Goal: Task Accomplishment & Management: Manage account settings

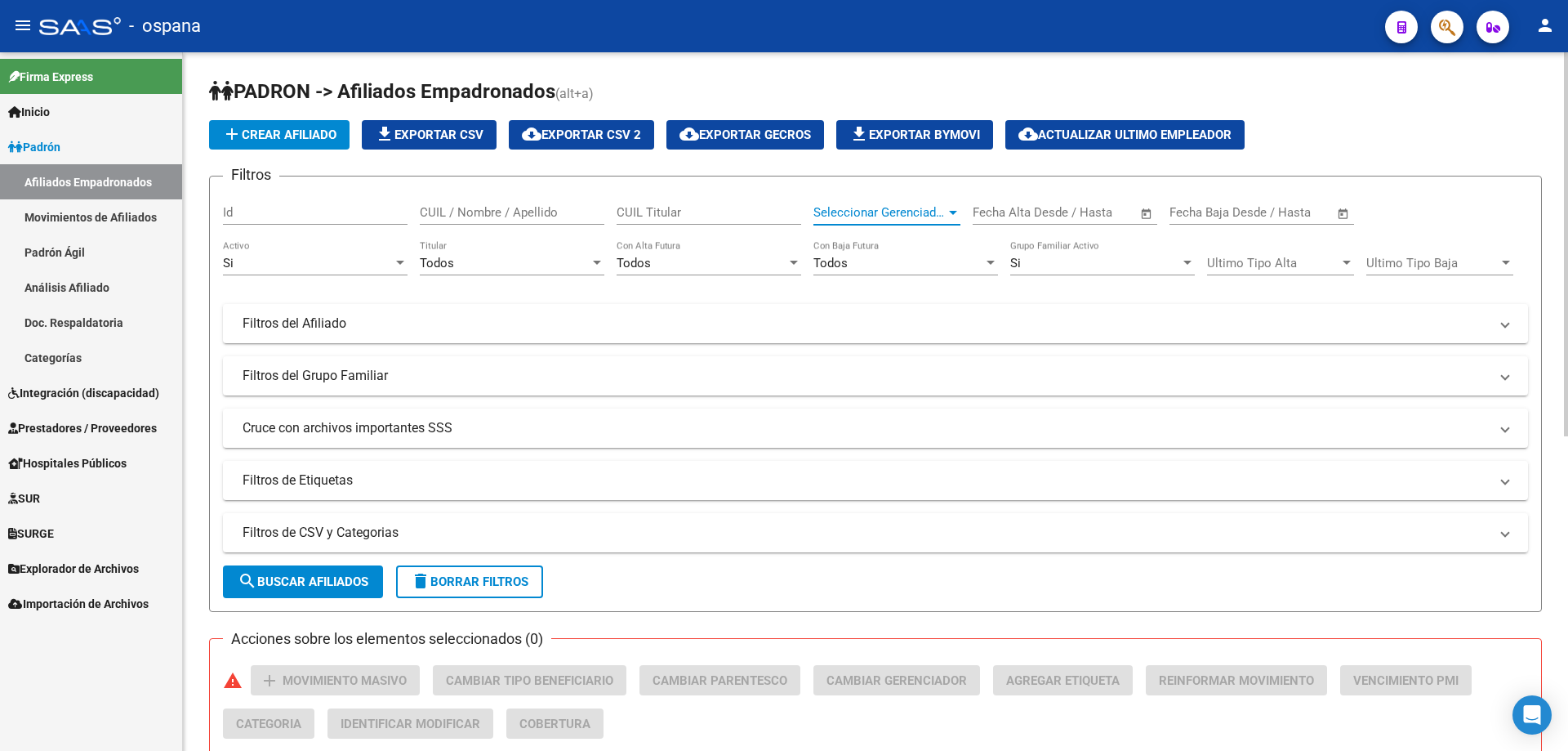
click at [870, 205] on span "Seleccionar Gerenciador" at bounding box center [880, 212] width 132 height 14
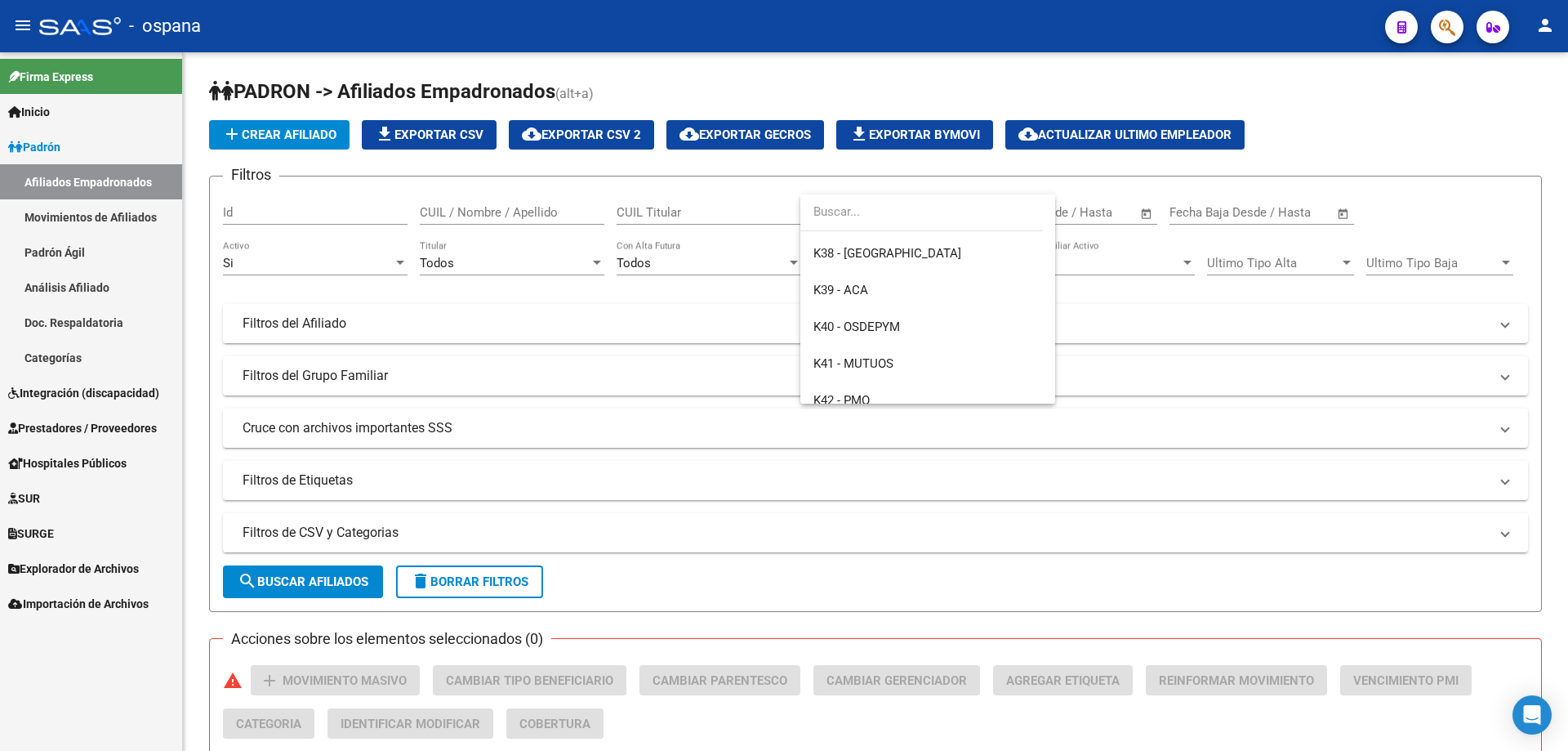
scroll to position [408, 0]
click at [867, 348] on span "K42 - PMO" at bounding box center [842, 355] width 56 height 14
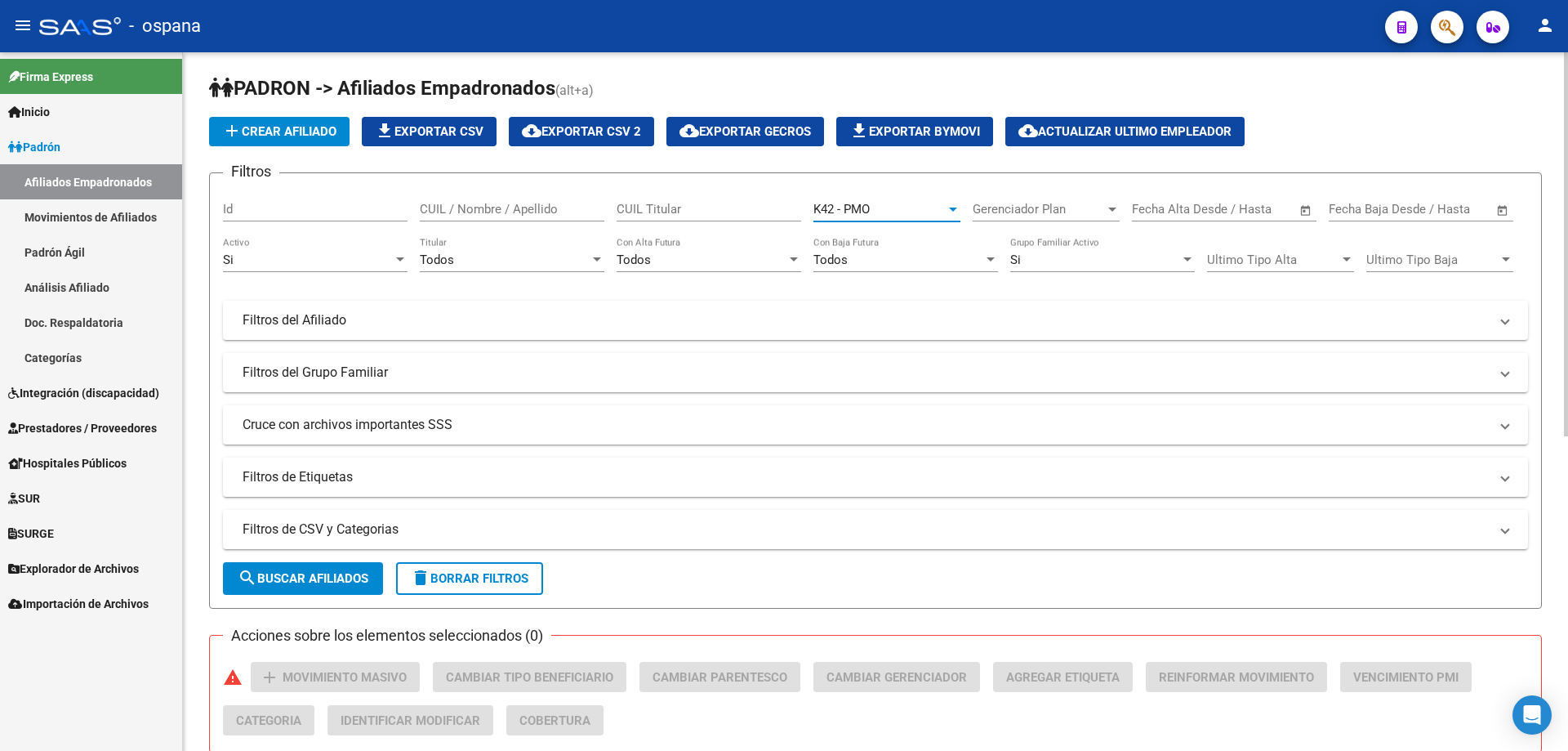
scroll to position [0, 0]
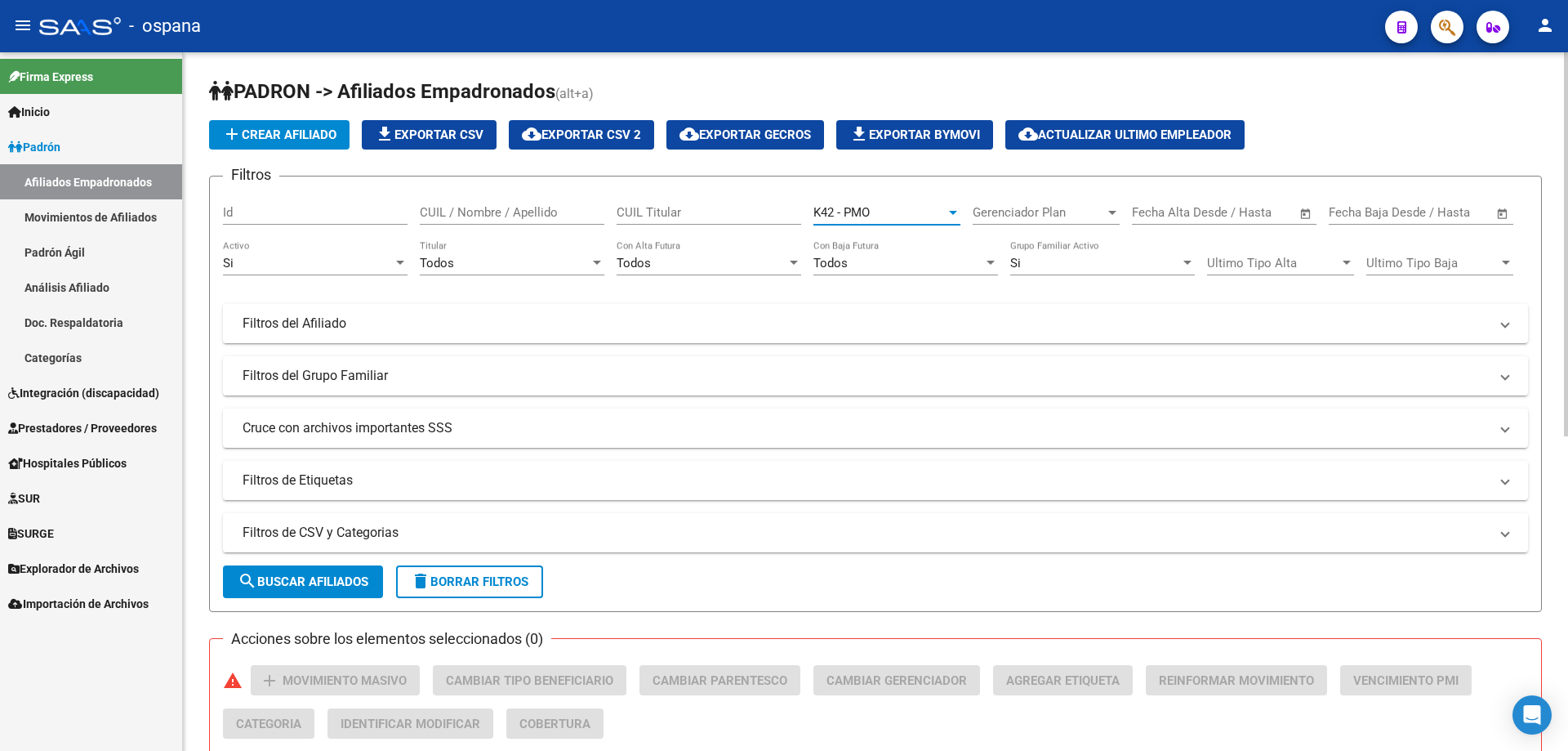
click at [287, 593] on button "search Buscar Afiliados" at bounding box center [303, 582] width 160 height 33
click at [465, 250] on div "Todos Titular" at bounding box center [512, 258] width 184 height 35
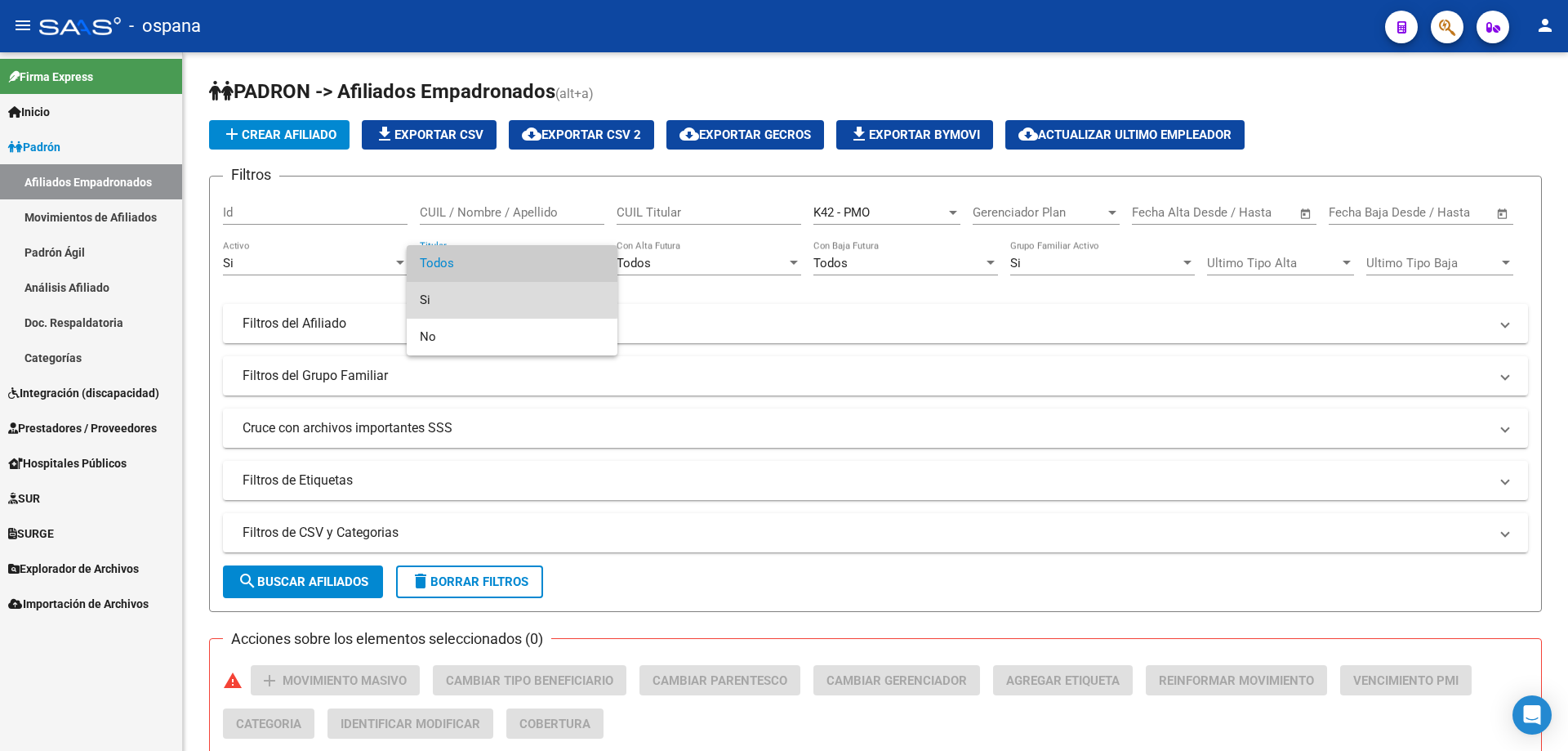
click at [463, 294] on span "Si" at bounding box center [512, 300] width 184 height 37
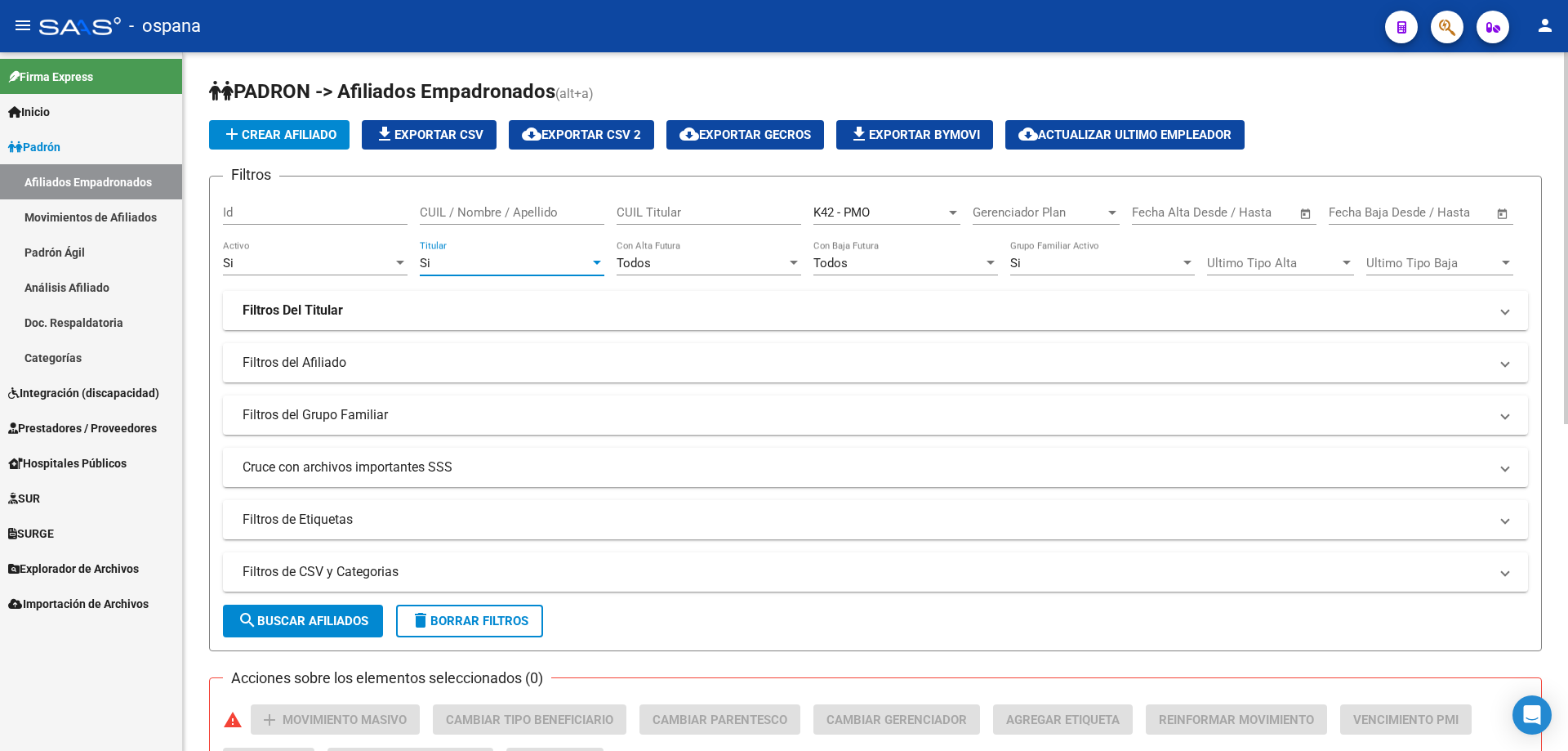
click at [357, 318] on mat-panel-title "Filtros Del Titular" at bounding box center [866, 311] width 1246 height 18
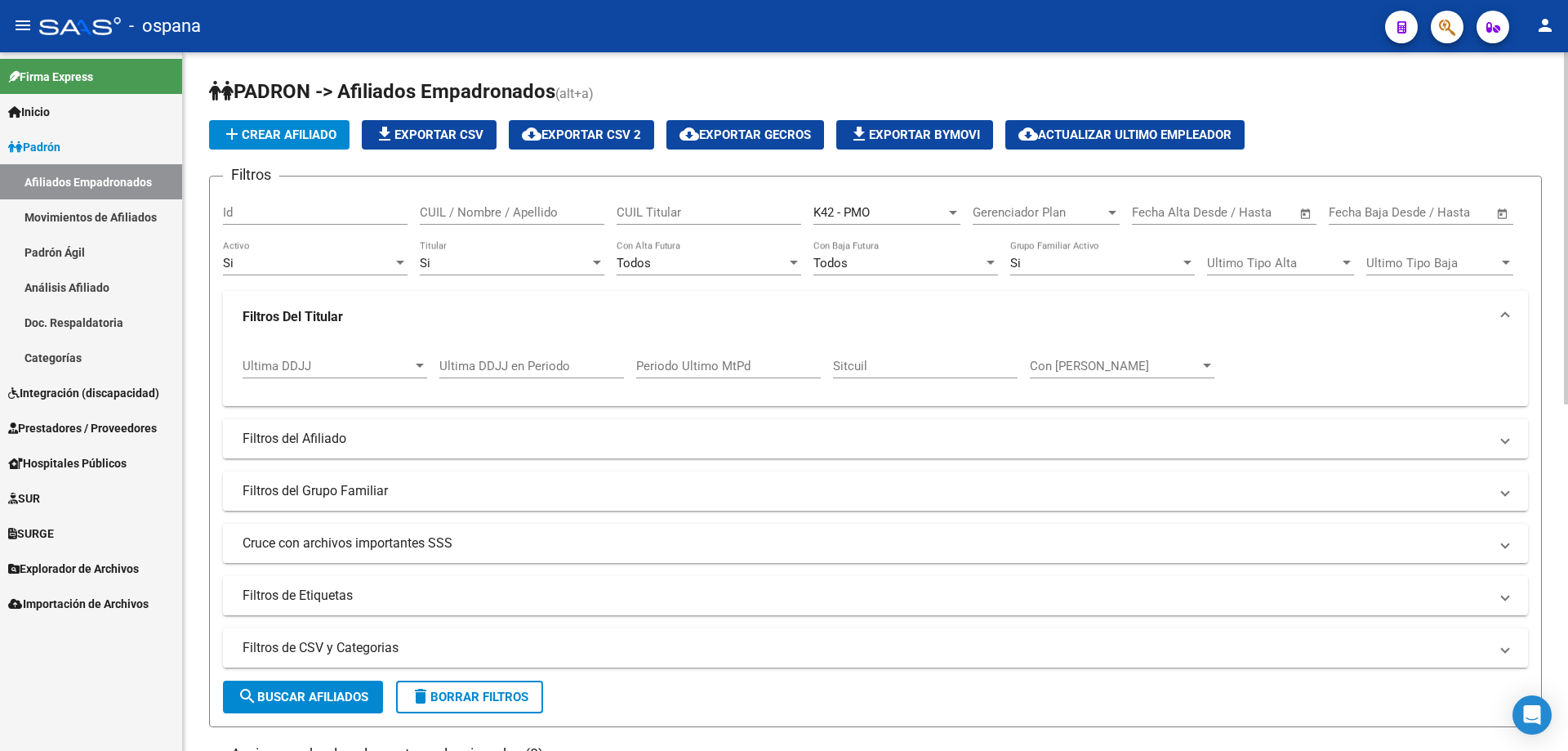
click at [473, 369] on input "Ultima DDJJ en Periodo" at bounding box center [531, 366] width 184 height 14
type input "202506"
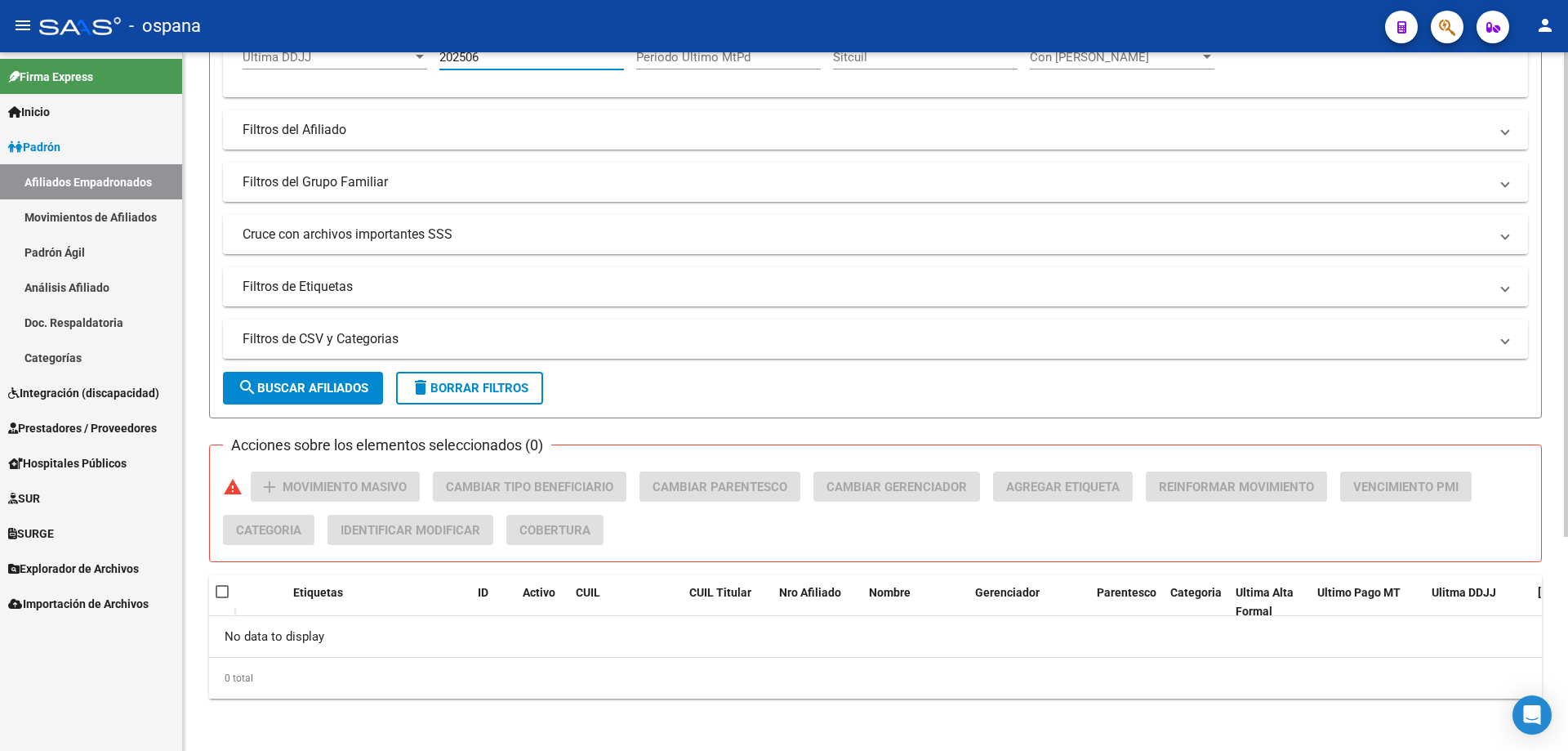
scroll to position [64, 0]
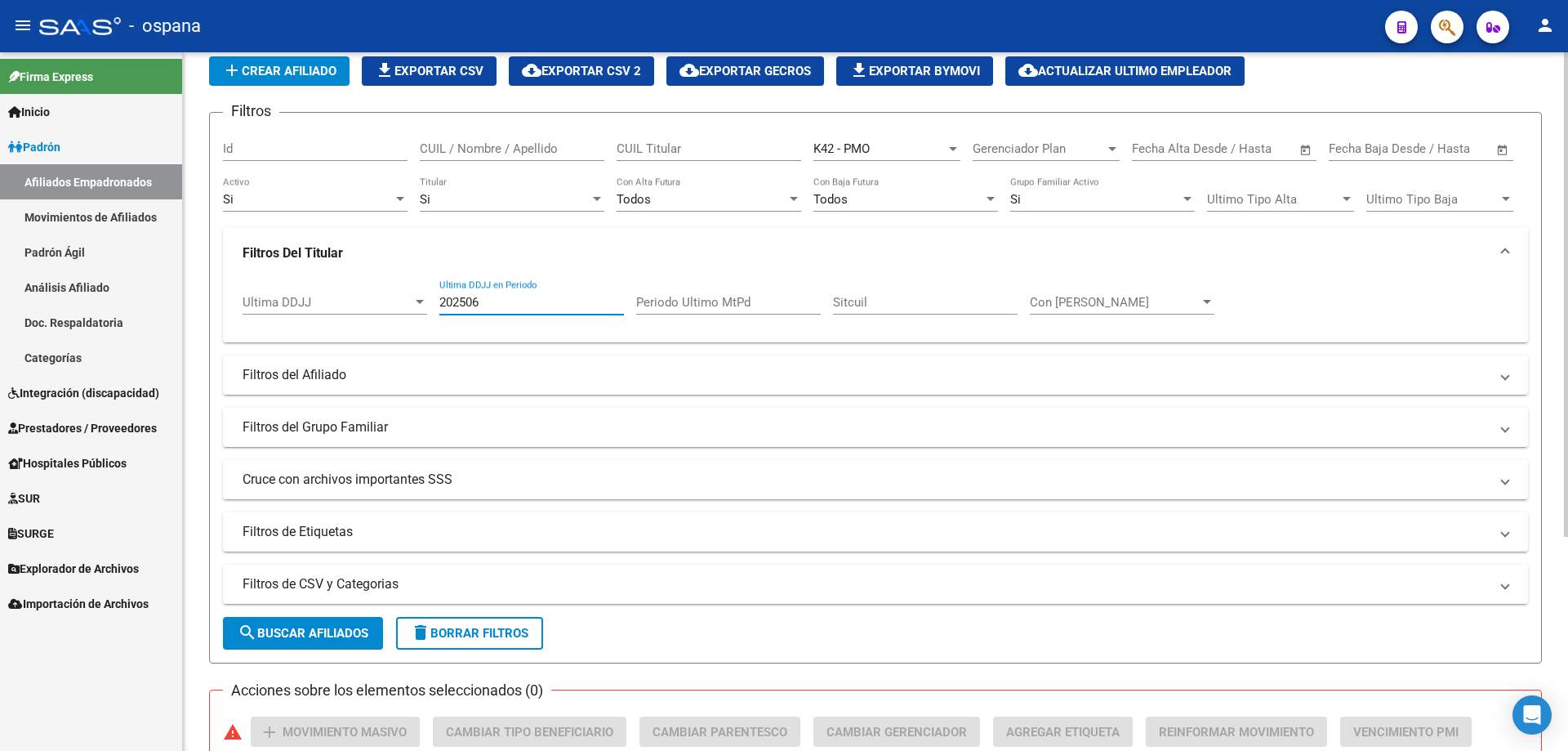
drag, startPoint x: 503, startPoint y: 306, endPoint x: 405, endPoint y: 276, distance: 102.5
click at [405, 276] on mat-expansion-panel "Filtros Del Titular Ultima DDJJ Ultima DDJJ 202506 Ultima DDJJ en Periodo Perio…" at bounding box center [875, 285] width 1305 height 116
click at [677, 298] on input "Periodo Ultimo MtPd" at bounding box center [728, 302] width 184 height 14
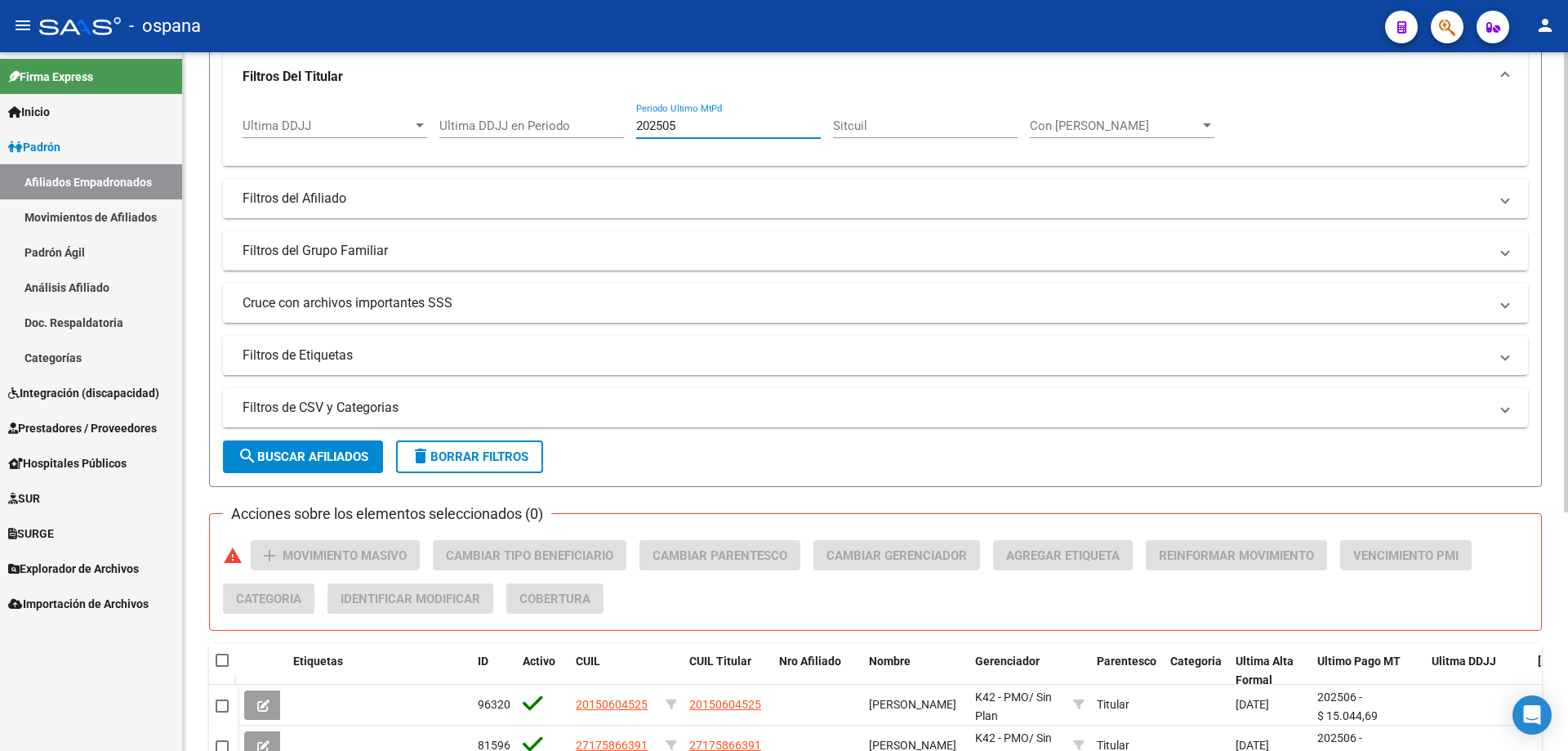
scroll to position [362, 0]
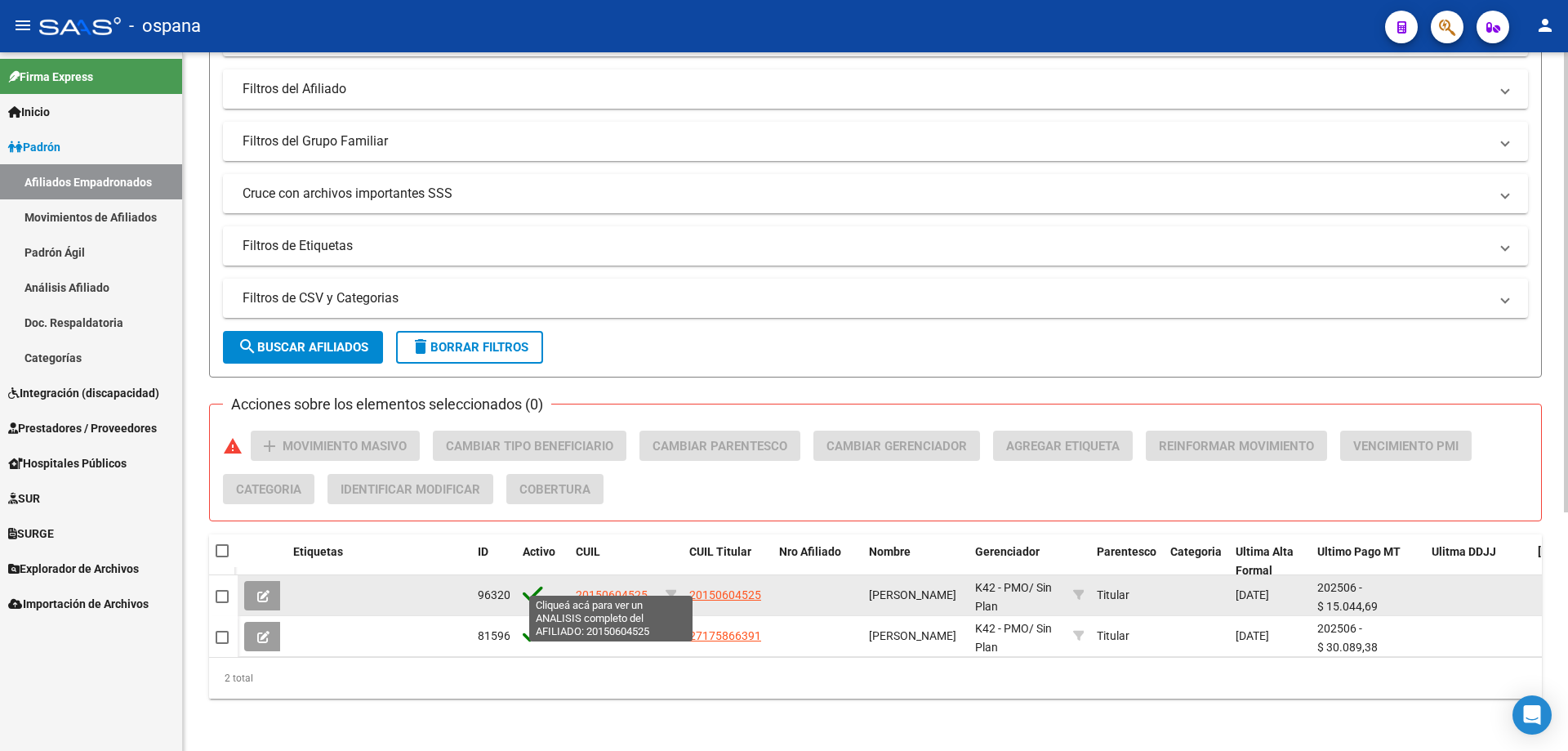
type input "202505"
click at [604, 588] on span "20150604525" at bounding box center [611, 595] width 72 height 13
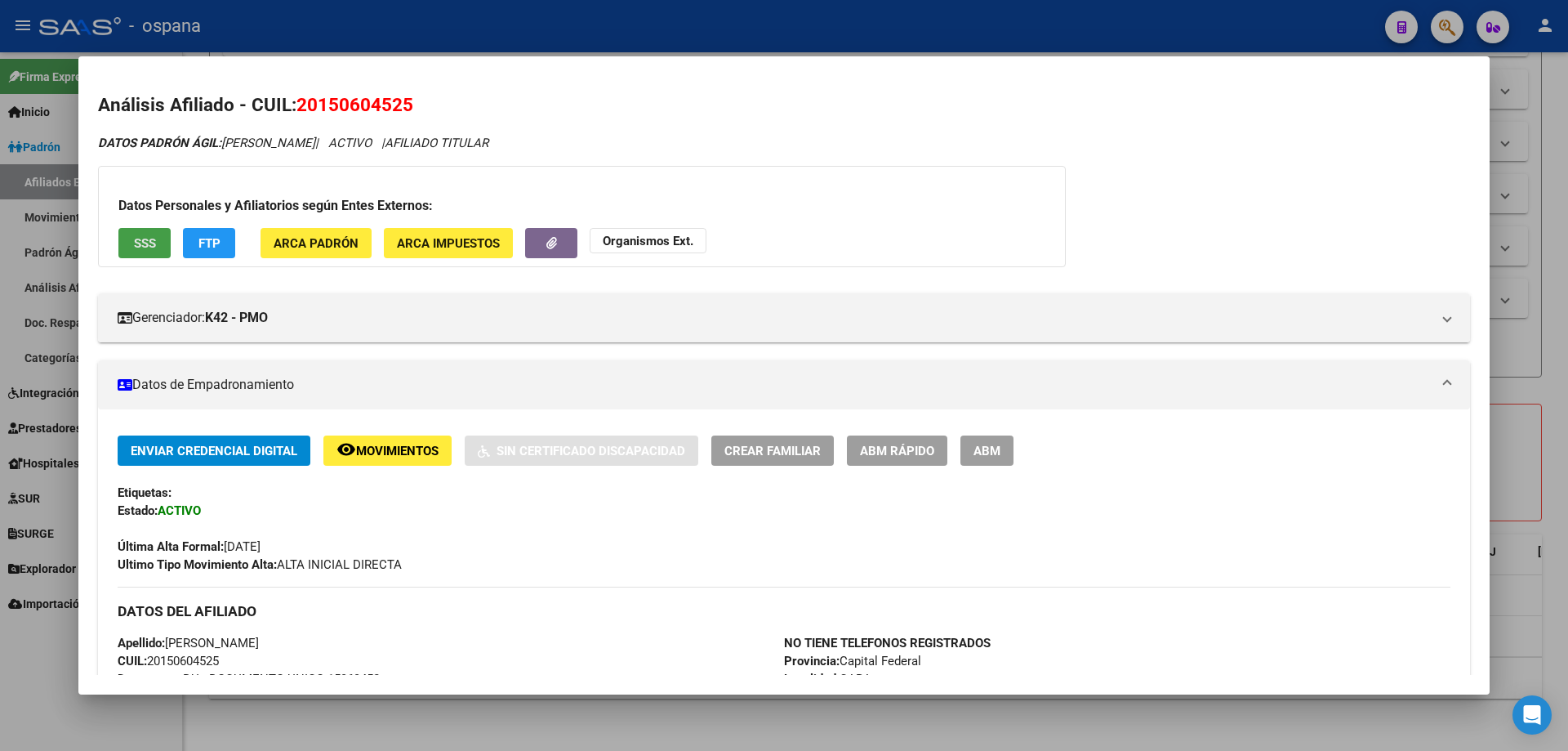
click at [131, 239] on button "SSS" at bounding box center [145, 242] width 52 height 30
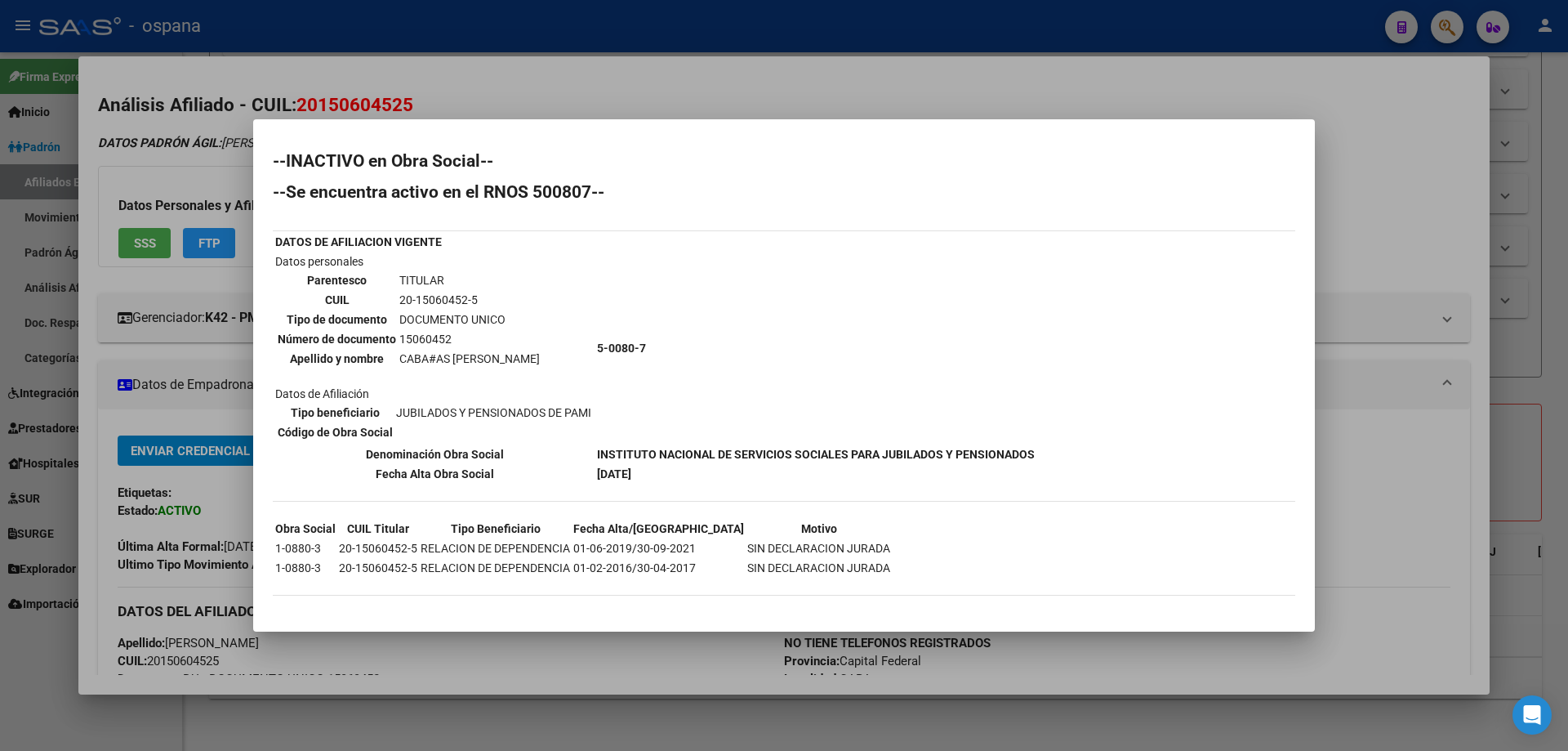
click at [137, 276] on div at bounding box center [784, 375] width 1568 height 751
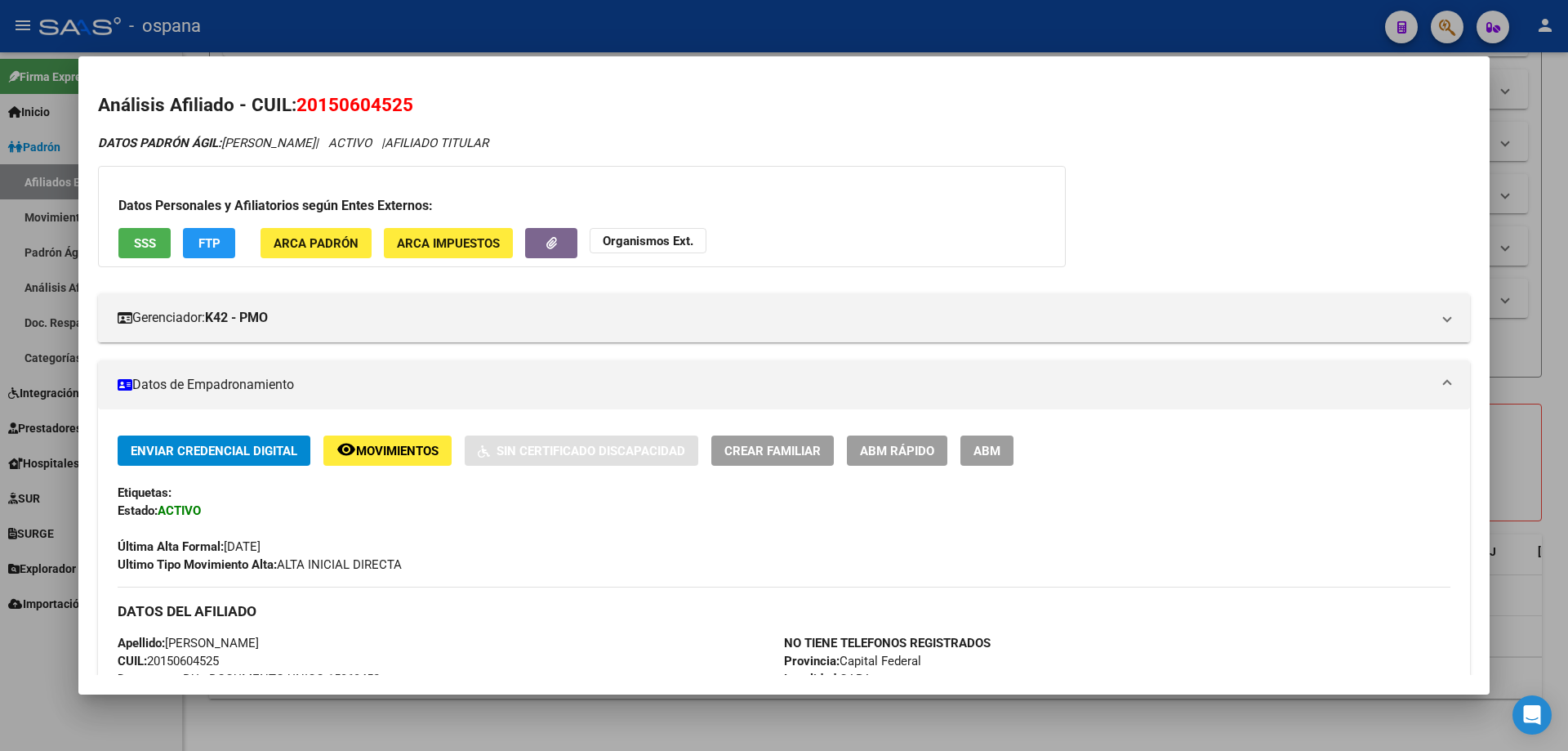
click at [213, 249] on span "FTP" at bounding box center [210, 243] width 22 height 14
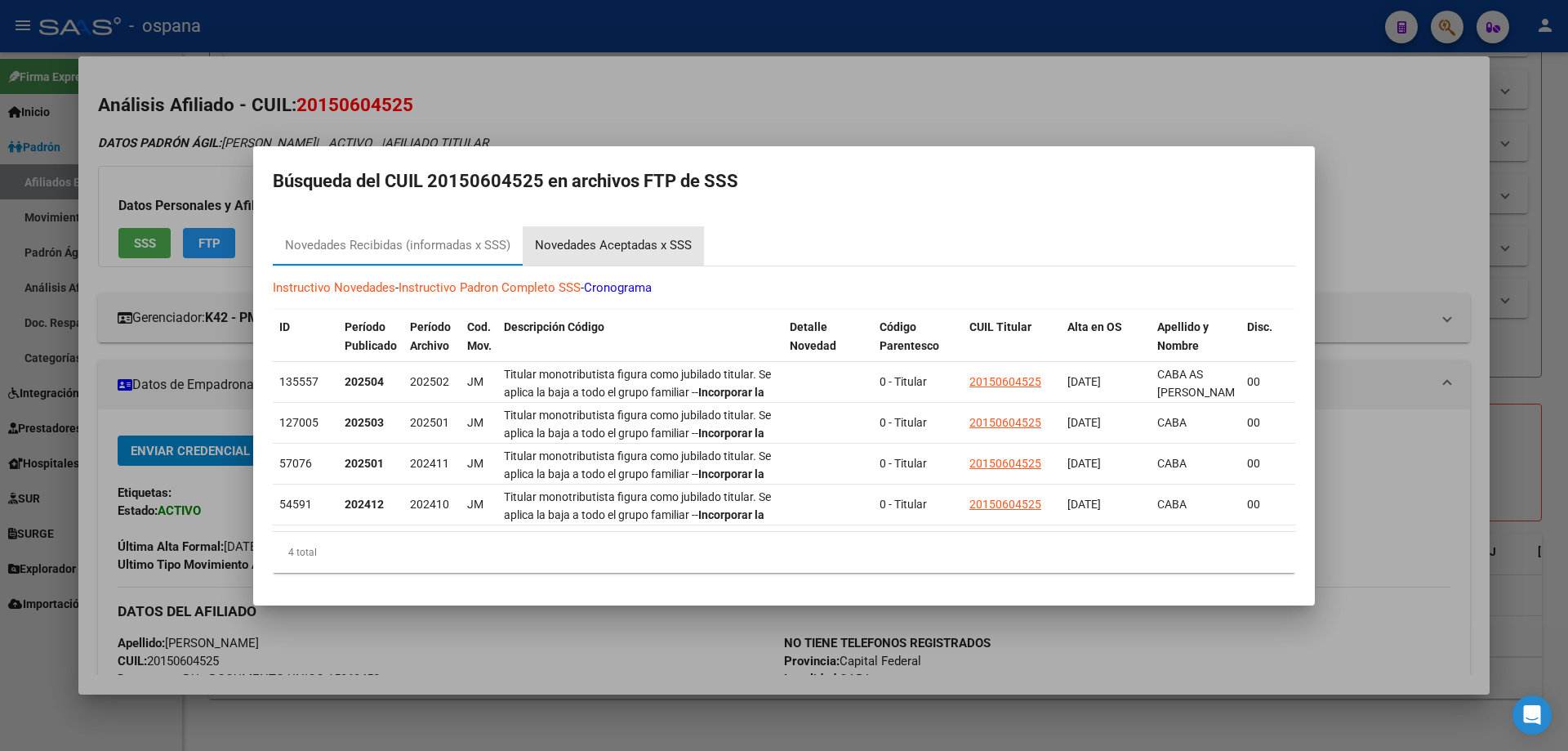
click at [623, 226] on div "Novedades Aceptadas x SSS" at bounding box center [613, 245] width 182 height 39
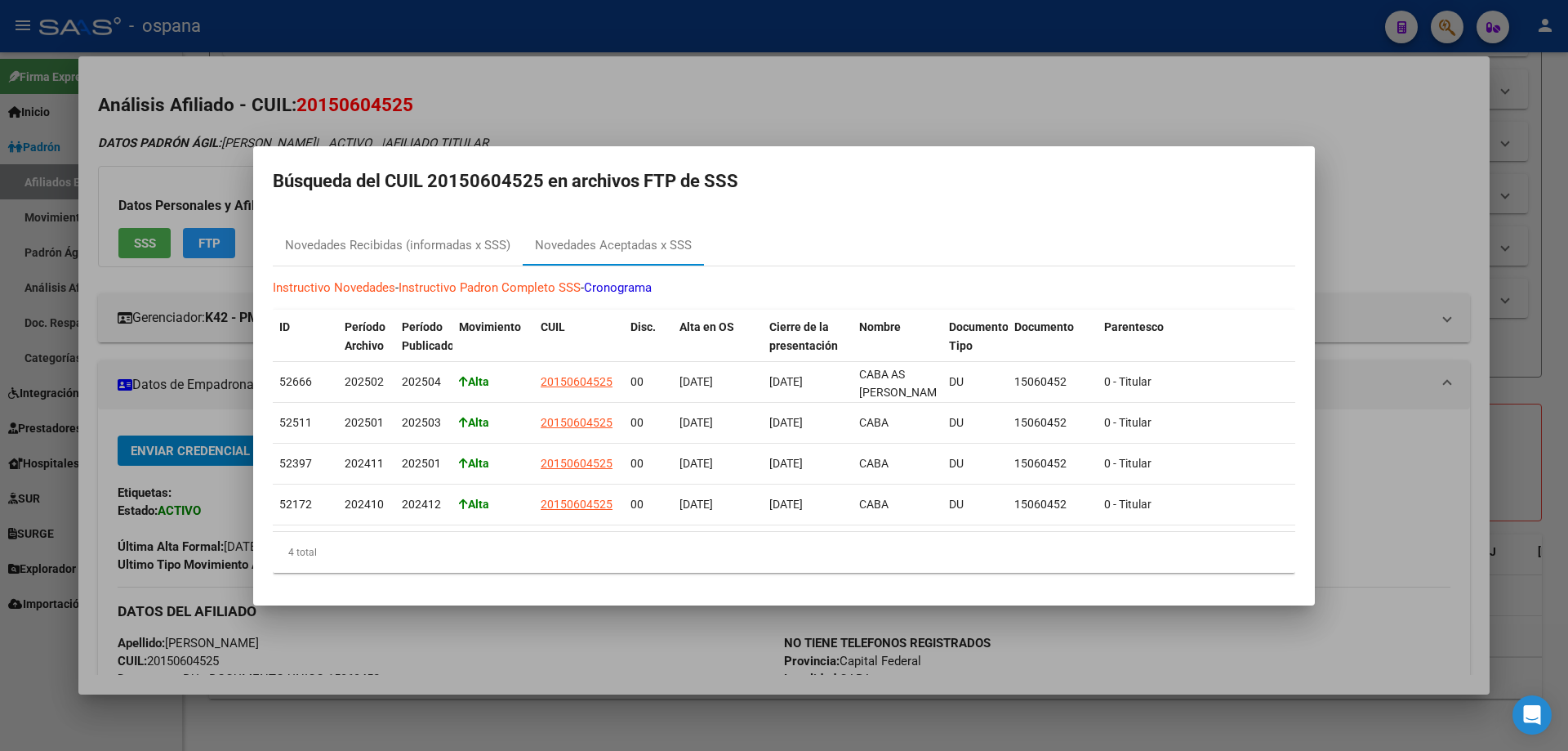
click at [150, 336] on div at bounding box center [784, 375] width 1568 height 751
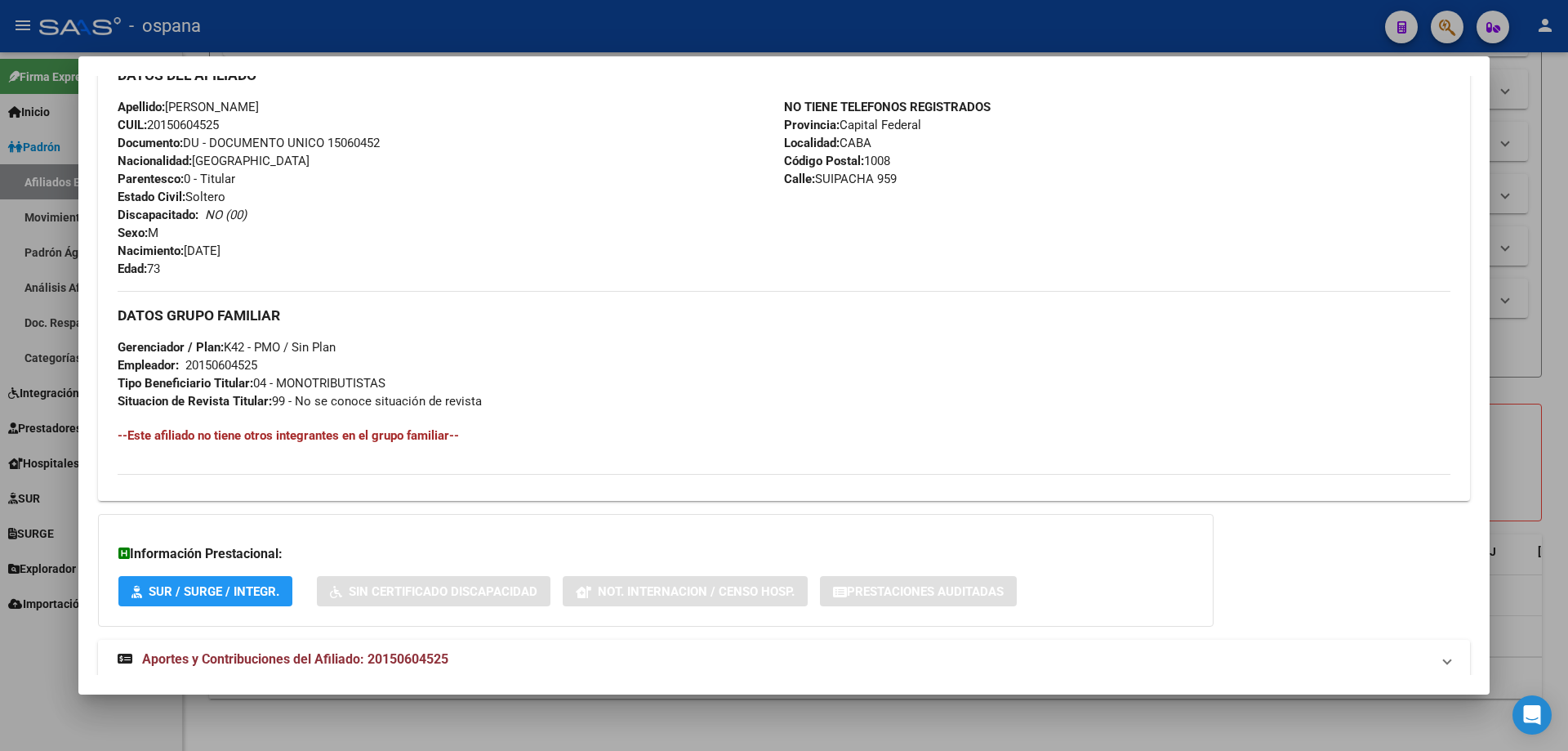
scroll to position [577, 0]
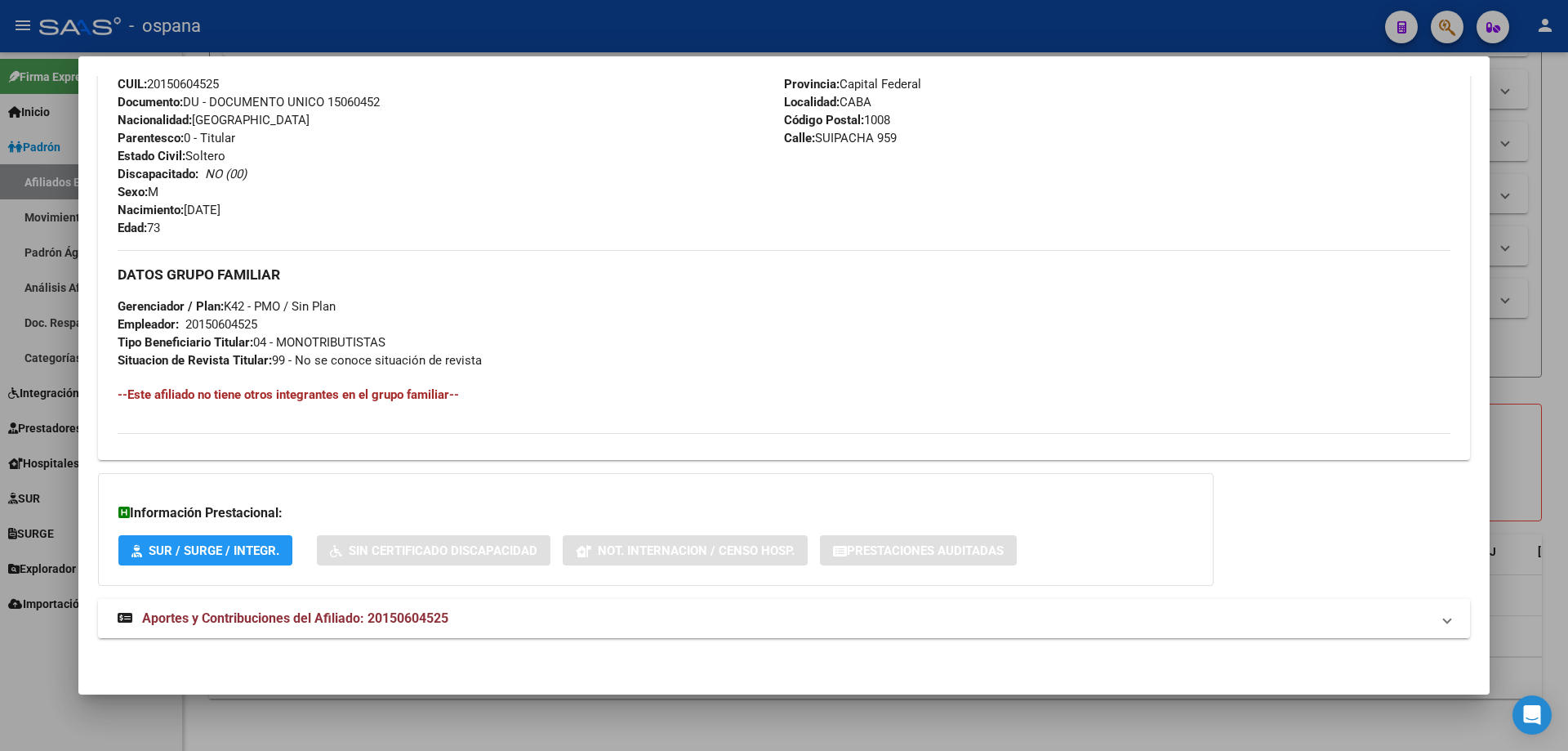
click at [279, 630] on mat-expansion-panel-header "Aportes y Contribuciones del Afiliado: 20150604525" at bounding box center [783, 618] width 1372 height 39
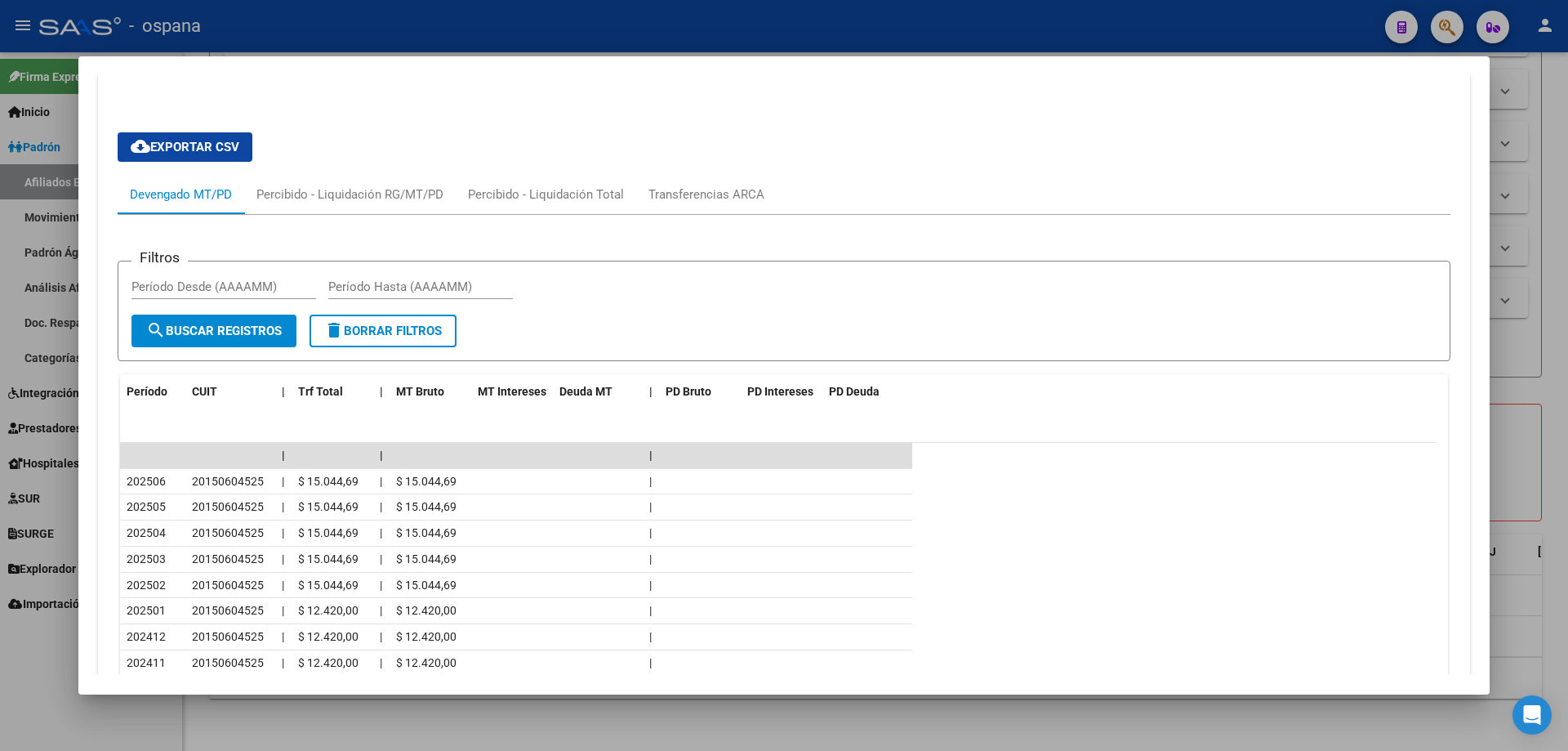
scroll to position [1162, 0]
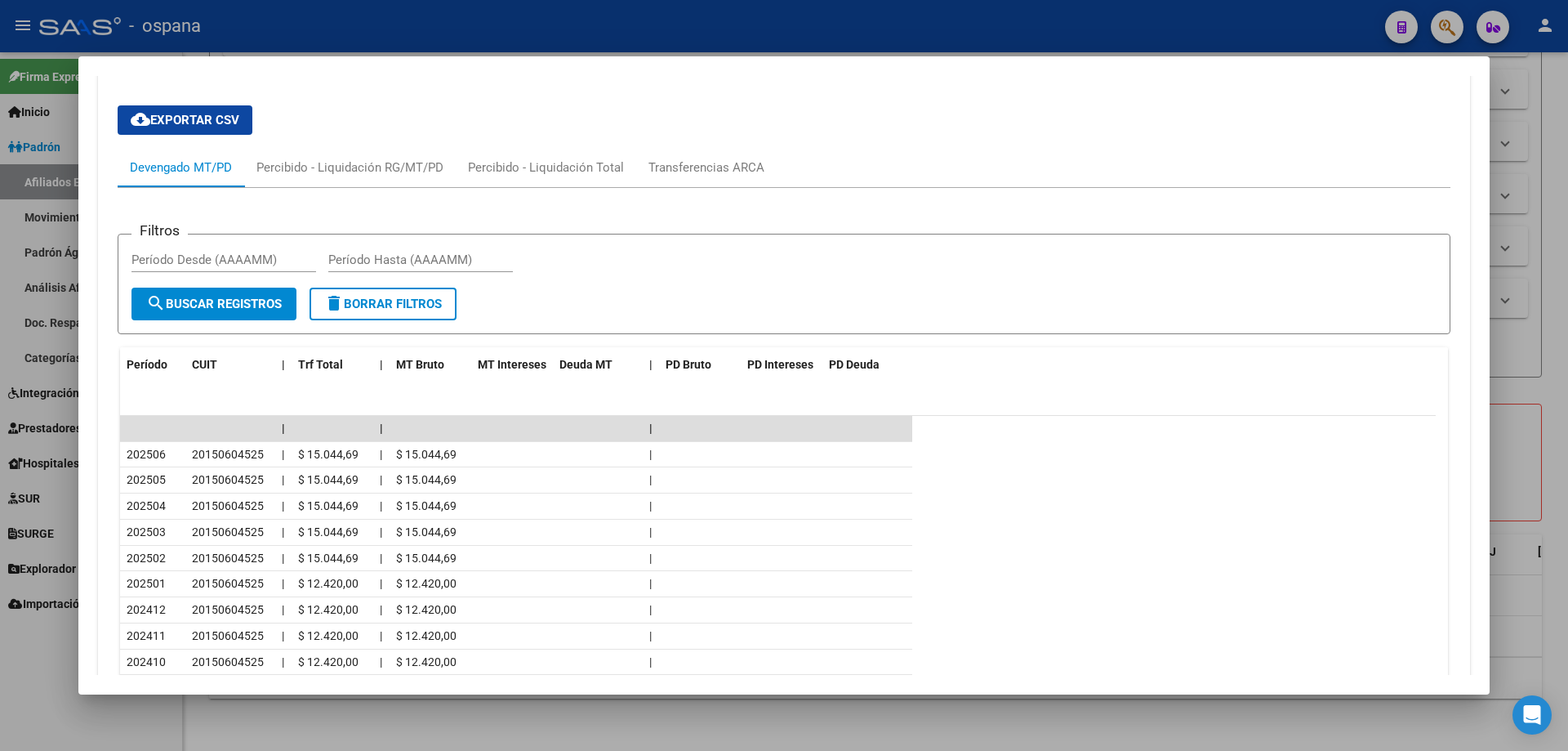
click at [1539, 387] on div at bounding box center [784, 375] width 1568 height 751
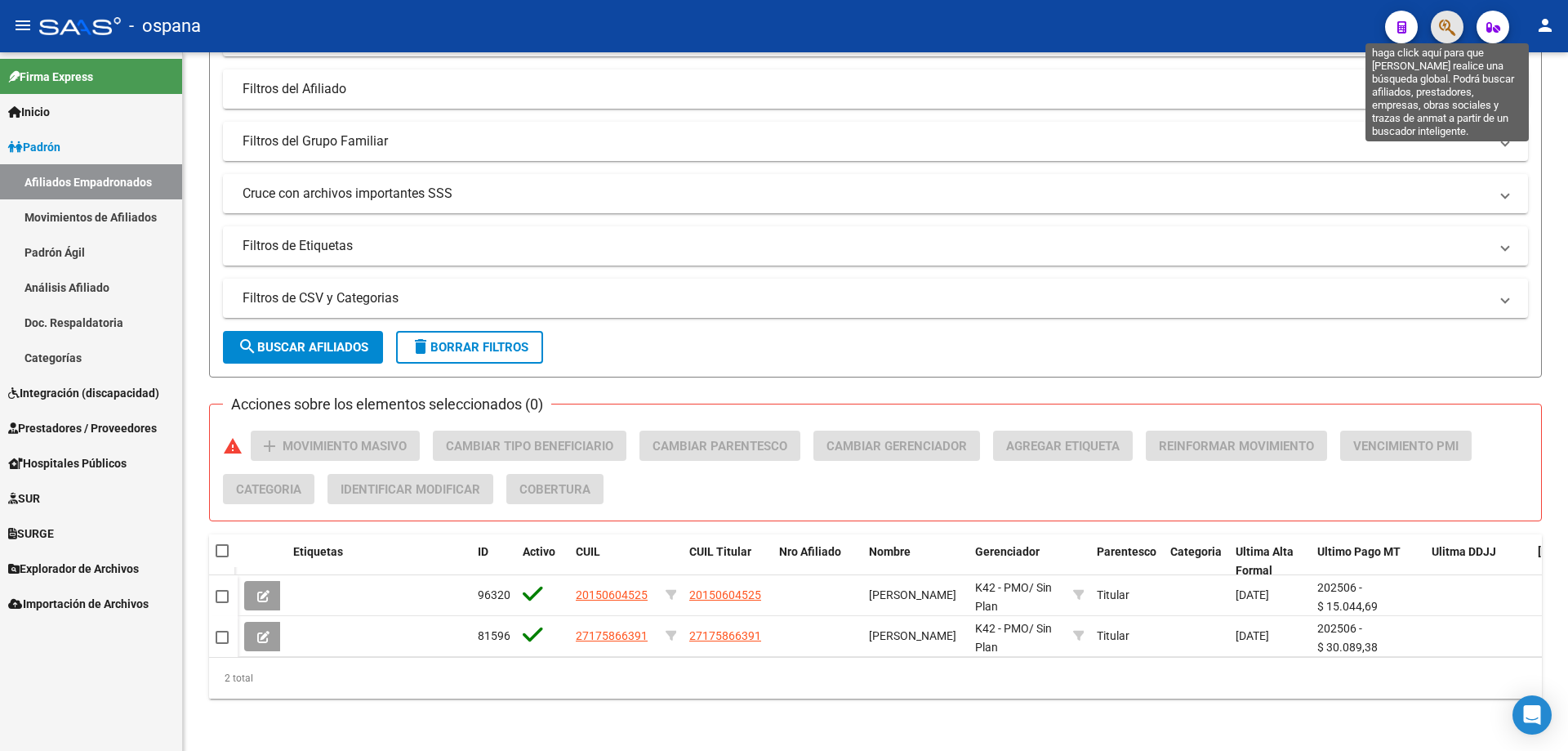
click at [1453, 18] on icon "button" at bounding box center [1447, 27] width 16 height 19
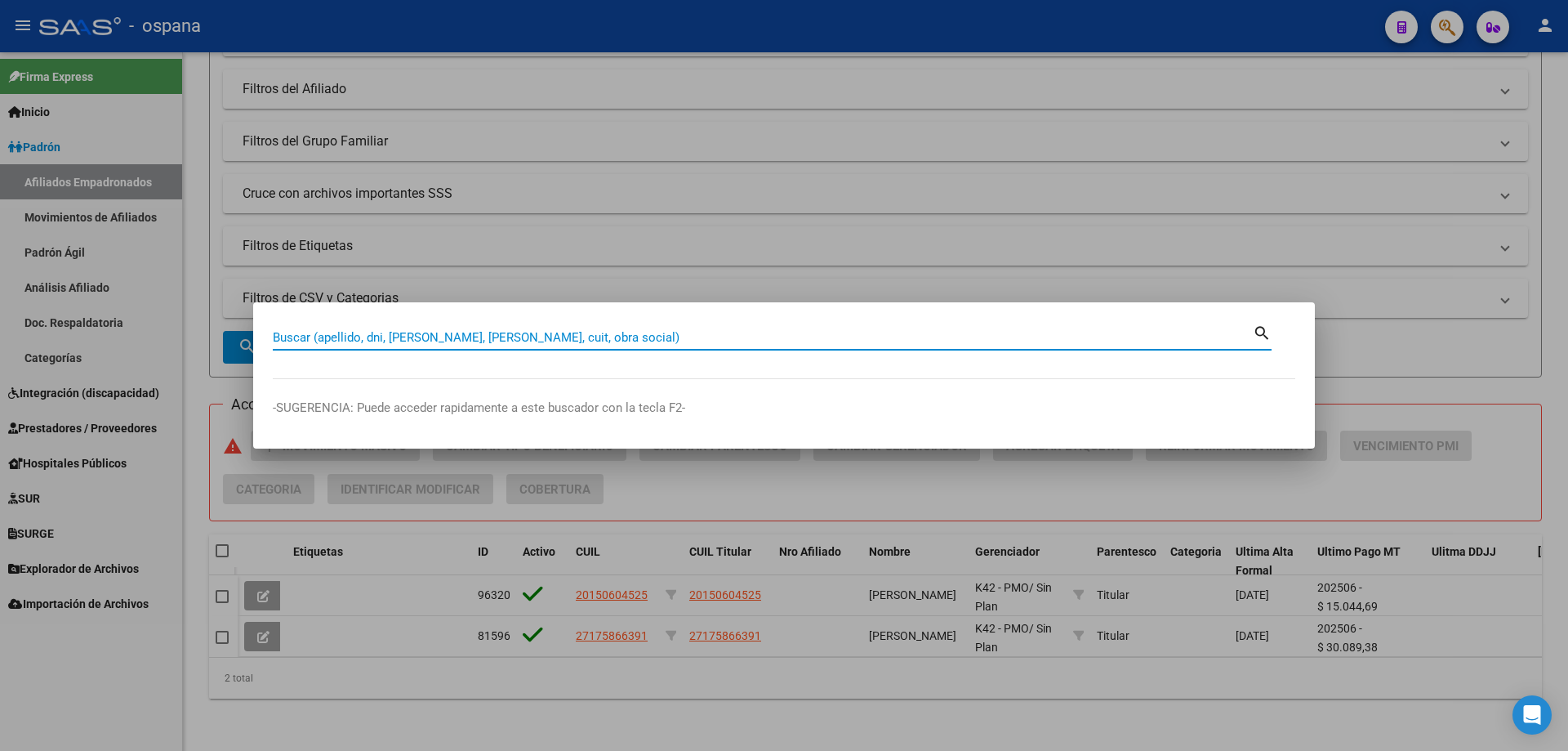
click at [509, 343] on input "Buscar (apellido, dni, [PERSON_NAME], [PERSON_NAME], cuit, obra social)" at bounding box center [762, 337] width 980 height 14
click at [313, 336] on input "Buscar (apellido, dni, [PERSON_NAME], [PERSON_NAME], cuit, obra social)" at bounding box center [762, 337] width 980 height 14
paste input "12022251"
type input "12022251"
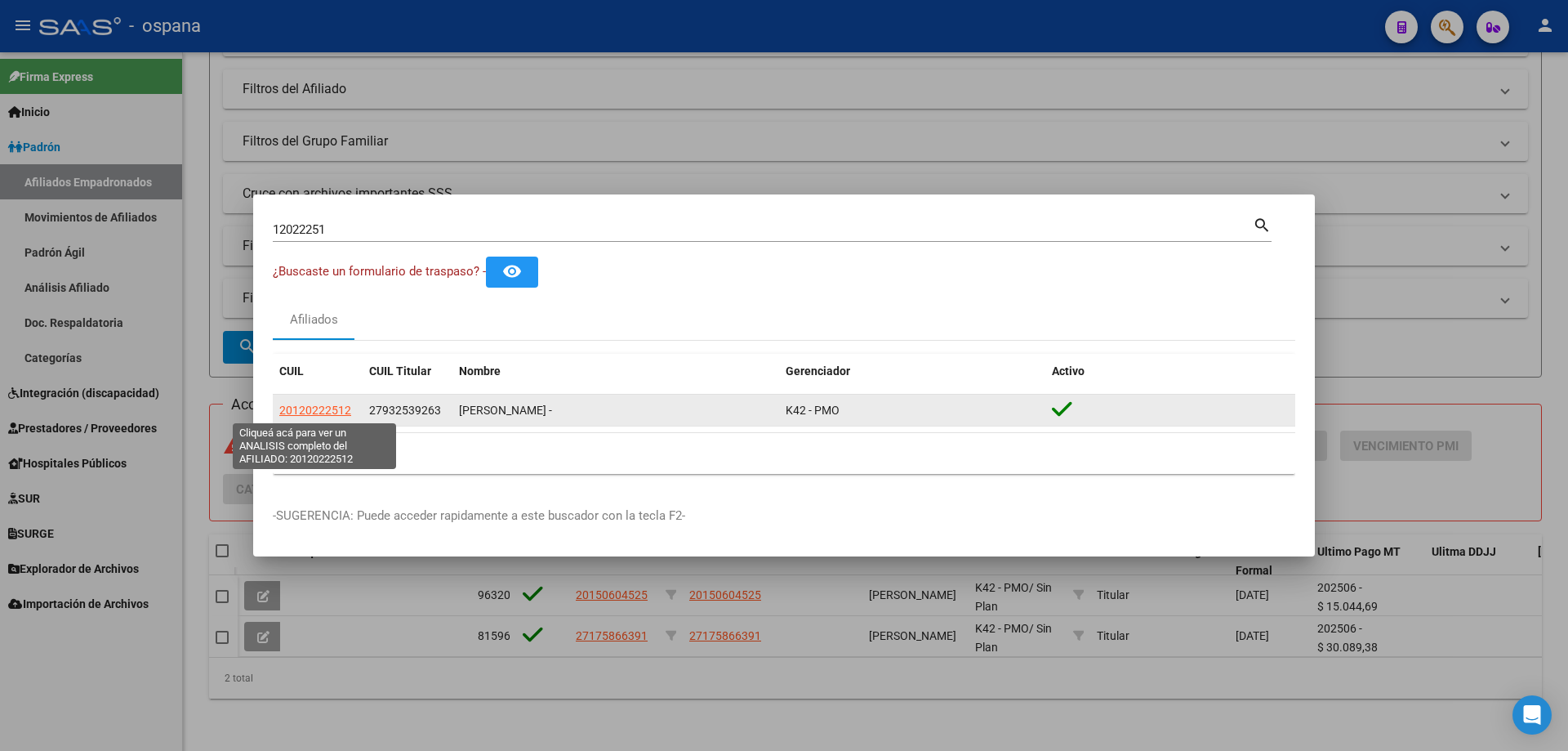
click at [341, 410] on span "20120222512" at bounding box center [315, 410] width 72 height 13
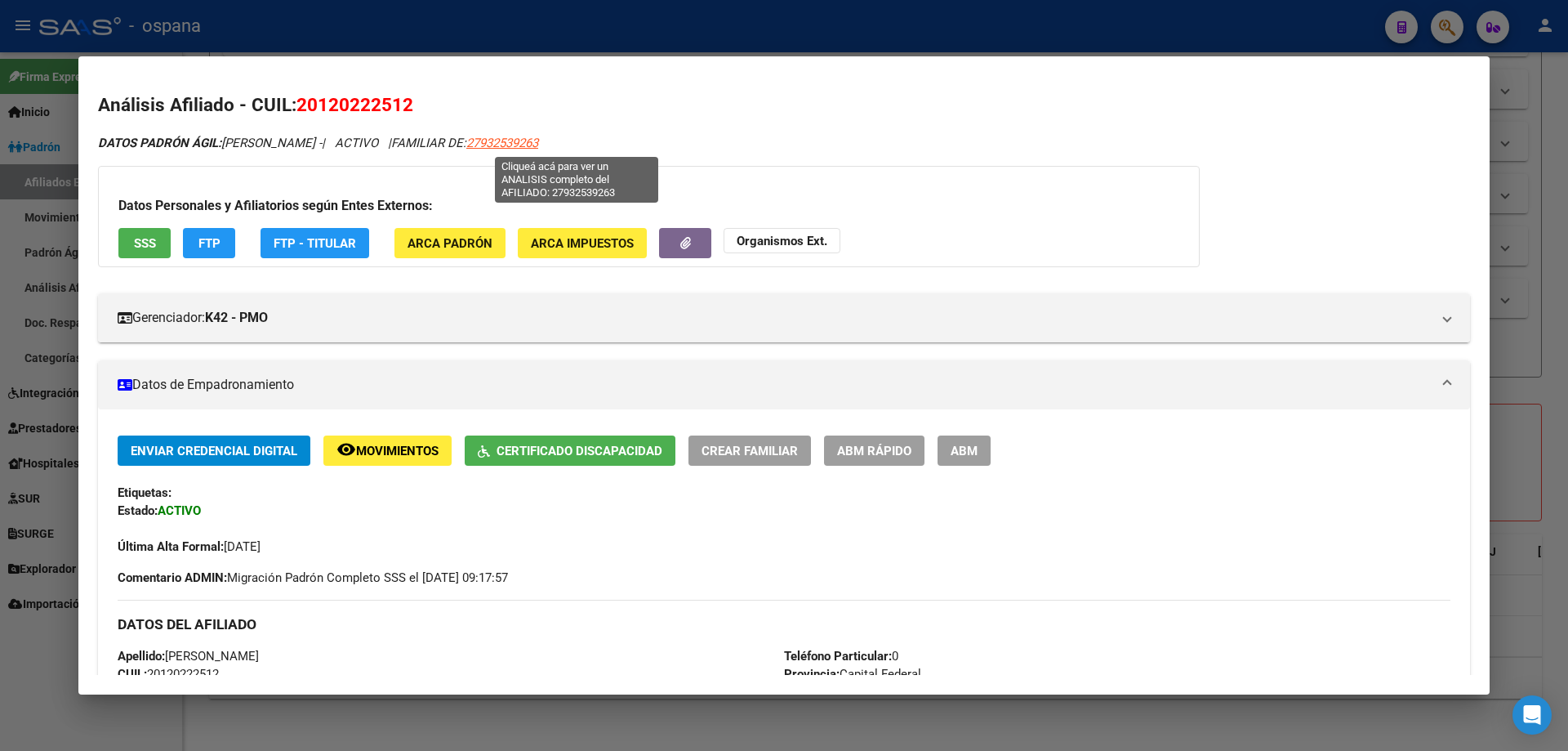
click at [538, 143] on span "27932539263" at bounding box center [502, 143] width 72 height 14
type textarea "27932539263"
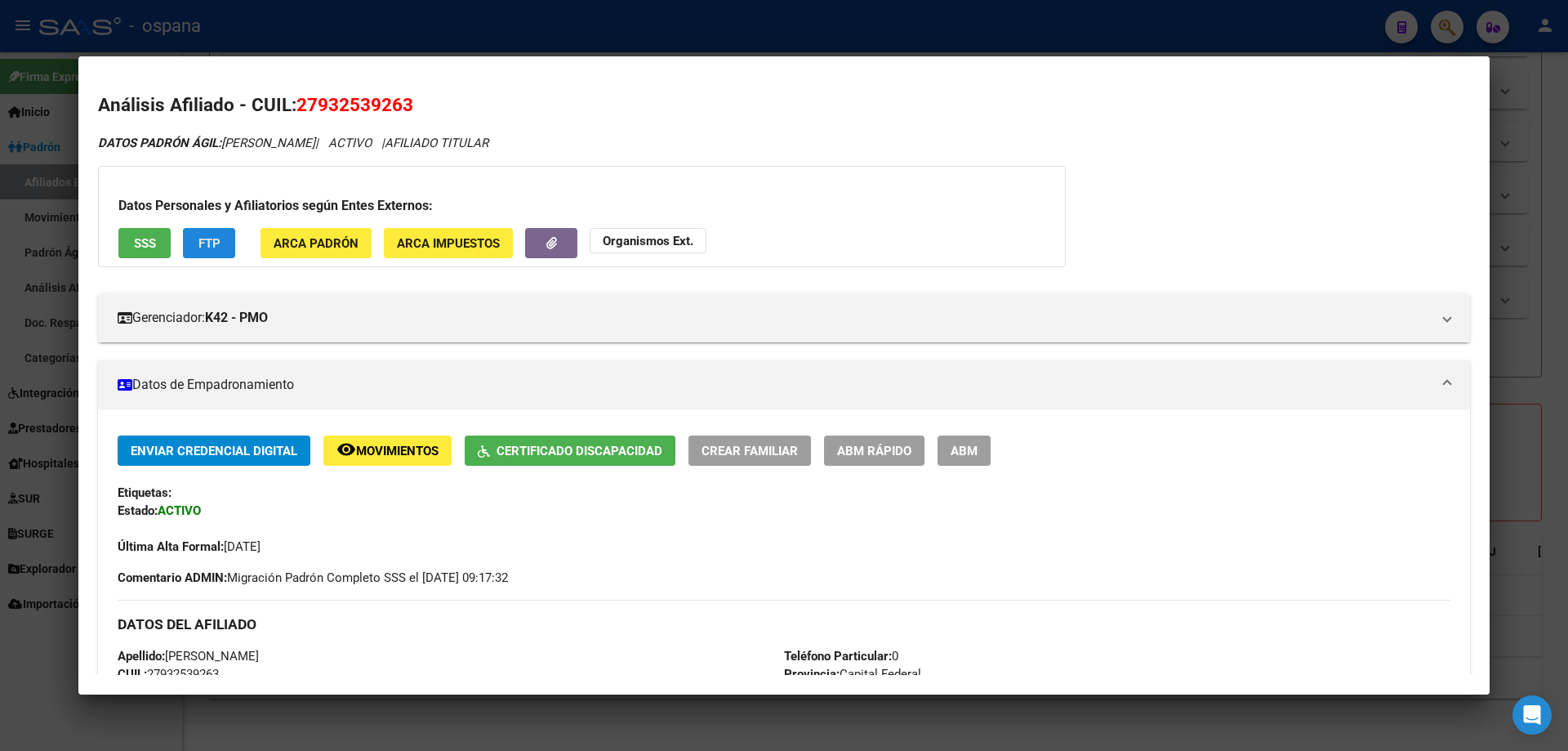
click at [212, 239] on span "FTP" at bounding box center [210, 243] width 22 height 14
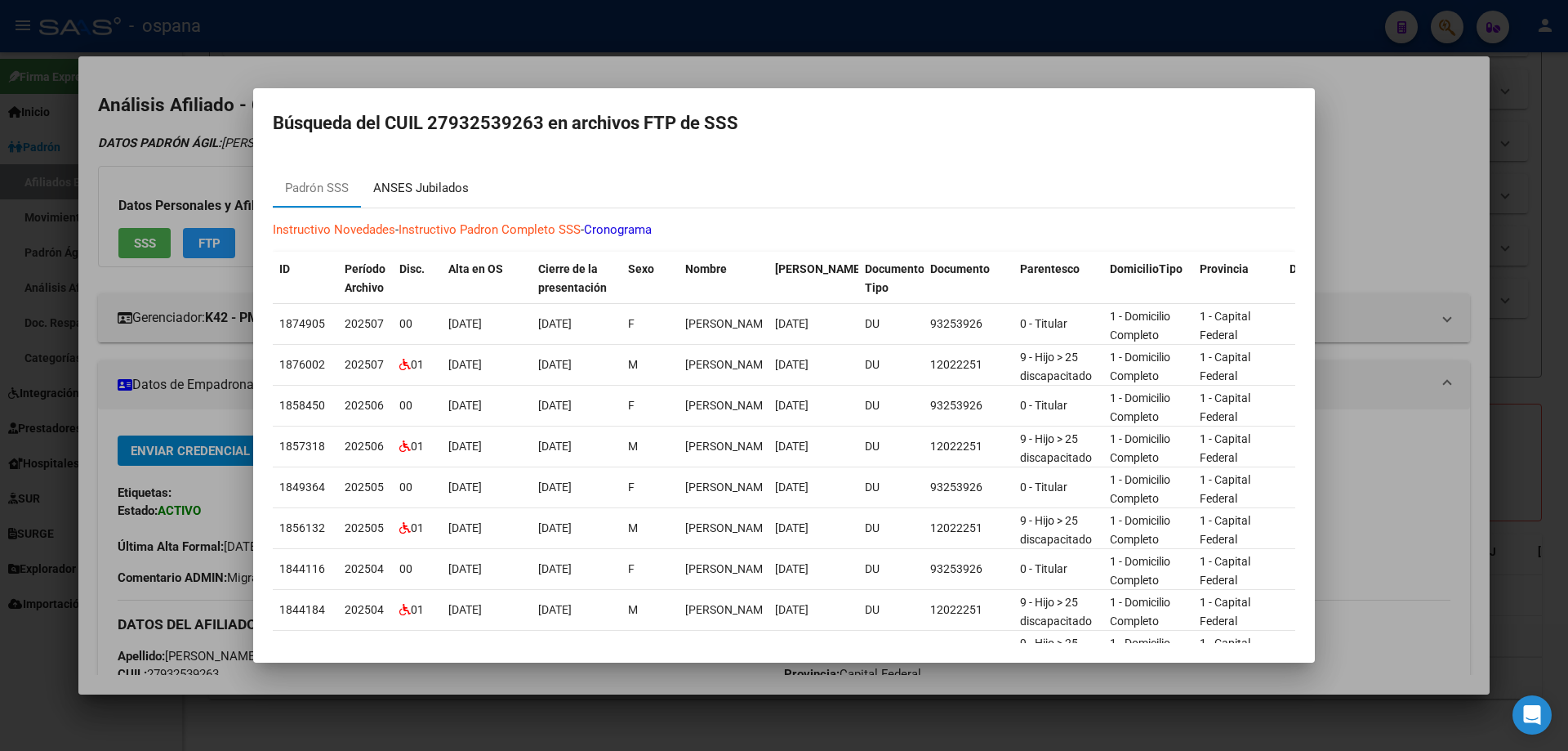
click at [391, 193] on div "ANSES Jubilados" at bounding box center [421, 188] width 96 height 19
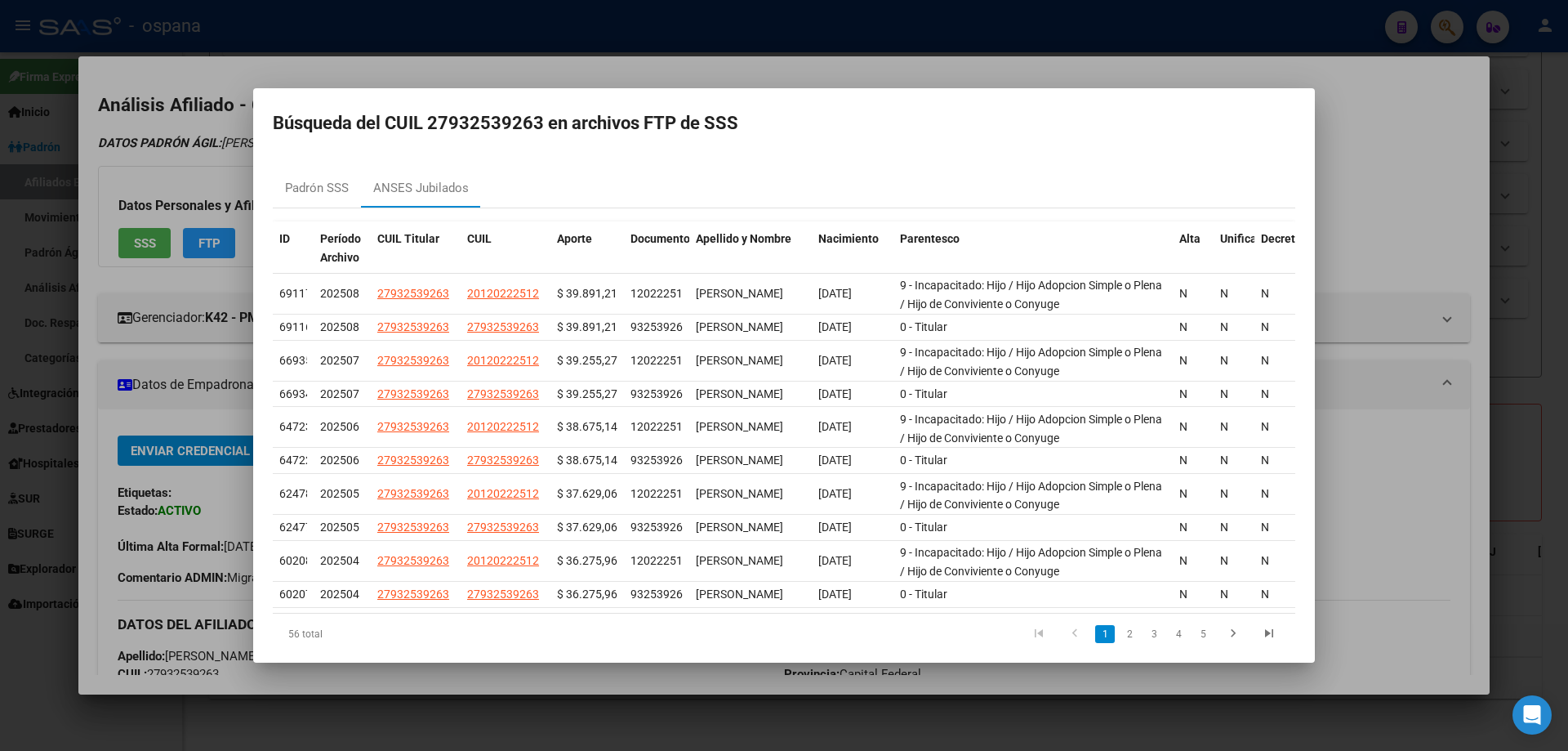
click at [130, 286] on div at bounding box center [784, 375] width 1568 height 751
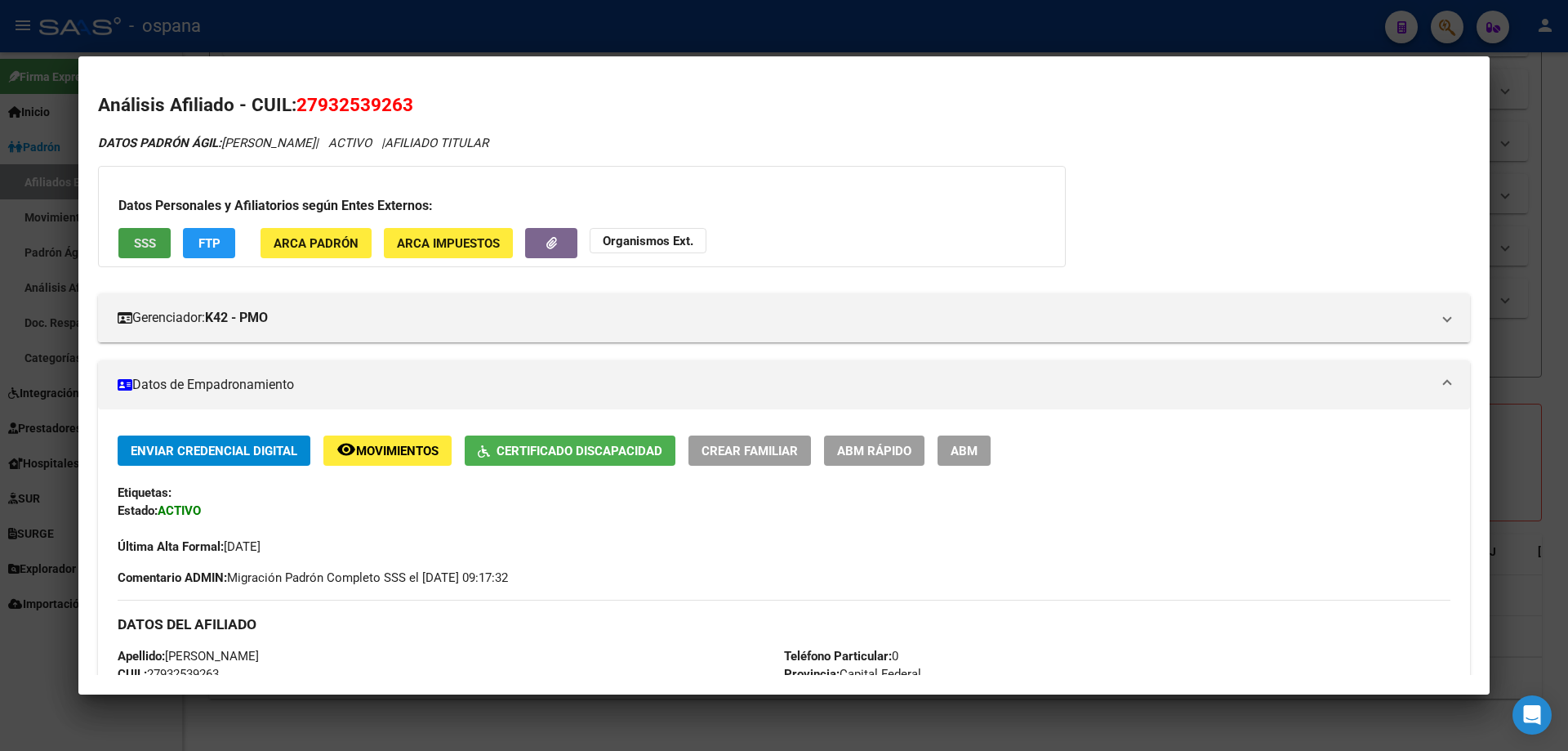
click at [154, 247] on span "SSS" at bounding box center [145, 243] width 22 height 14
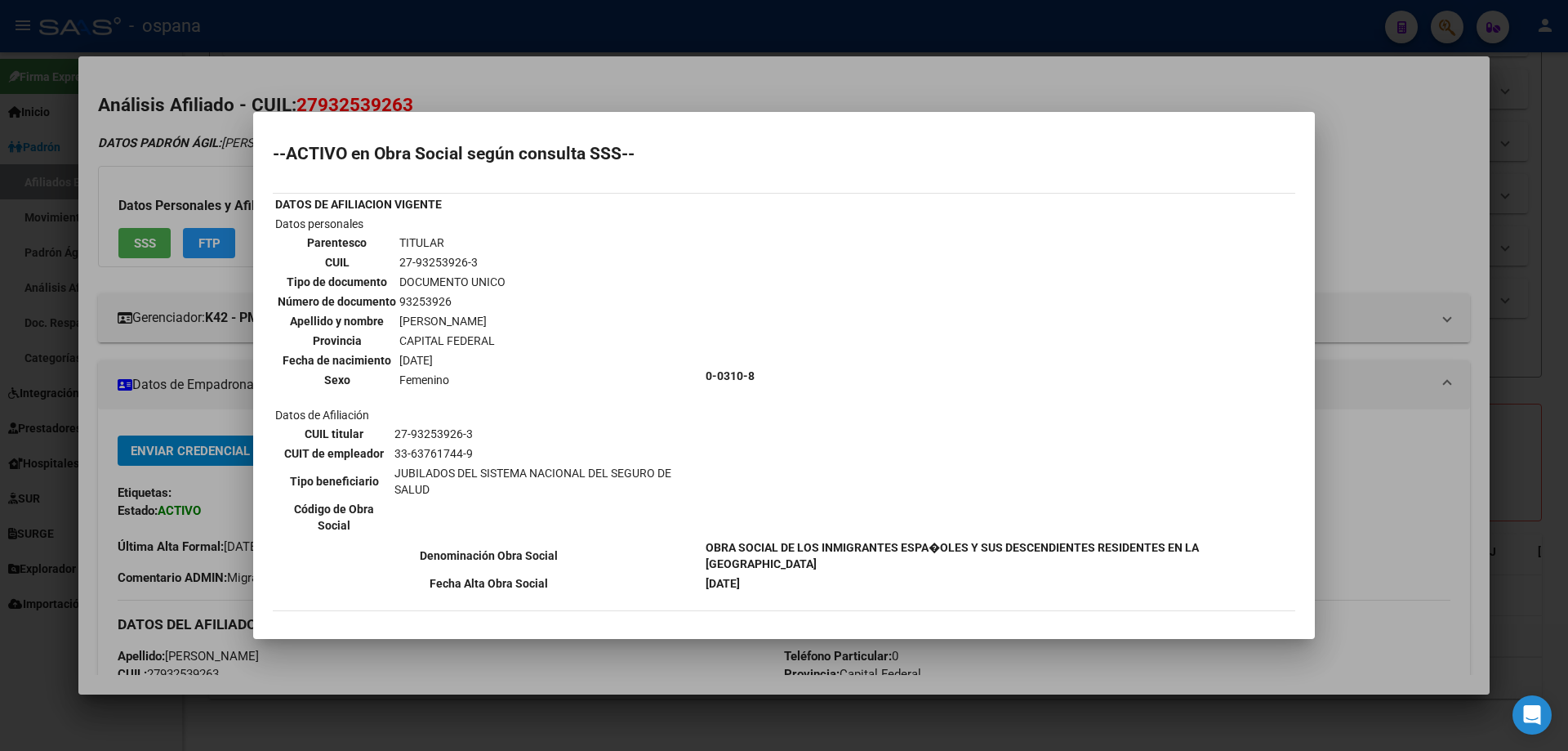
click at [7, 240] on div at bounding box center [784, 375] width 1568 height 751
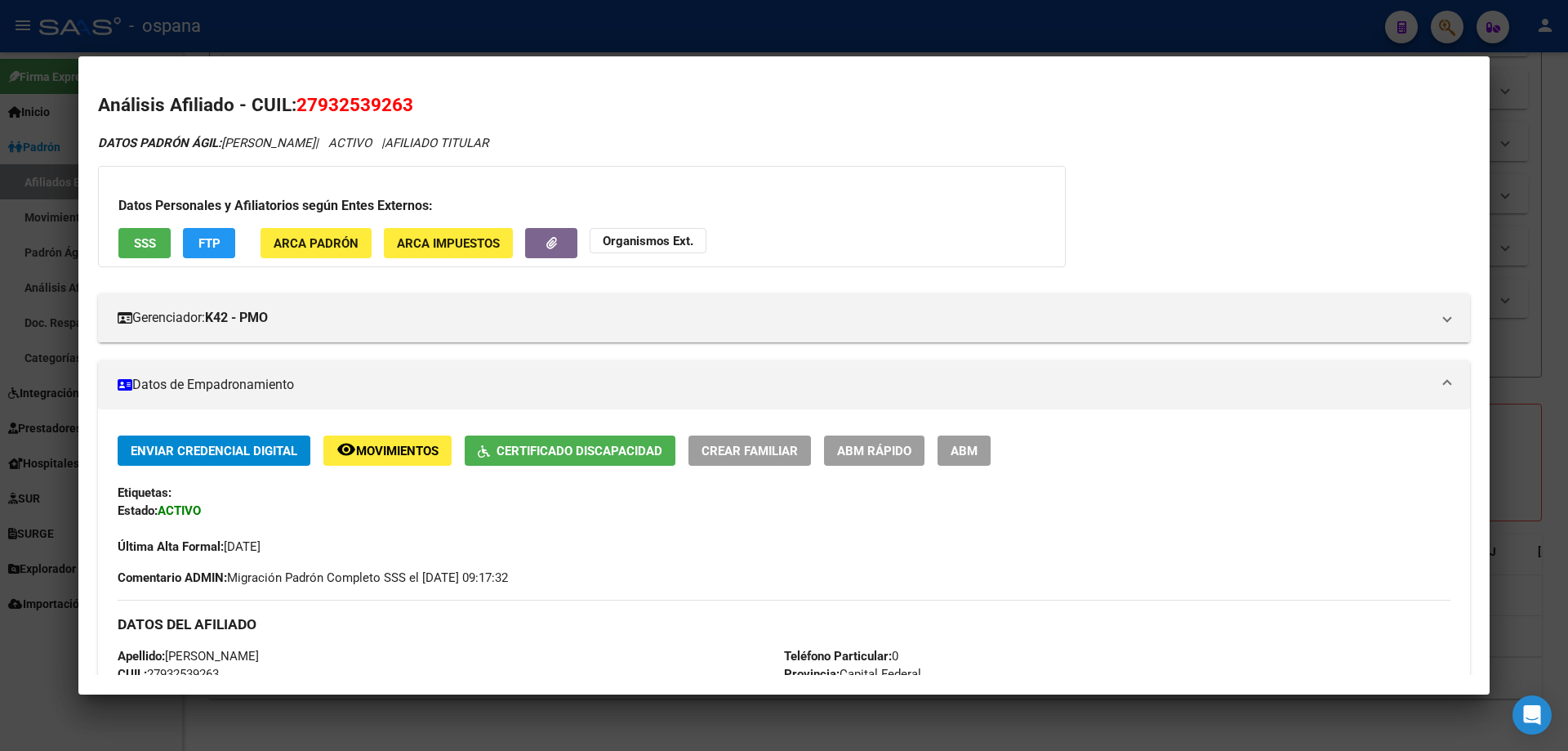
click at [44, 250] on div at bounding box center [784, 375] width 1568 height 751
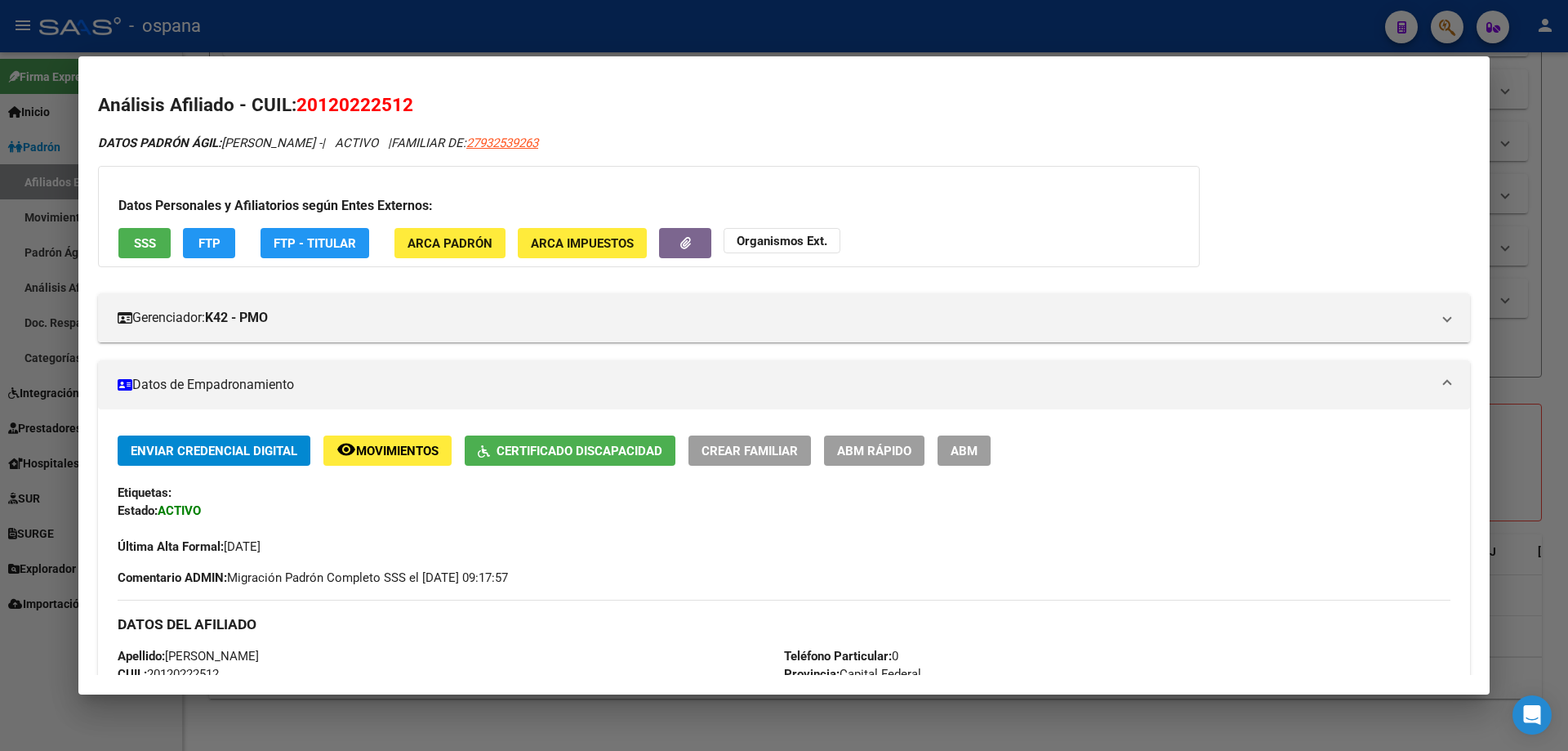
click at [1529, 330] on div at bounding box center [784, 375] width 1568 height 751
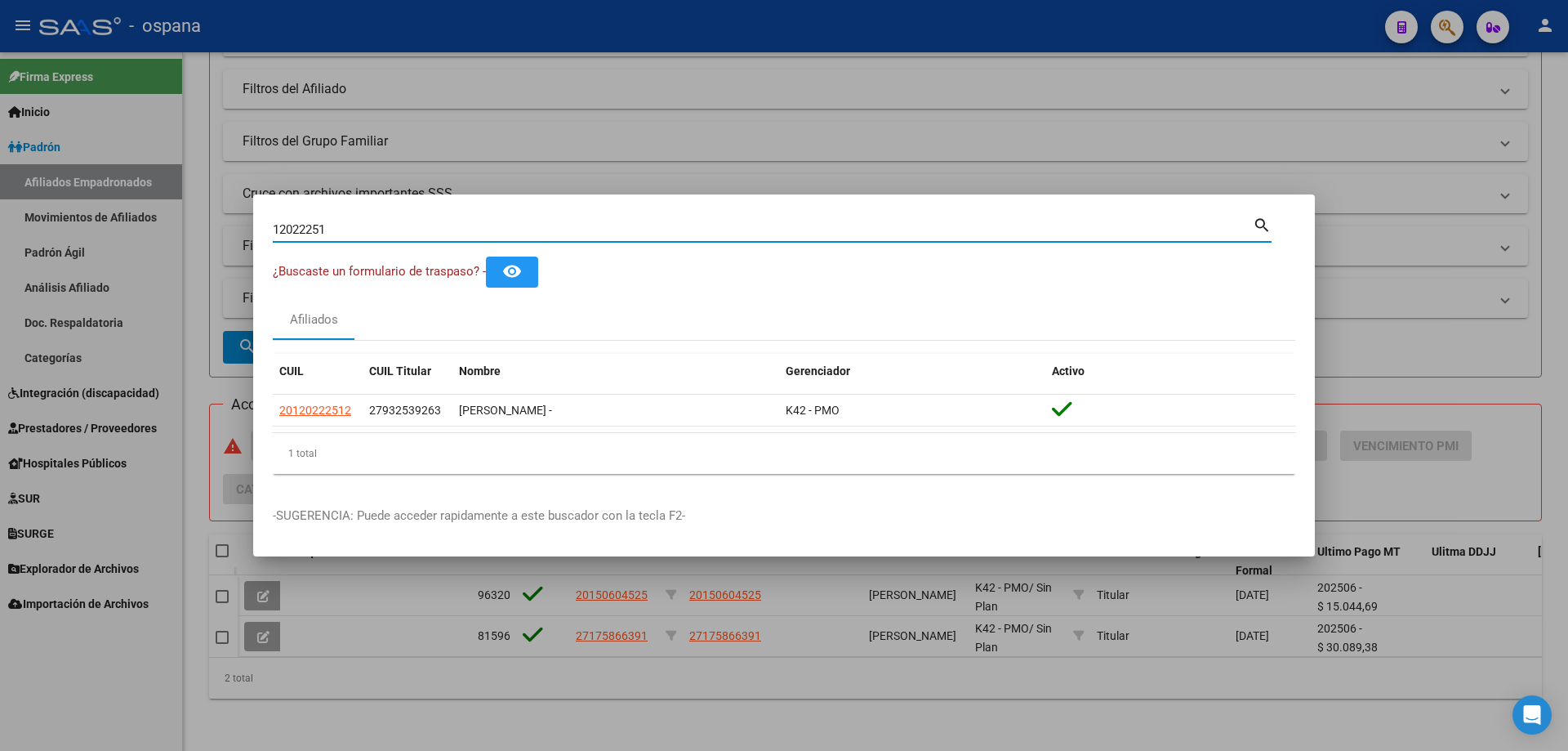
drag, startPoint x: 379, startPoint y: 234, endPoint x: 86, endPoint y: 169, distance: 300.1
click at [86, 169] on div "12022251 Buscar (apellido, dni, cuil, nro traspaso, cuit, obra social) search ¿…" at bounding box center [784, 375] width 1568 height 751
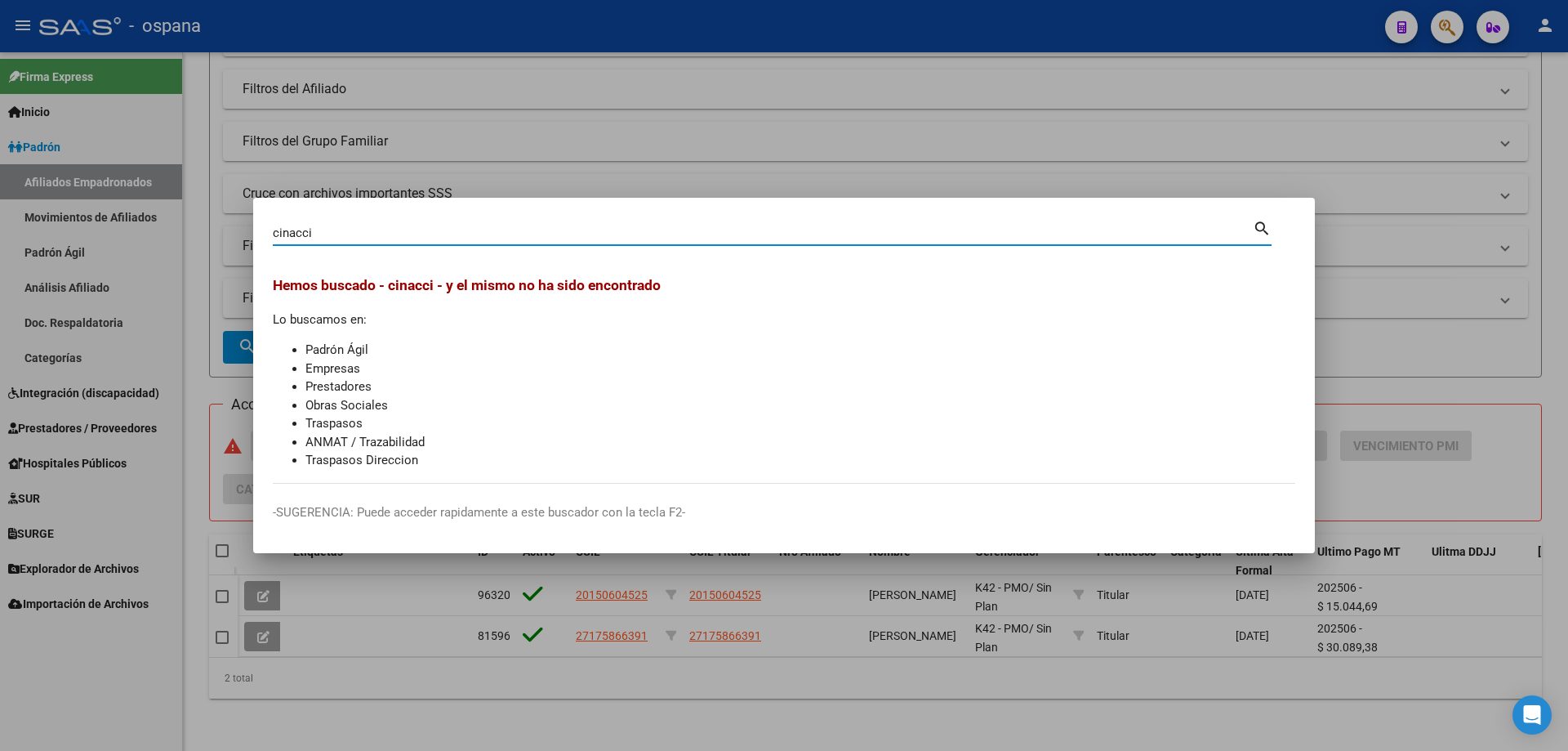
drag, startPoint x: 336, startPoint y: 228, endPoint x: 127, endPoint y: 187, distance: 213.0
click at [142, 197] on div "cinacci Buscar (apellido, dni, cuil, nro traspaso, cuit, obra social) search He…" at bounding box center [784, 375] width 1568 height 751
paste input "20891905"
type input "20891905"
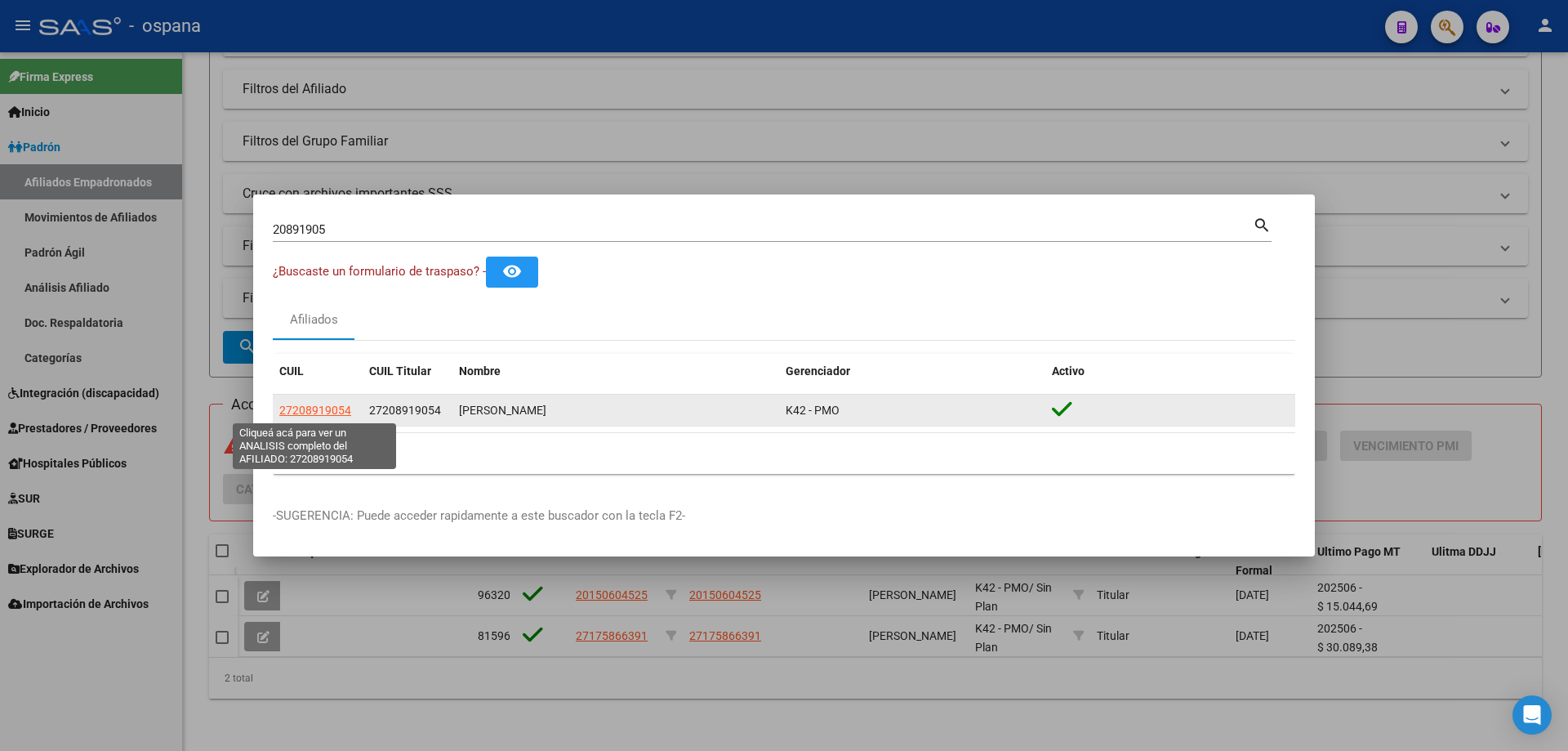
click at [294, 405] on span "27208919054" at bounding box center [315, 410] width 72 height 13
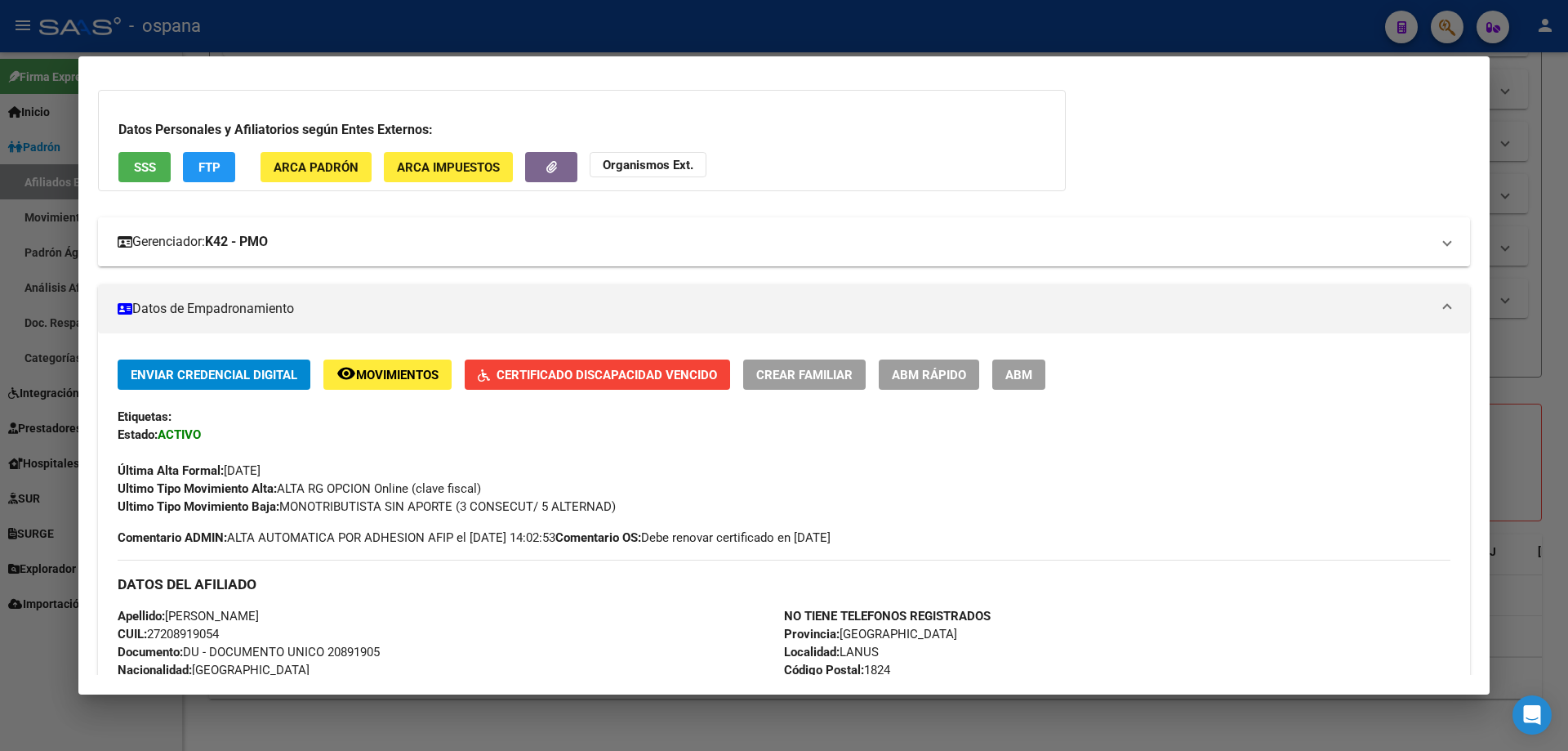
scroll to position [14, 0]
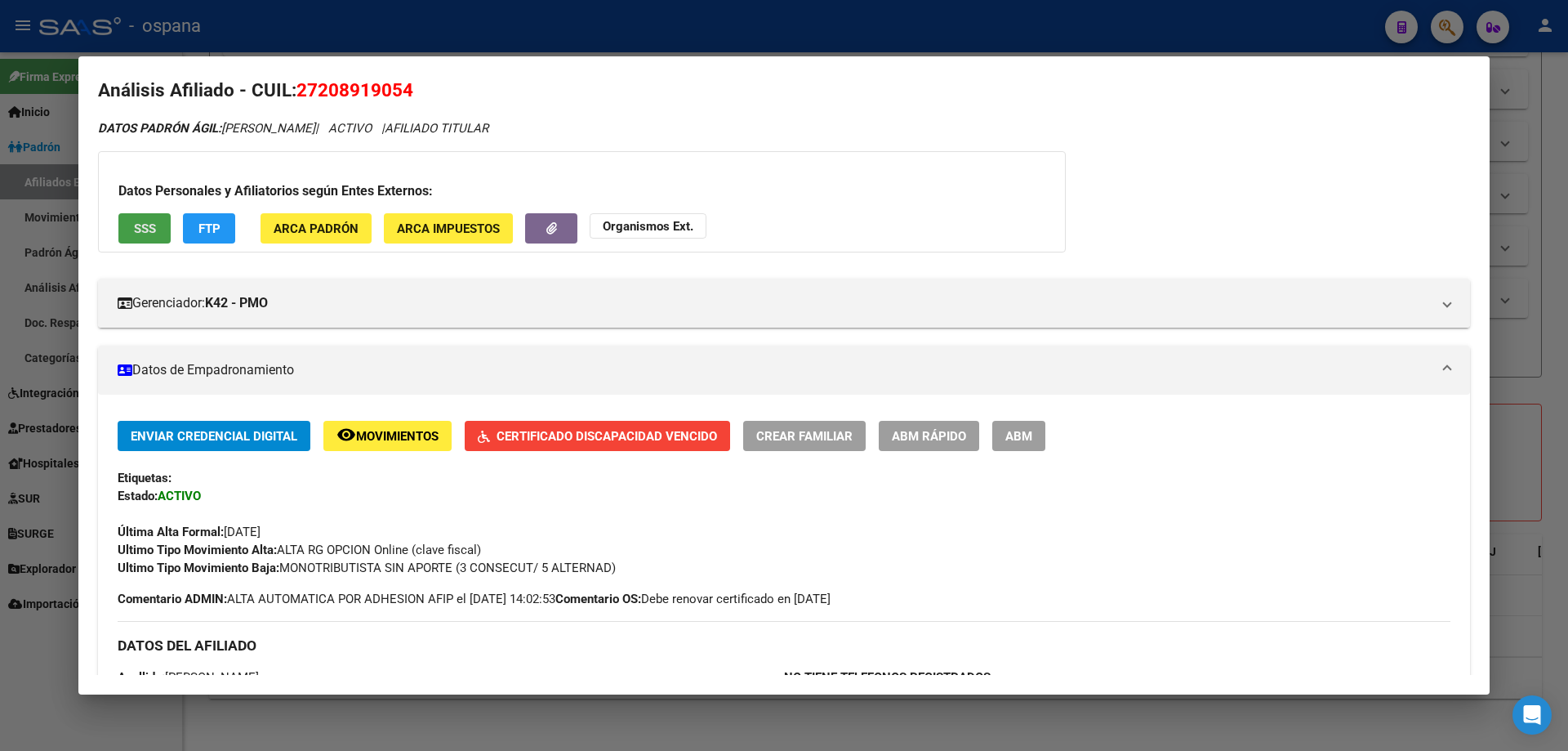
click at [135, 222] on span "SSS" at bounding box center [145, 229] width 22 height 14
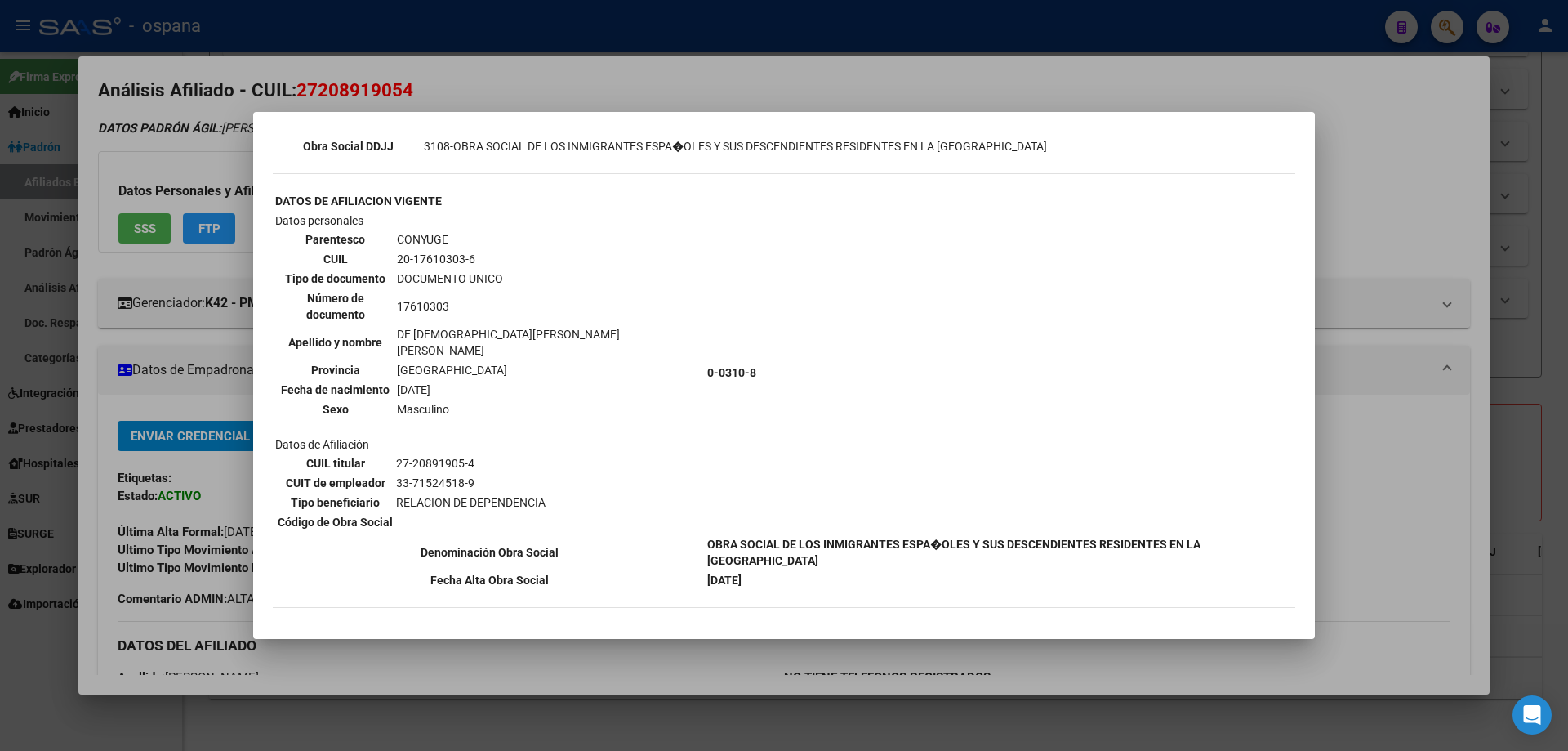
scroll to position [572, 0]
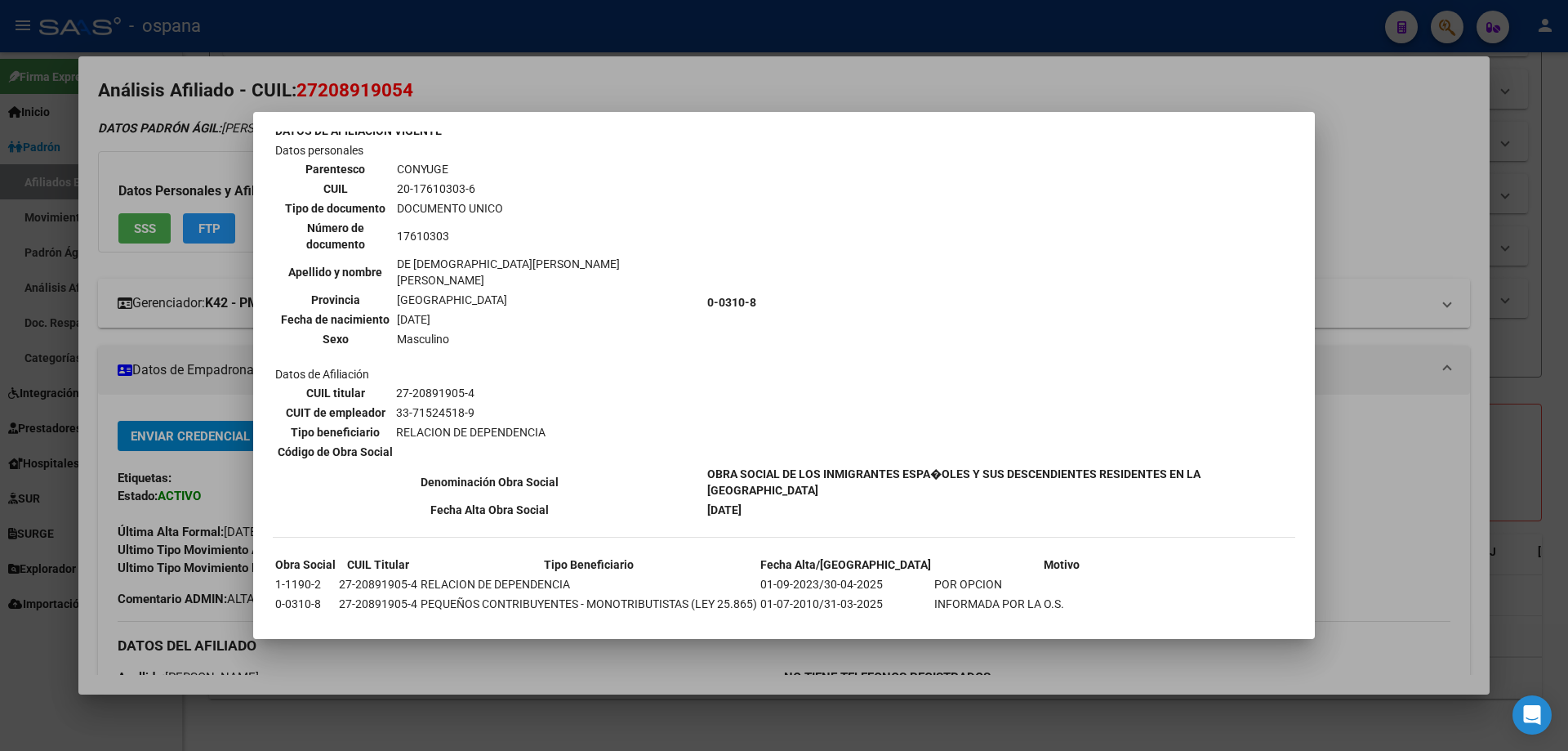
click at [199, 286] on div at bounding box center [784, 375] width 1568 height 751
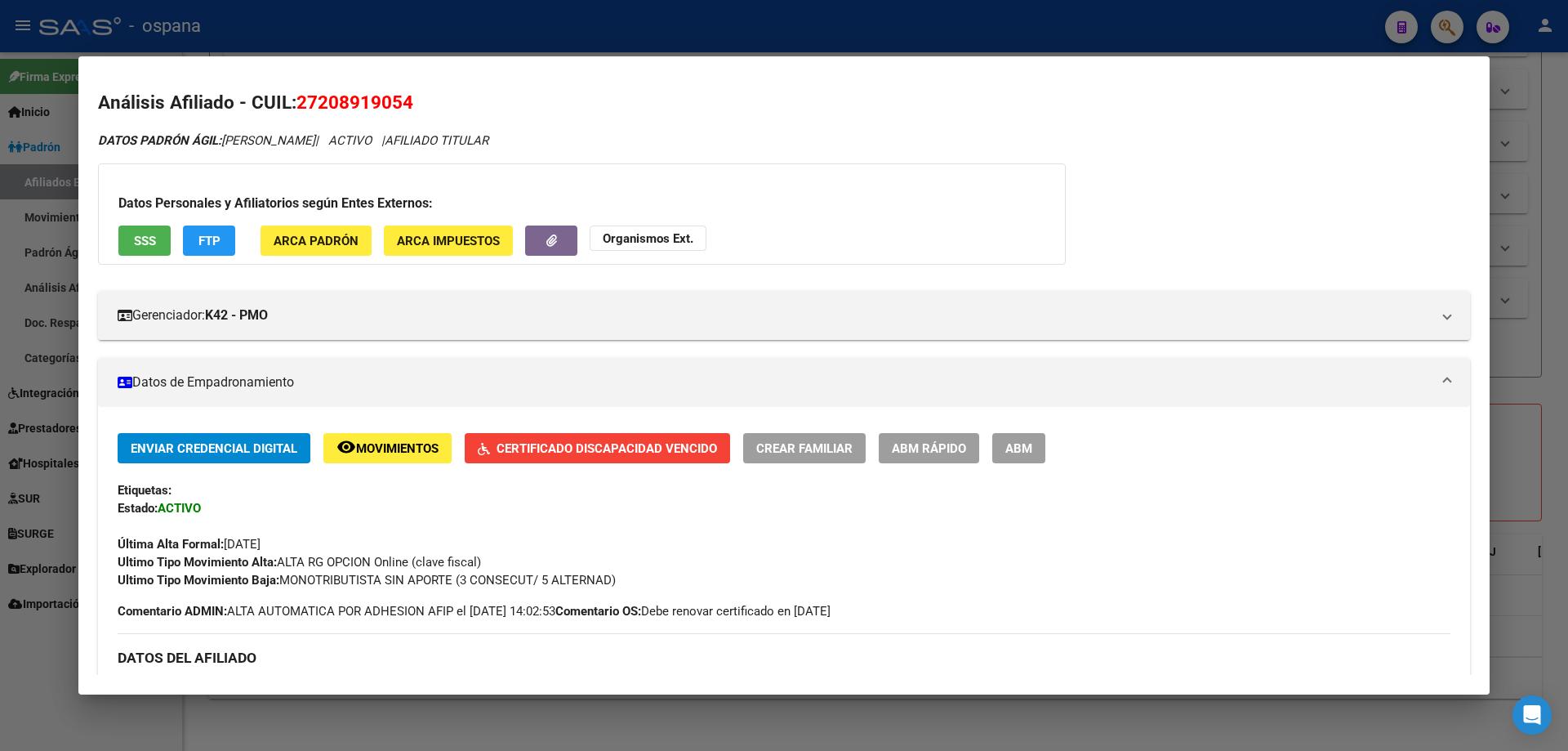
scroll to position [0, 0]
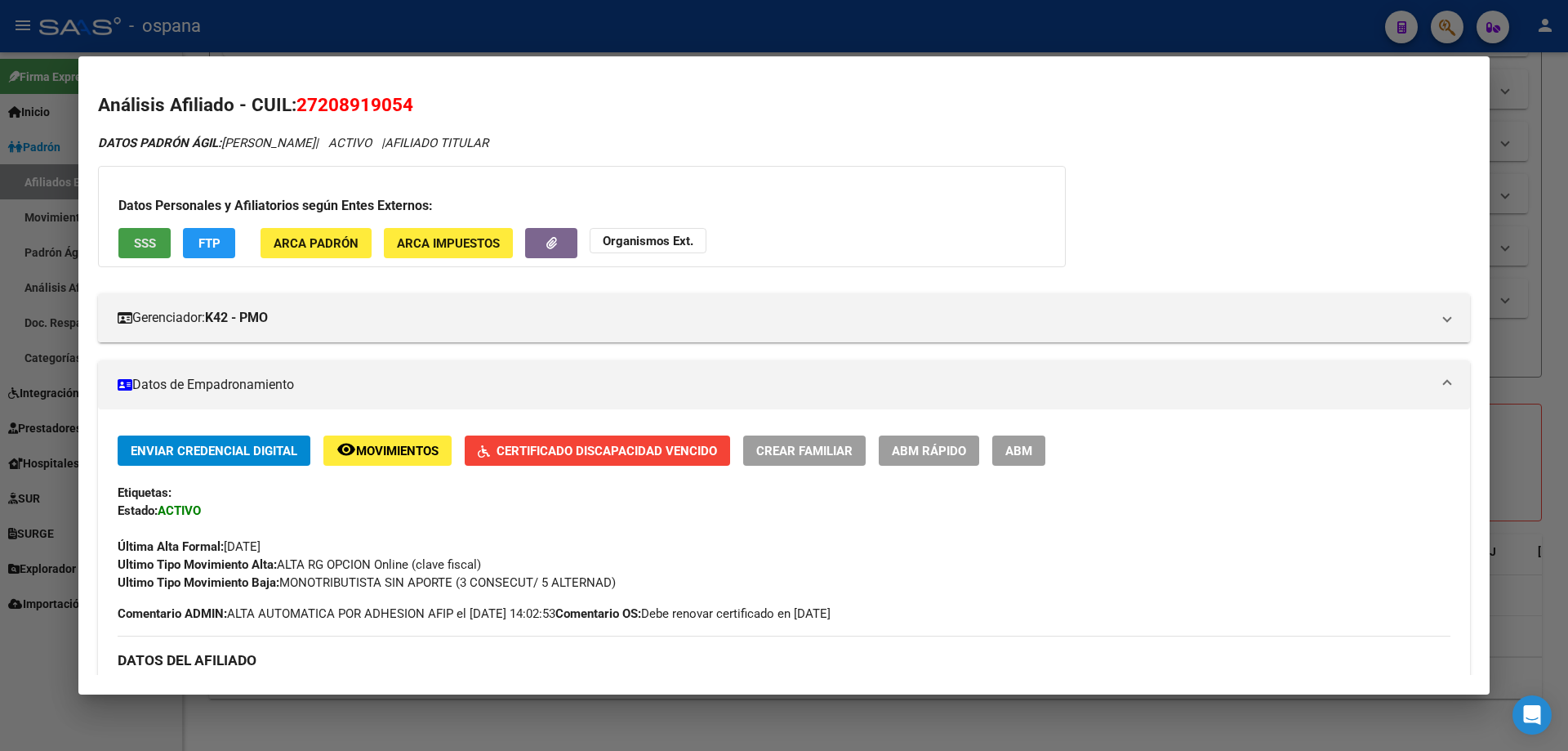
click at [157, 239] on button "SSS" at bounding box center [145, 242] width 52 height 30
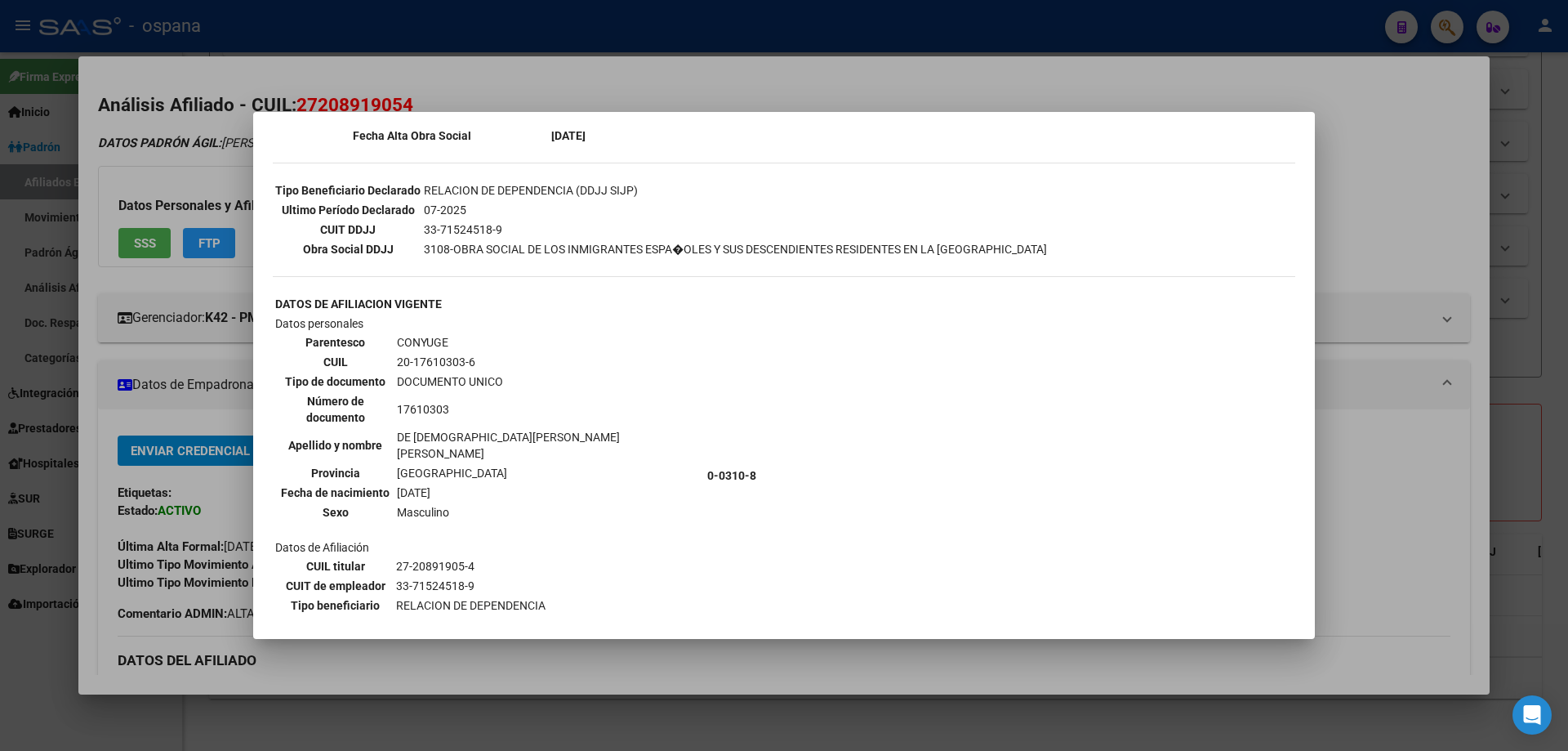
scroll to position [408, 0]
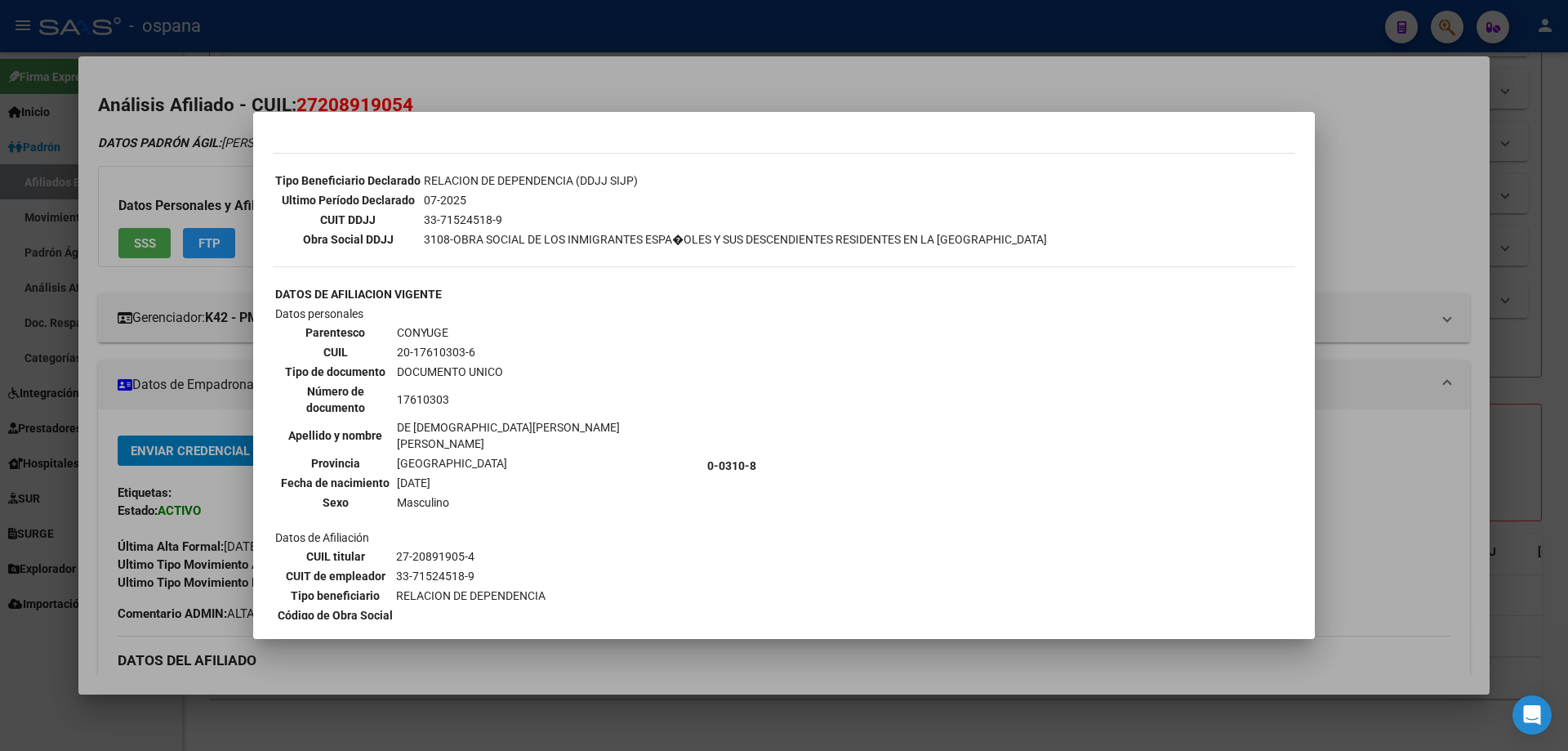
click at [46, 413] on div at bounding box center [784, 375] width 1568 height 751
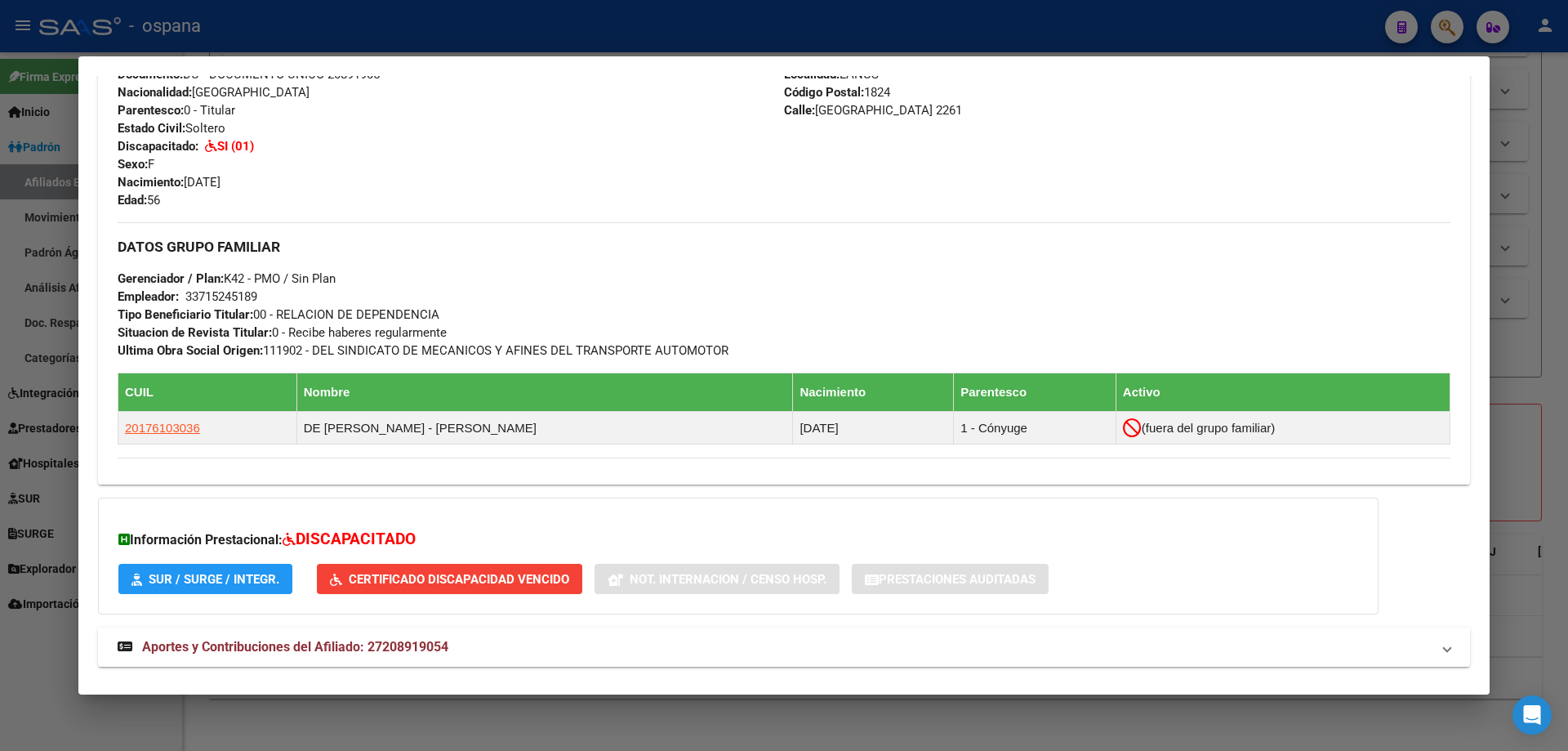
scroll to position [682, 0]
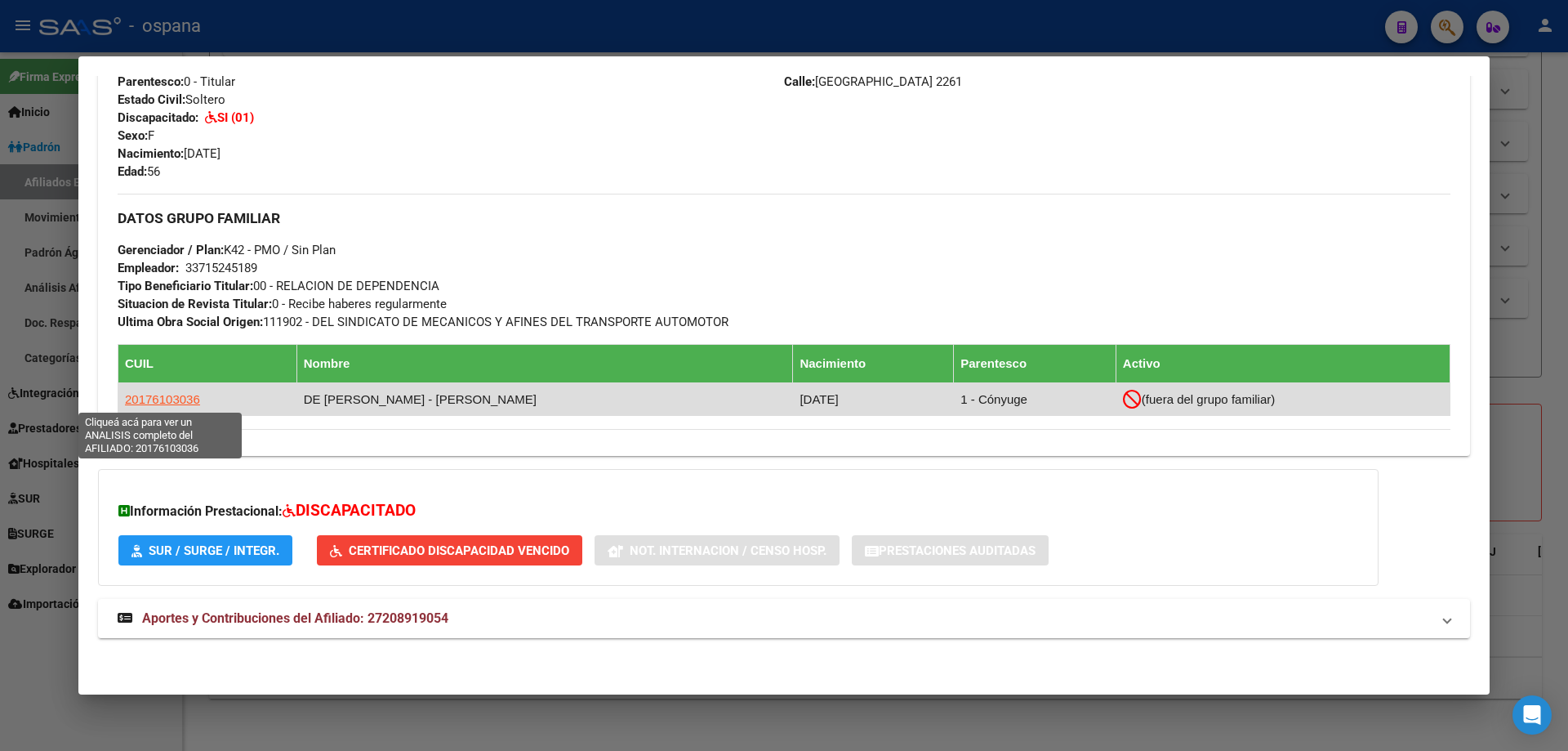
click at [173, 399] on span "20176103036" at bounding box center [162, 399] width 75 height 14
type textarea "20176103036"
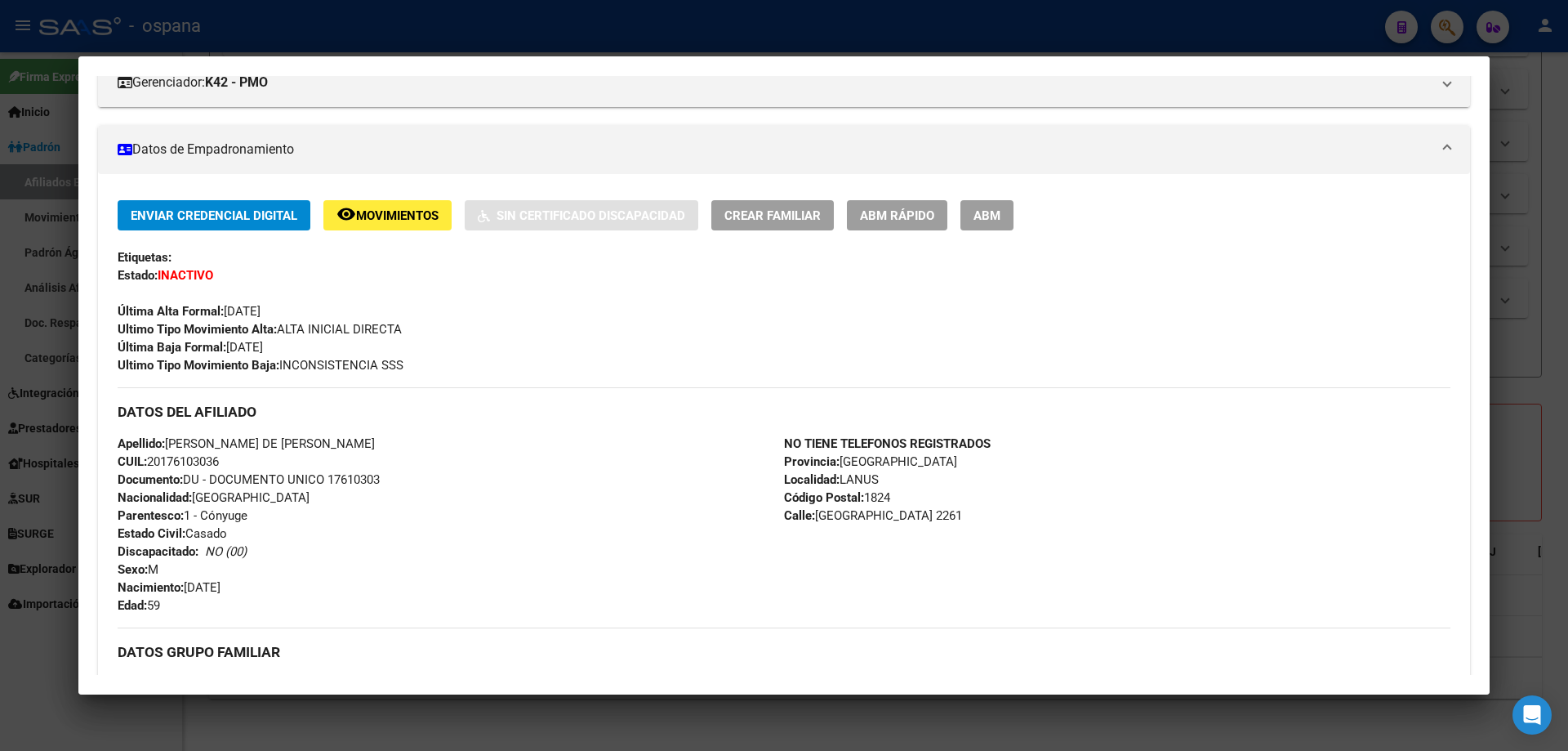
scroll to position [245, 0]
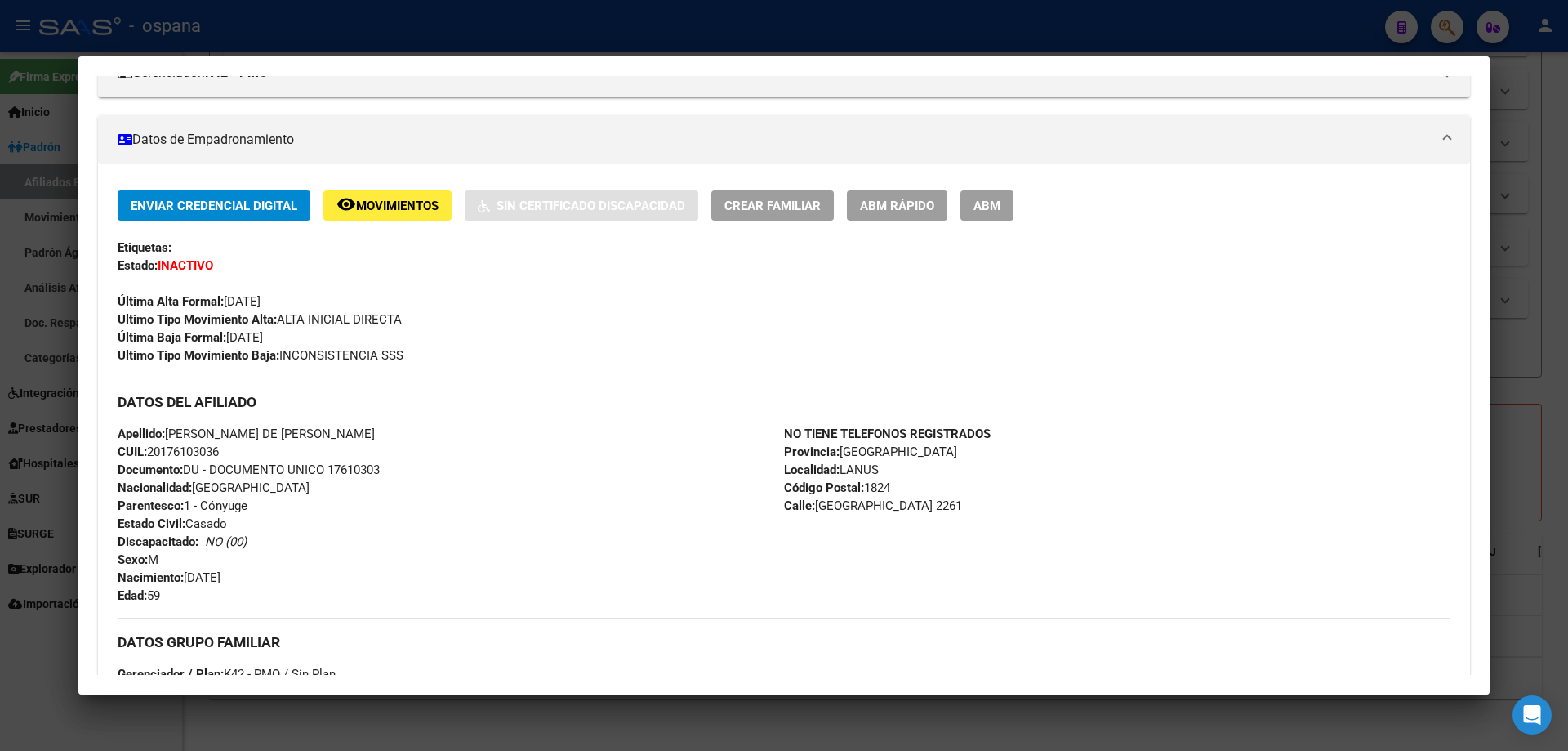
click at [919, 193] on button "ABM Rápido" at bounding box center [897, 205] width 100 height 30
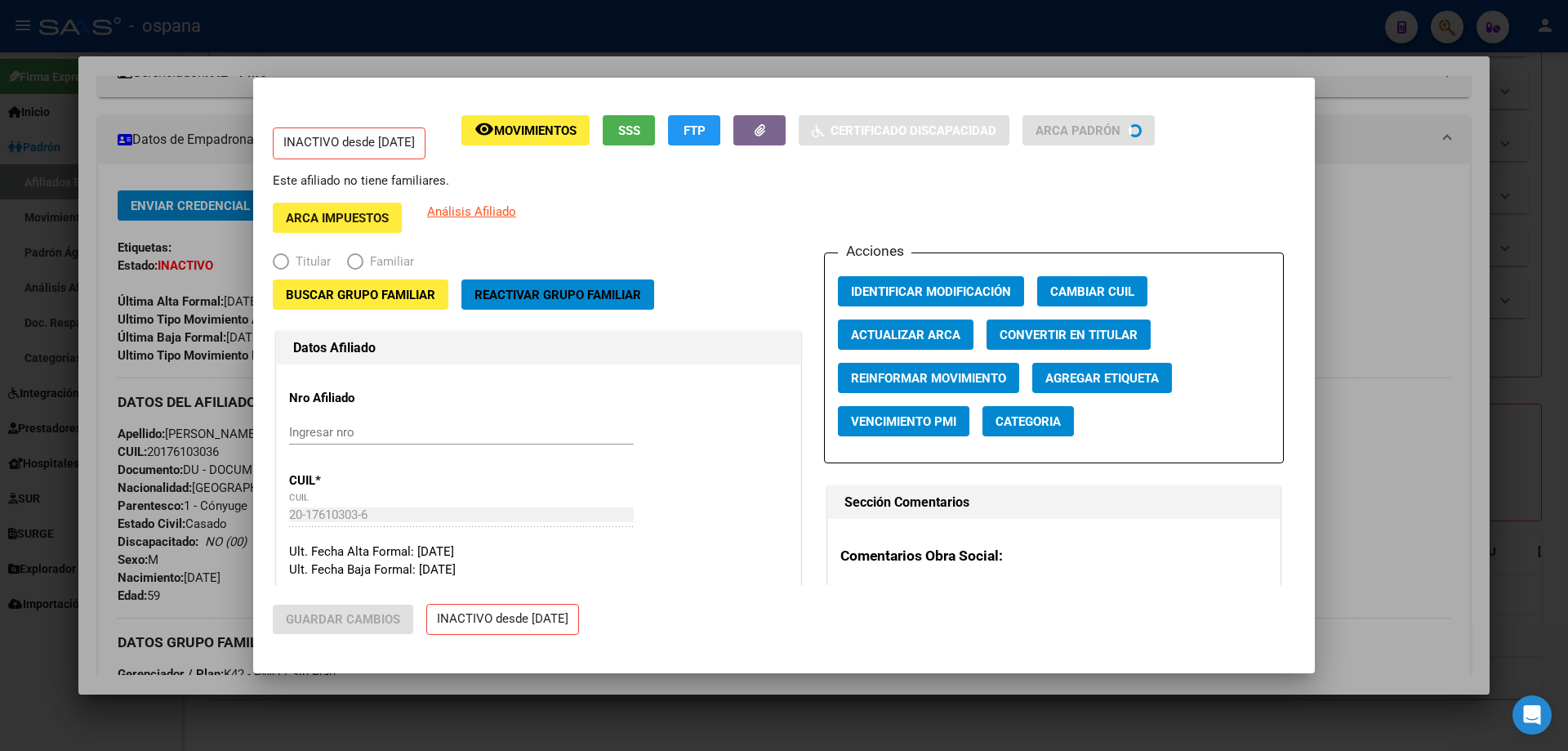
radio input "true"
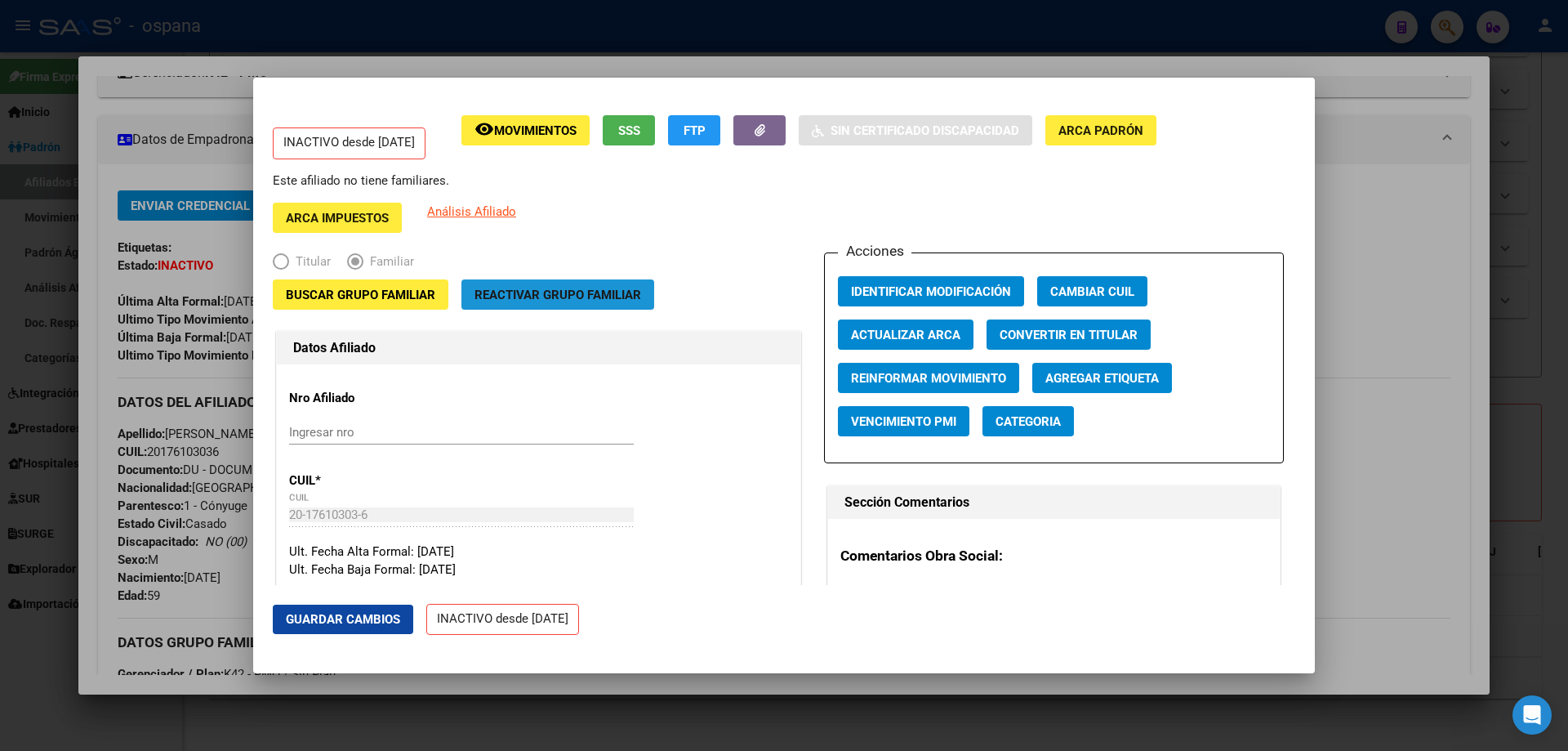
click at [575, 299] on span "Reactivar Grupo Familiar" at bounding box center [557, 295] width 166 height 14
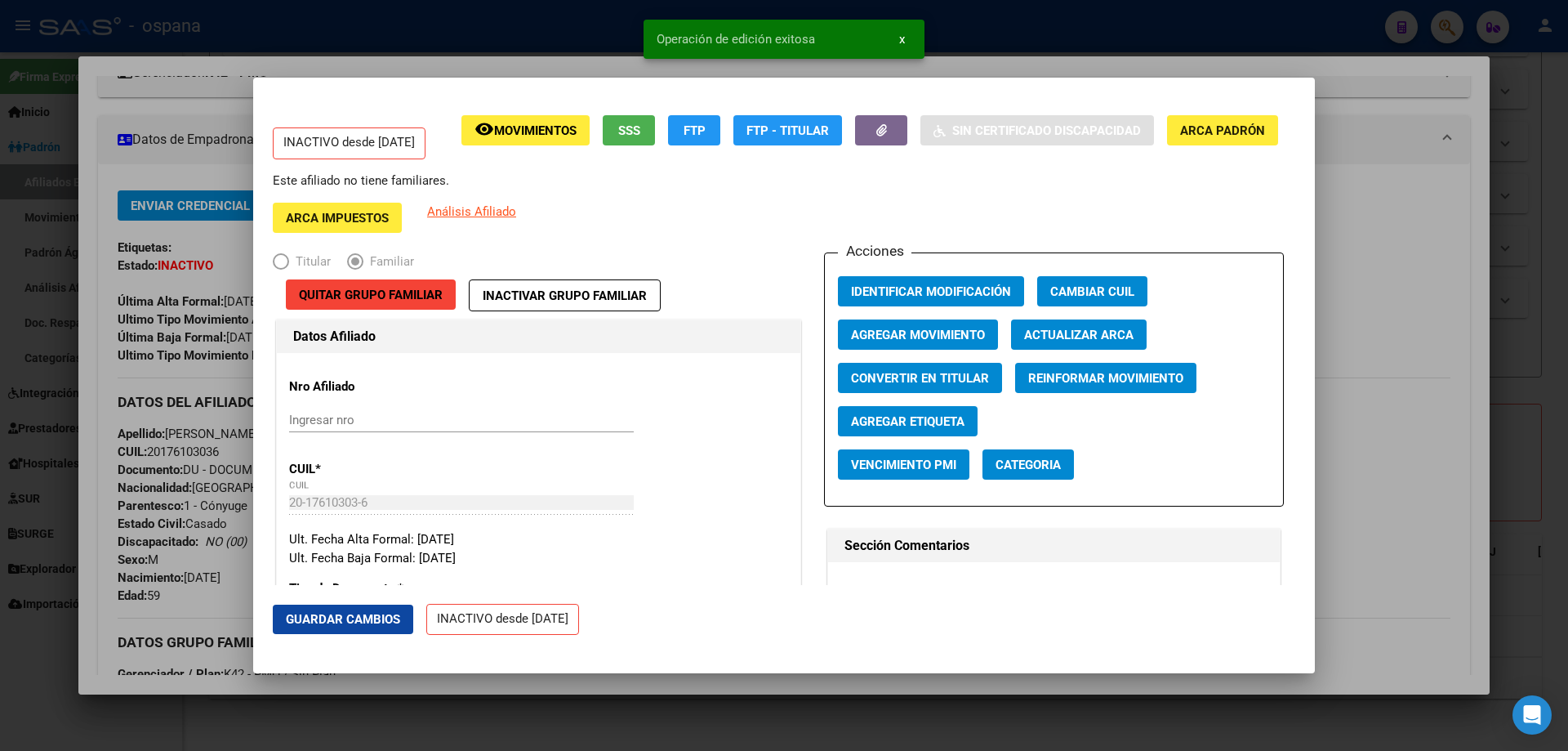
click at [1567, 237] on div at bounding box center [784, 375] width 1568 height 751
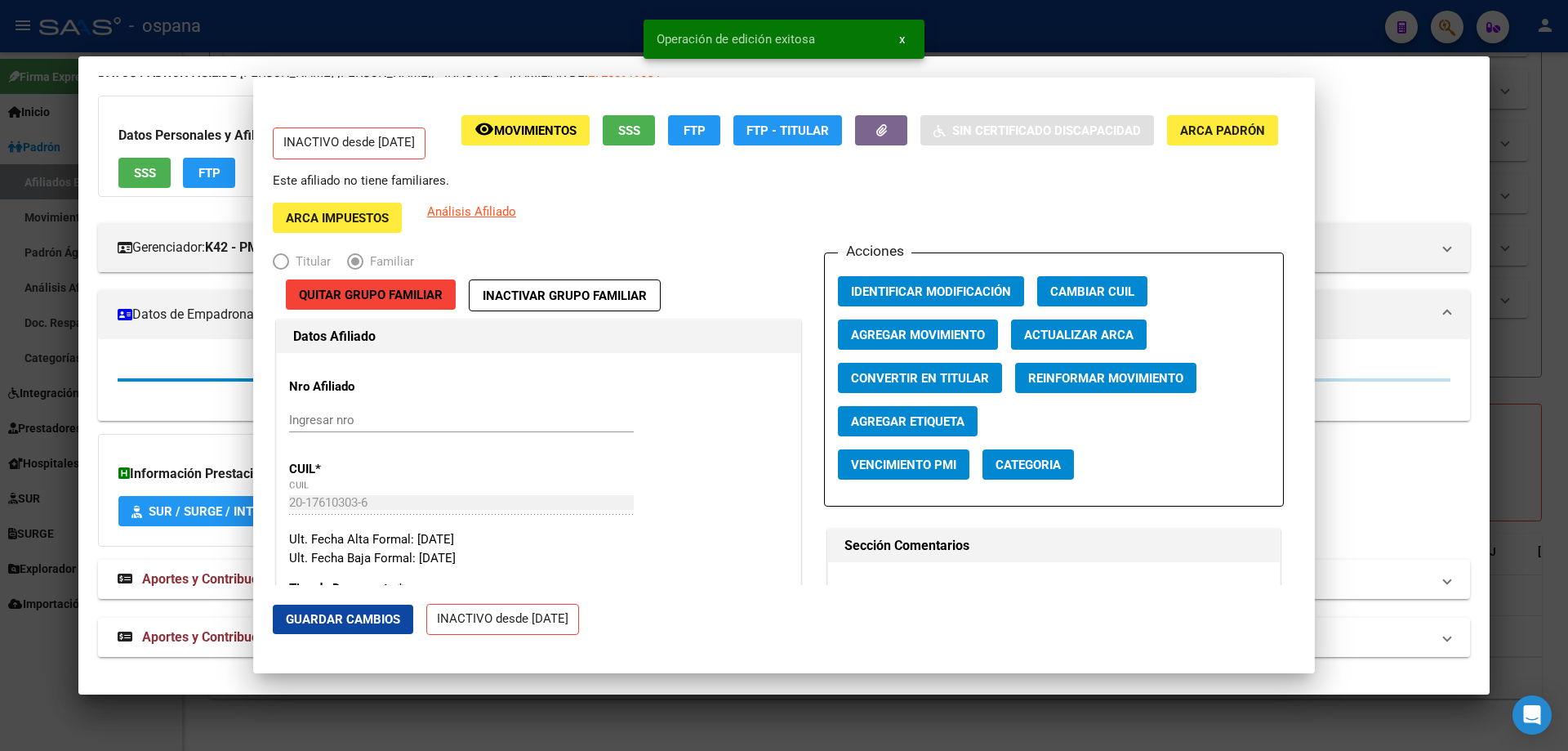
click at [1567, 237] on div at bounding box center [784, 375] width 1568 height 751
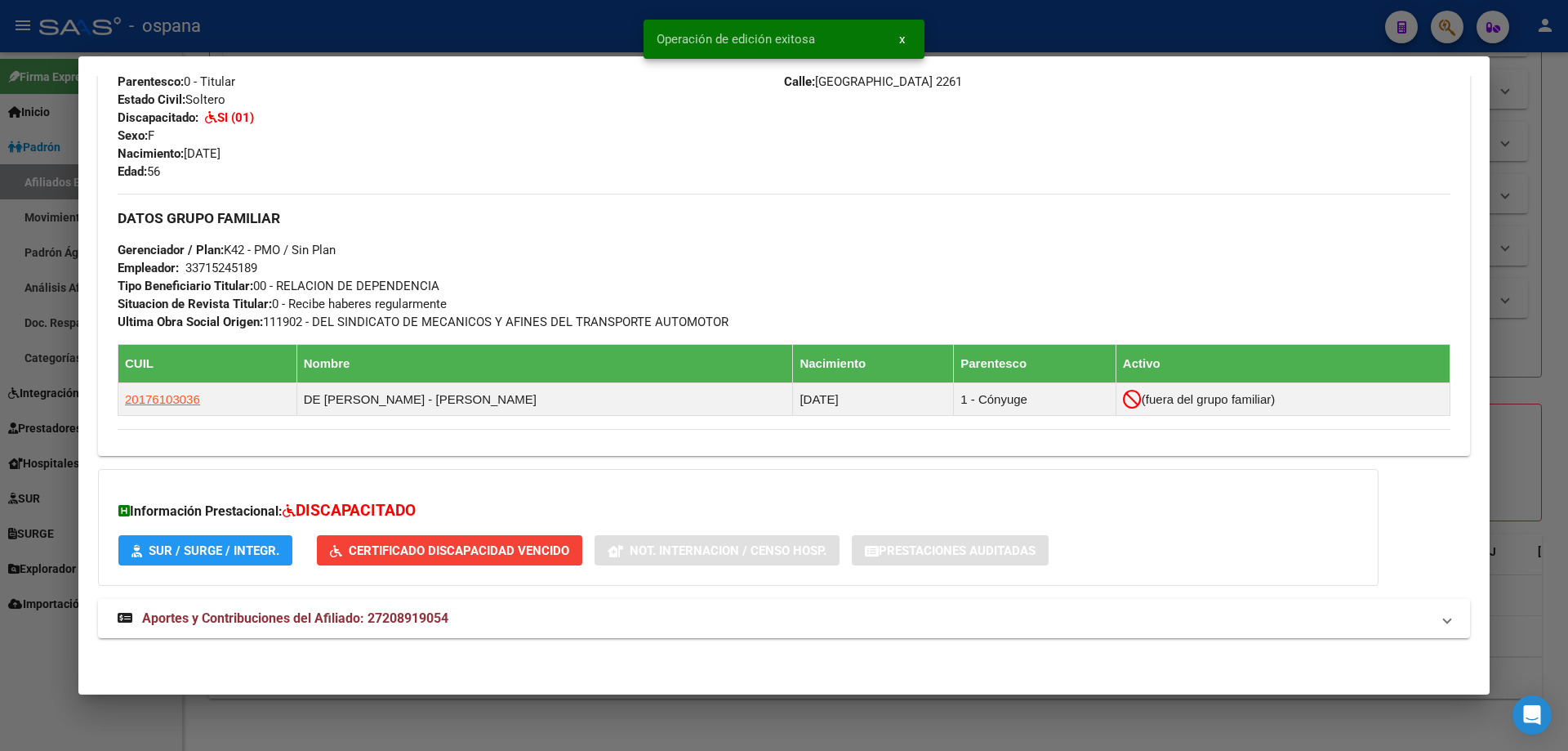
click at [34, 364] on div at bounding box center [784, 375] width 1568 height 751
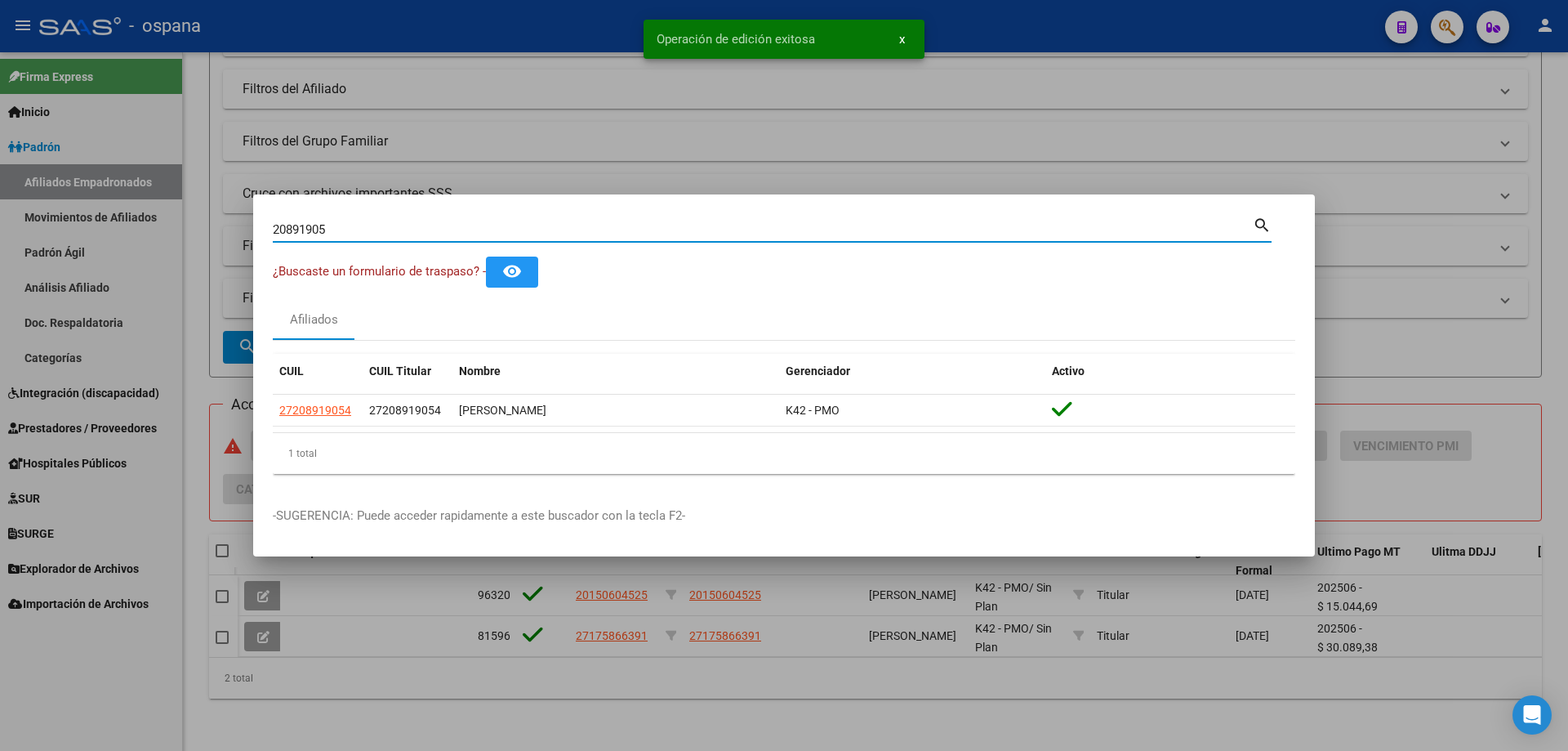
click at [345, 229] on input "20891905" at bounding box center [762, 230] width 980 height 14
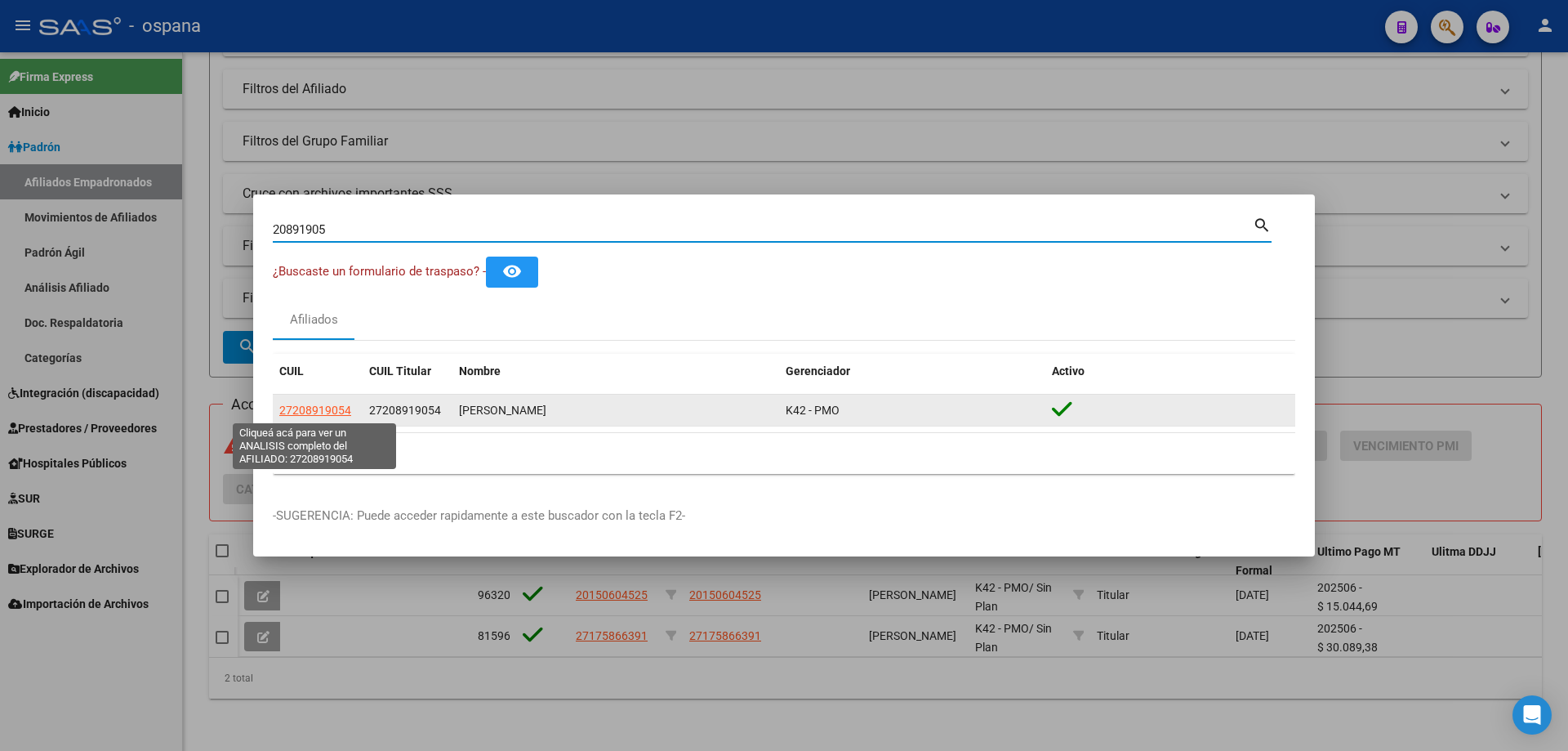
click at [334, 411] on span "27208919054" at bounding box center [315, 410] width 72 height 13
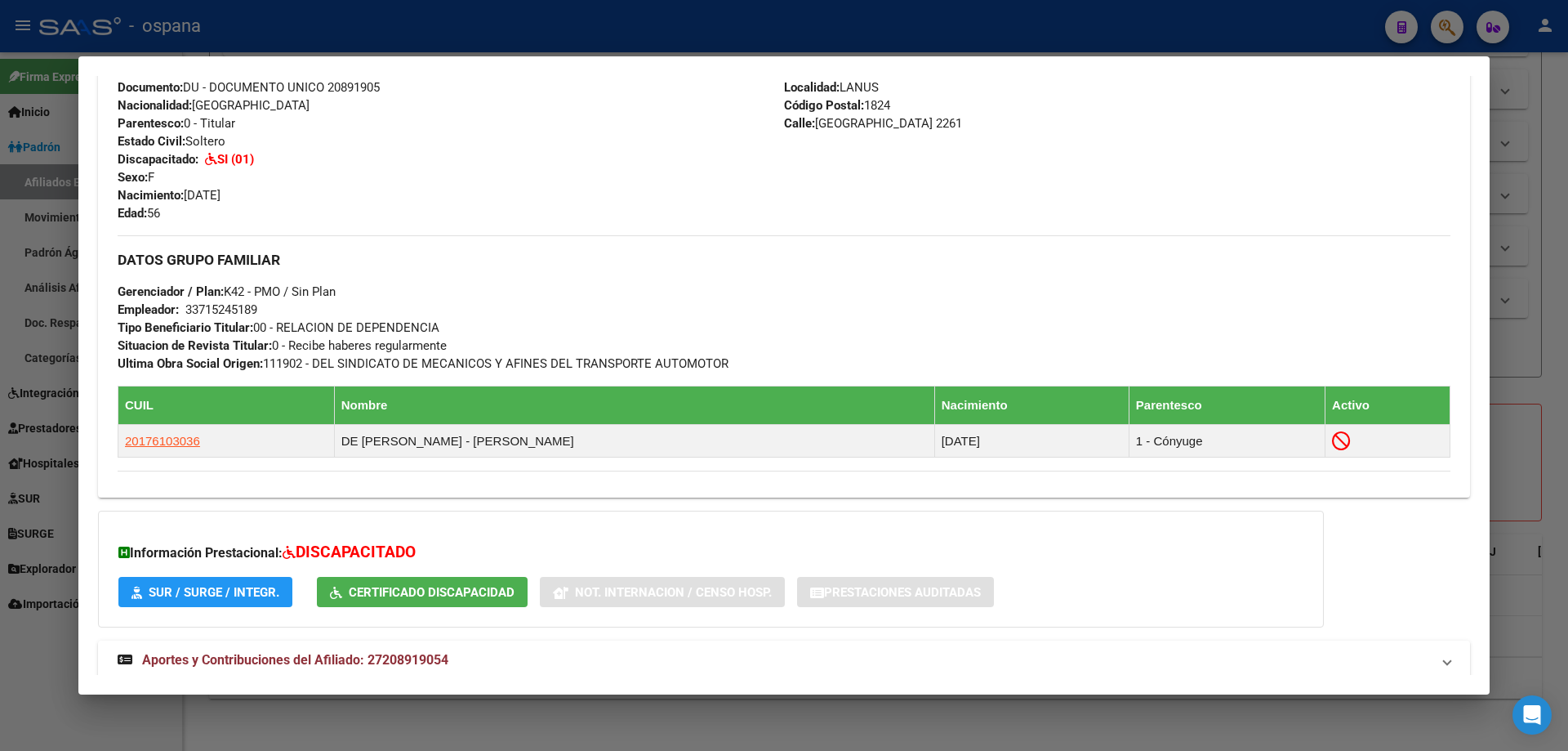
scroll to position [653, 0]
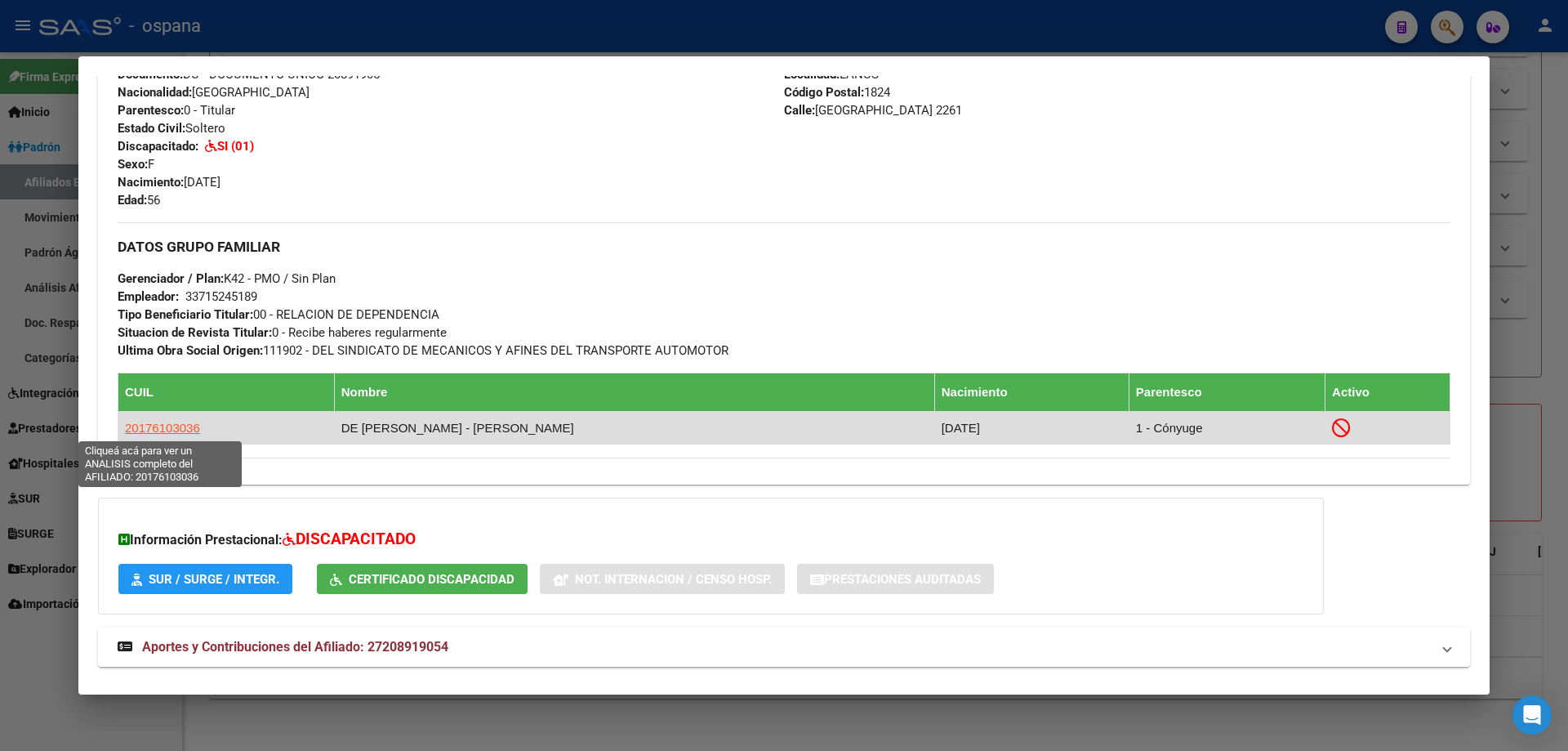
click at [166, 430] on span "20176103036" at bounding box center [162, 427] width 75 height 14
type textarea "20176103036"
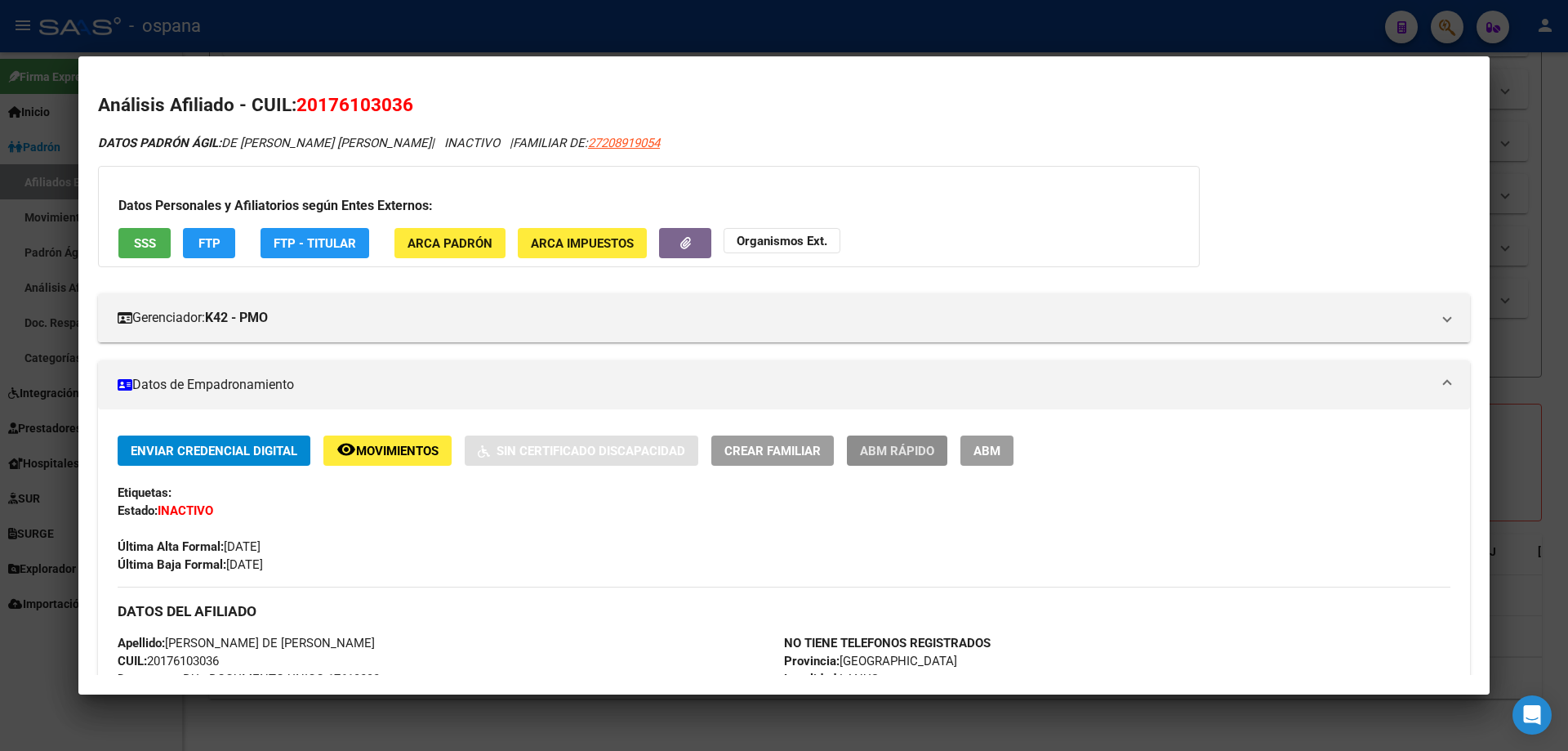
click at [890, 437] on button "ABM Rápido" at bounding box center [897, 450] width 100 height 30
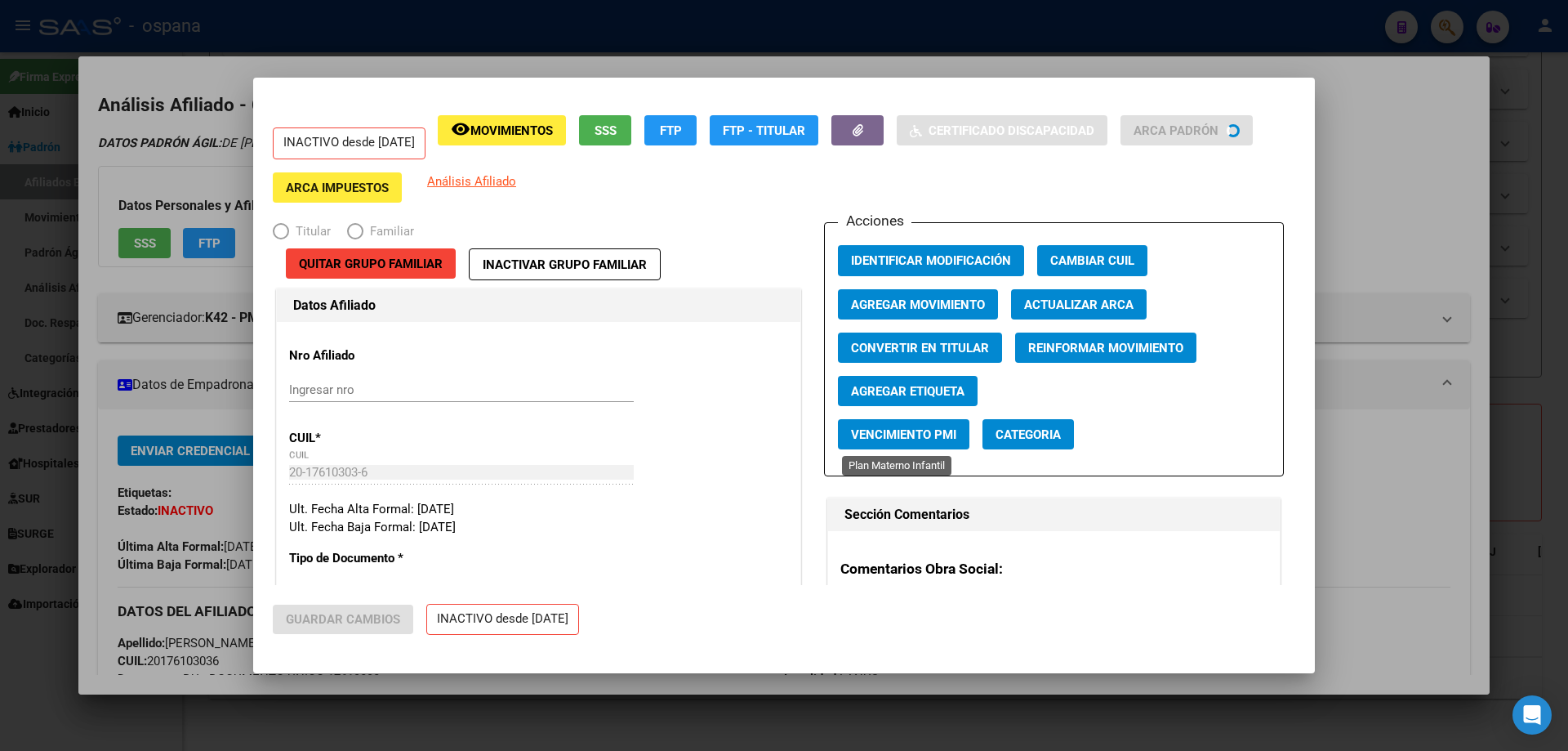
radio input "true"
type input "33-71524518-9"
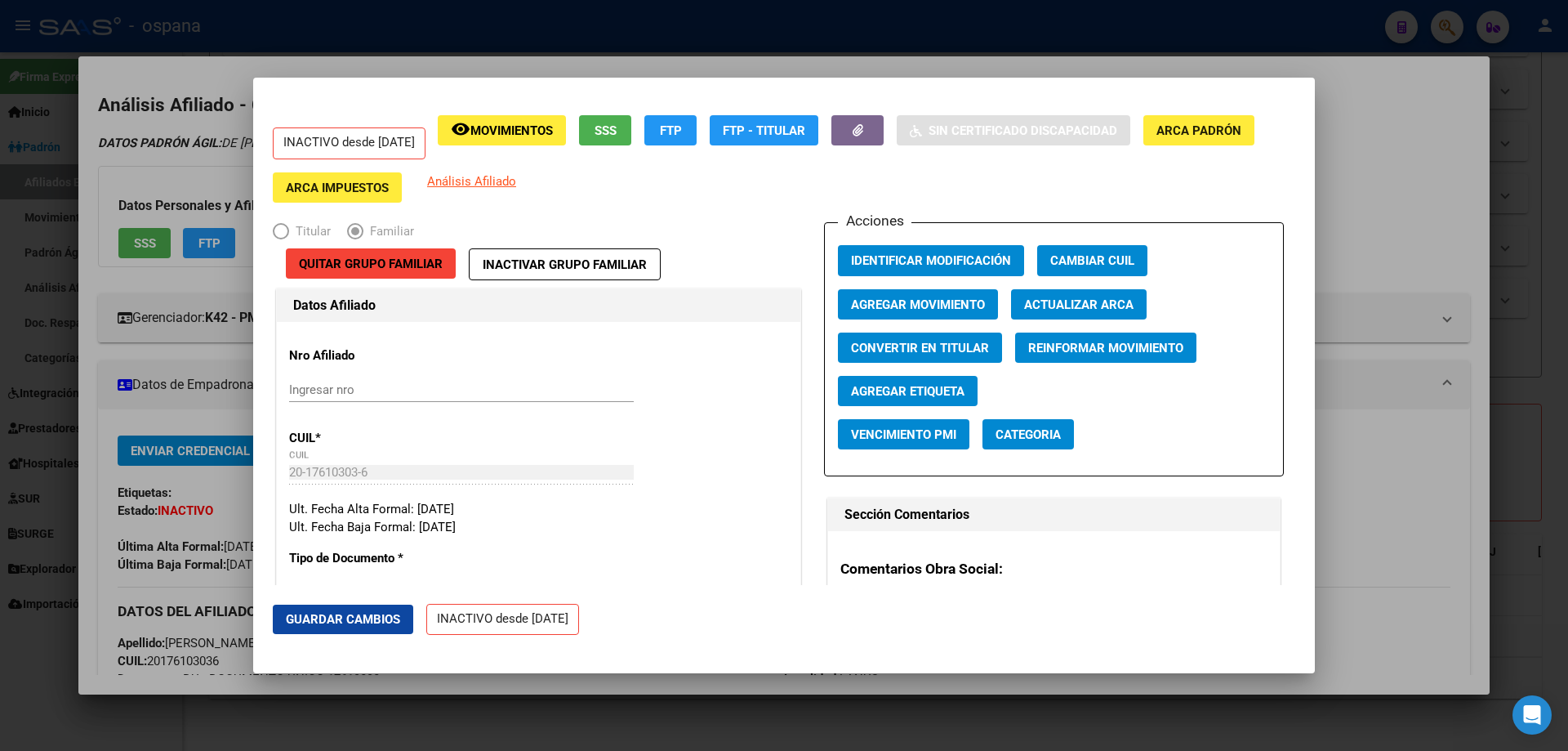
click at [909, 301] on span "Agregar Movimiento" at bounding box center [918, 305] width 134 height 14
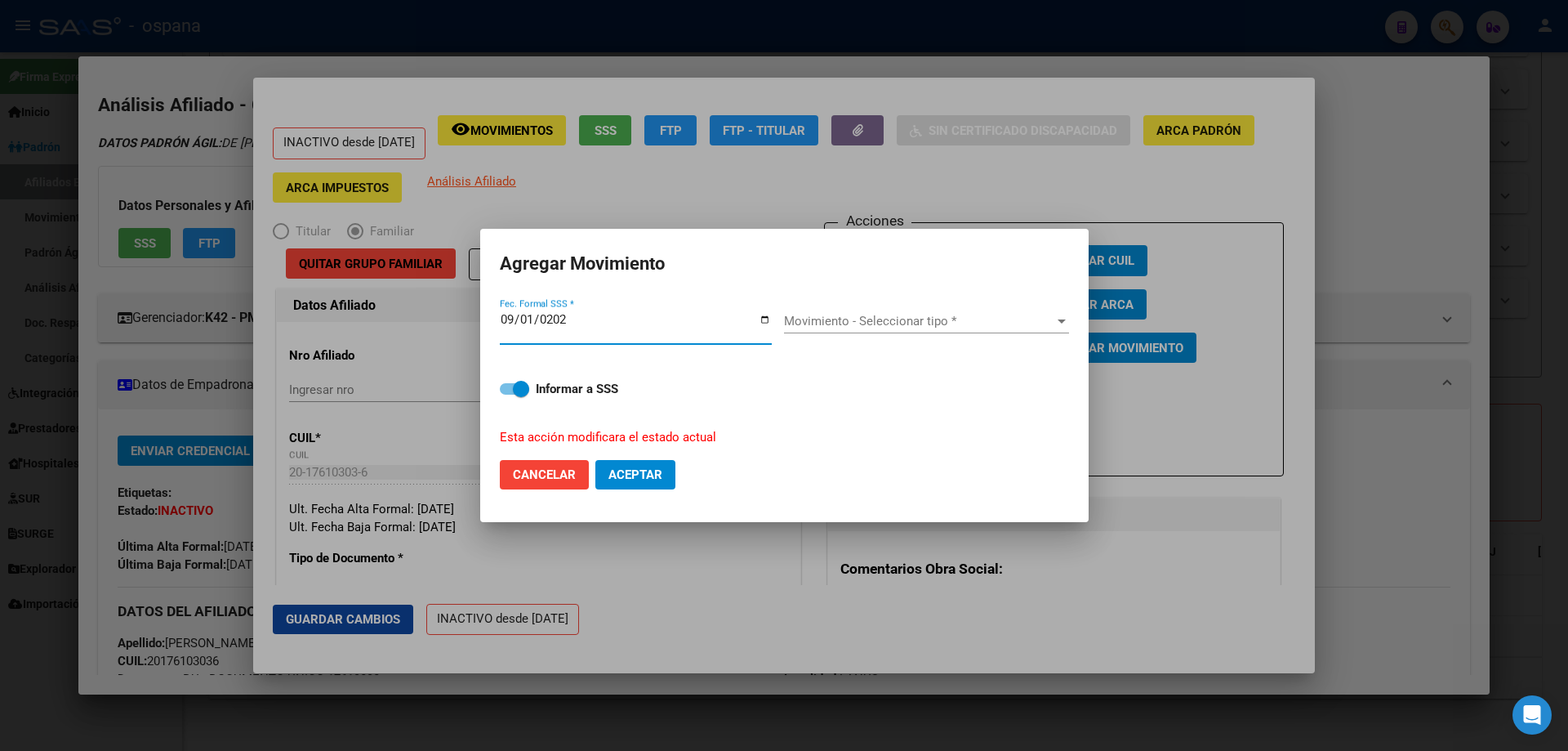
type input "[DATE]"
click at [877, 320] on span "Movimiento - Seleccionar tipo *" at bounding box center [919, 321] width 270 height 14
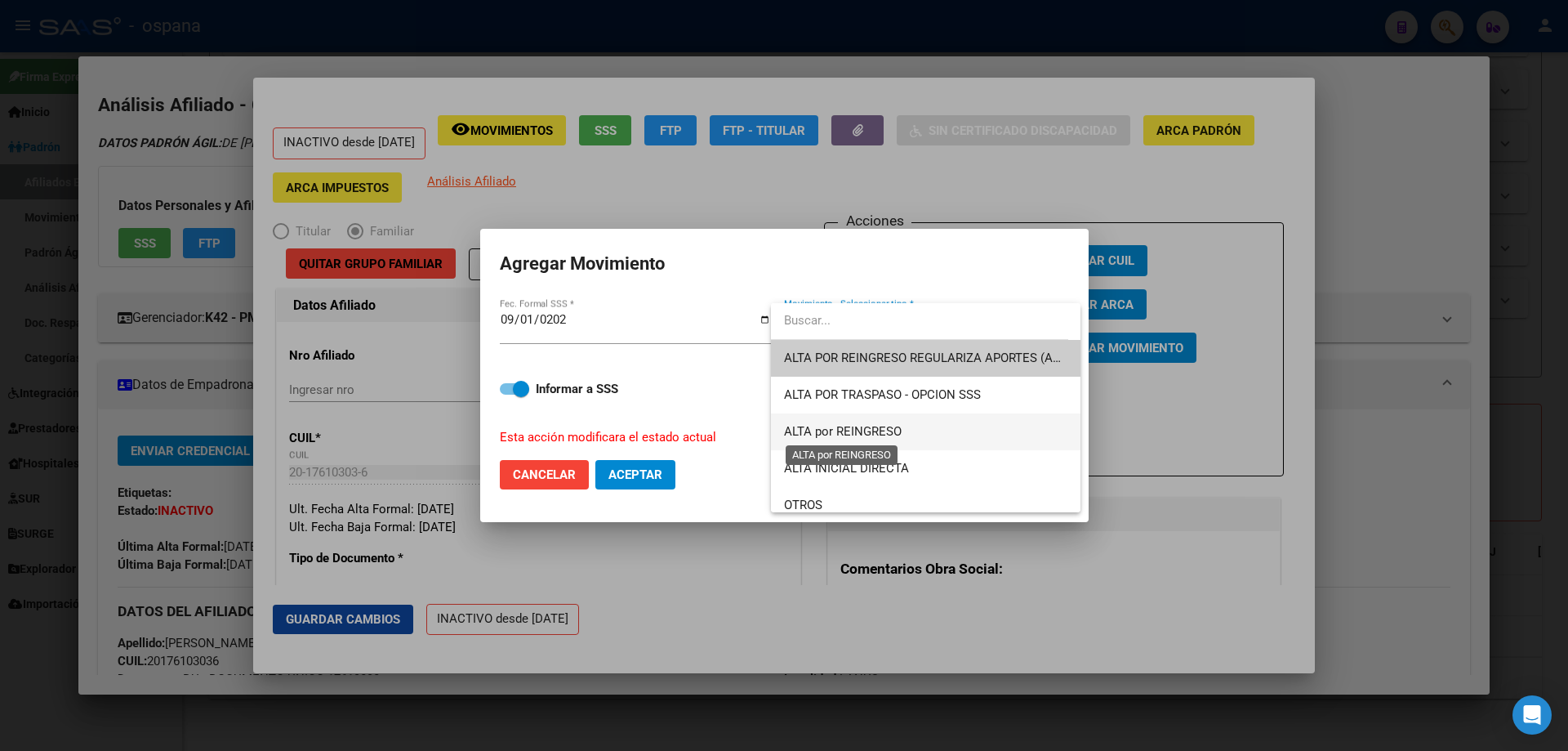
click at [856, 435] on span "ALTA por REINGRESO" at bounding box center [843, 431] width 117 height 14
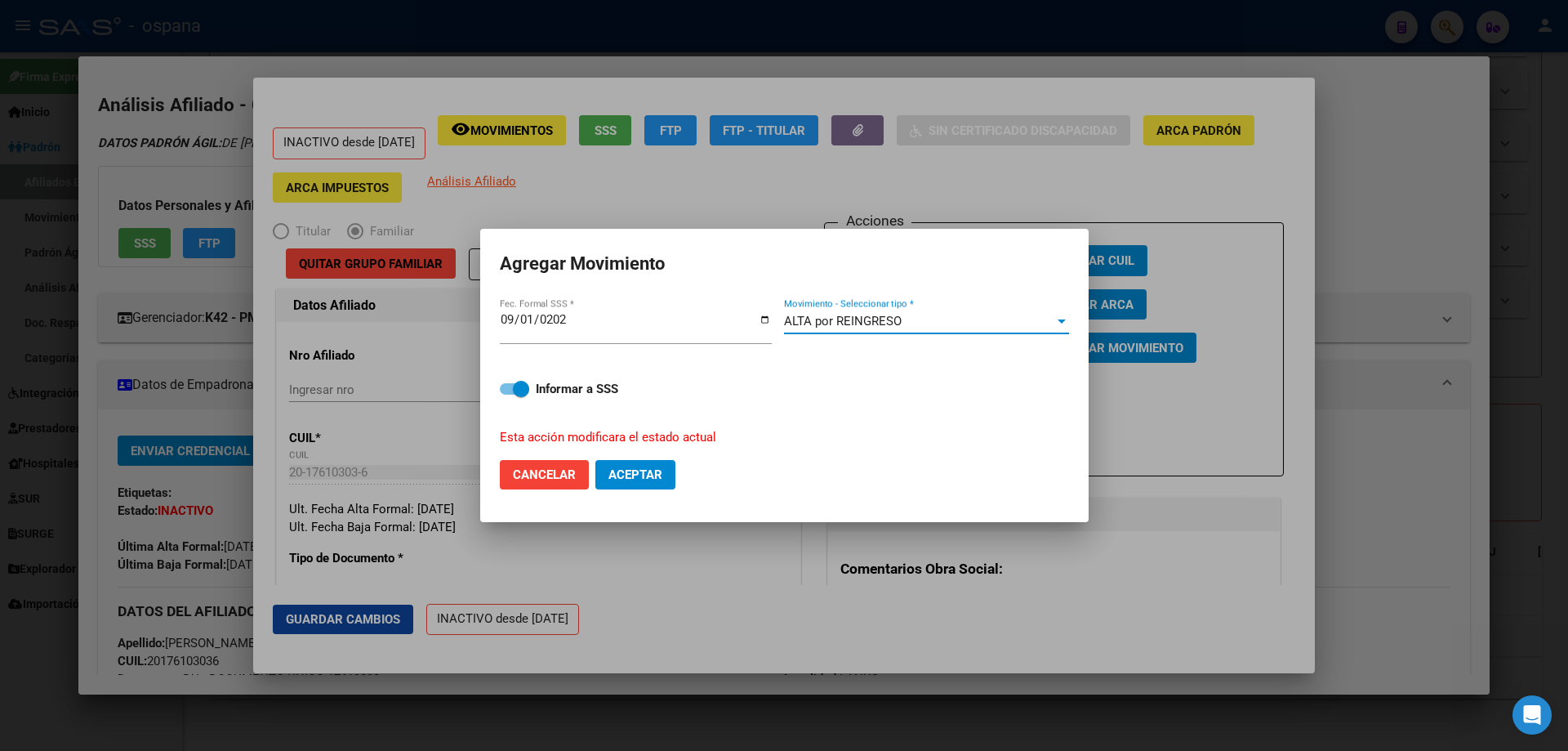
click at [667, 482] on button "Aceptar" at bounding box center [635, 474] width 80 height 30
checkbox input "false"
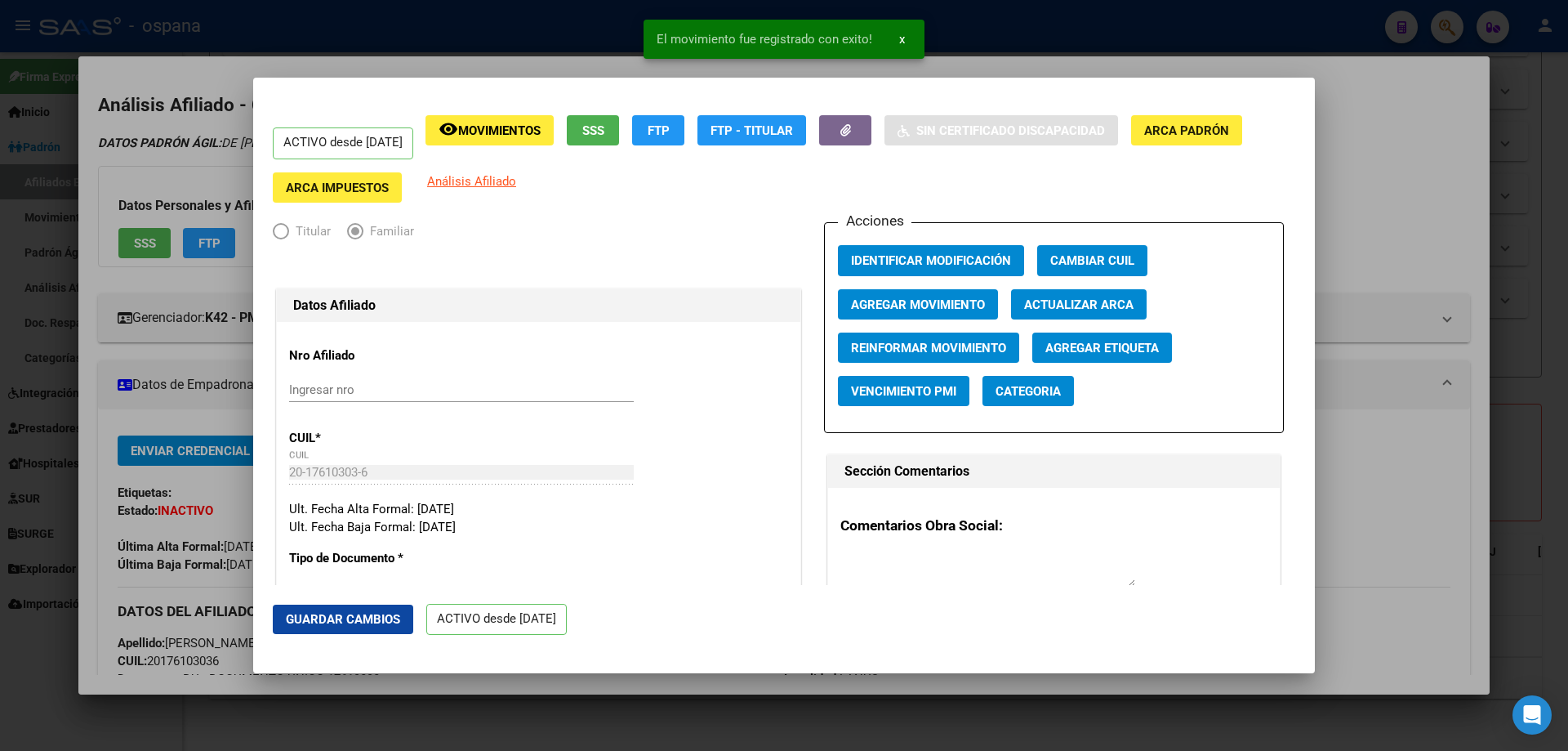
click at [1559, 353] on div at bounding box center [784, 375] width 1568 height 751
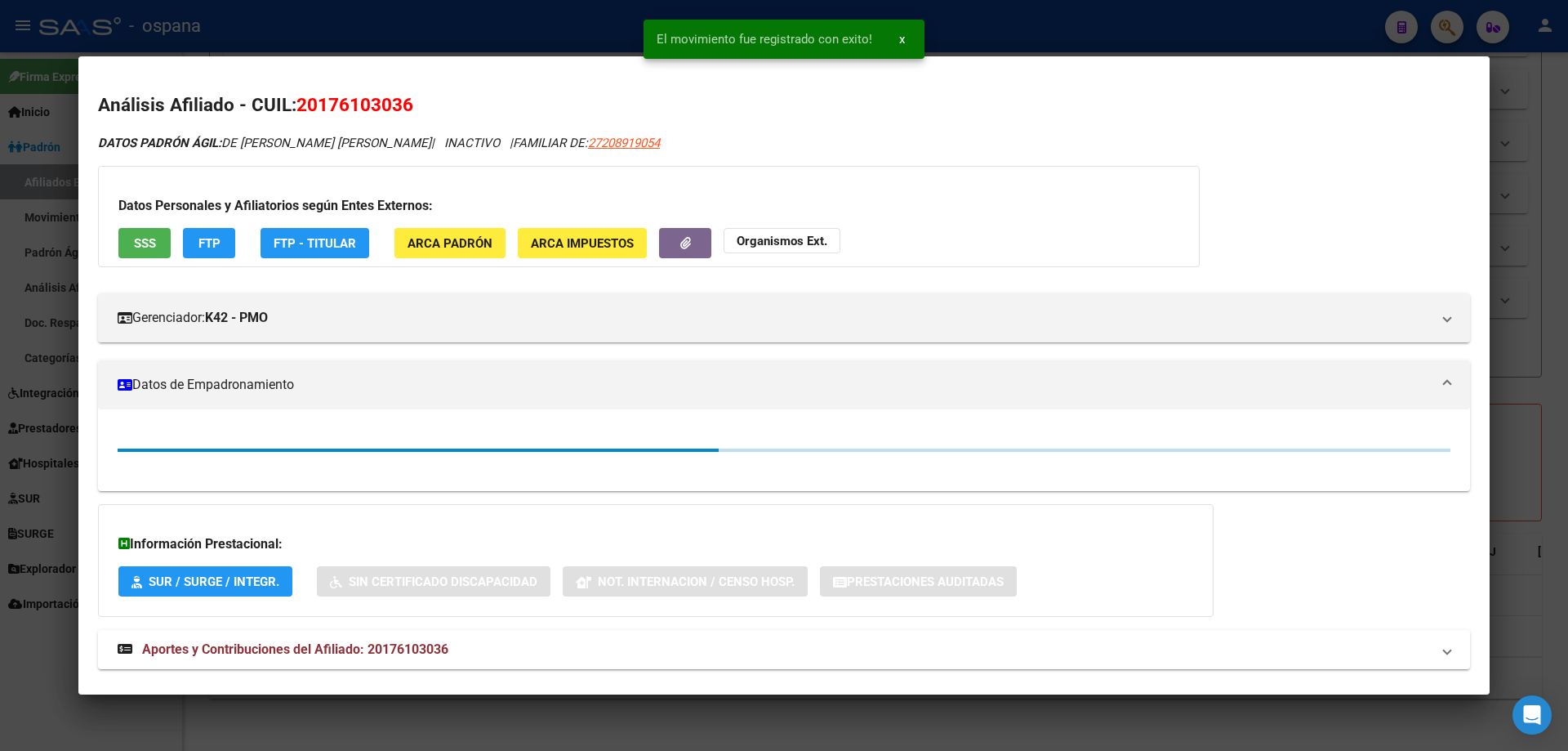
click at [1559, 353] on div at bounding box center [784, 375] width 1568 height 751
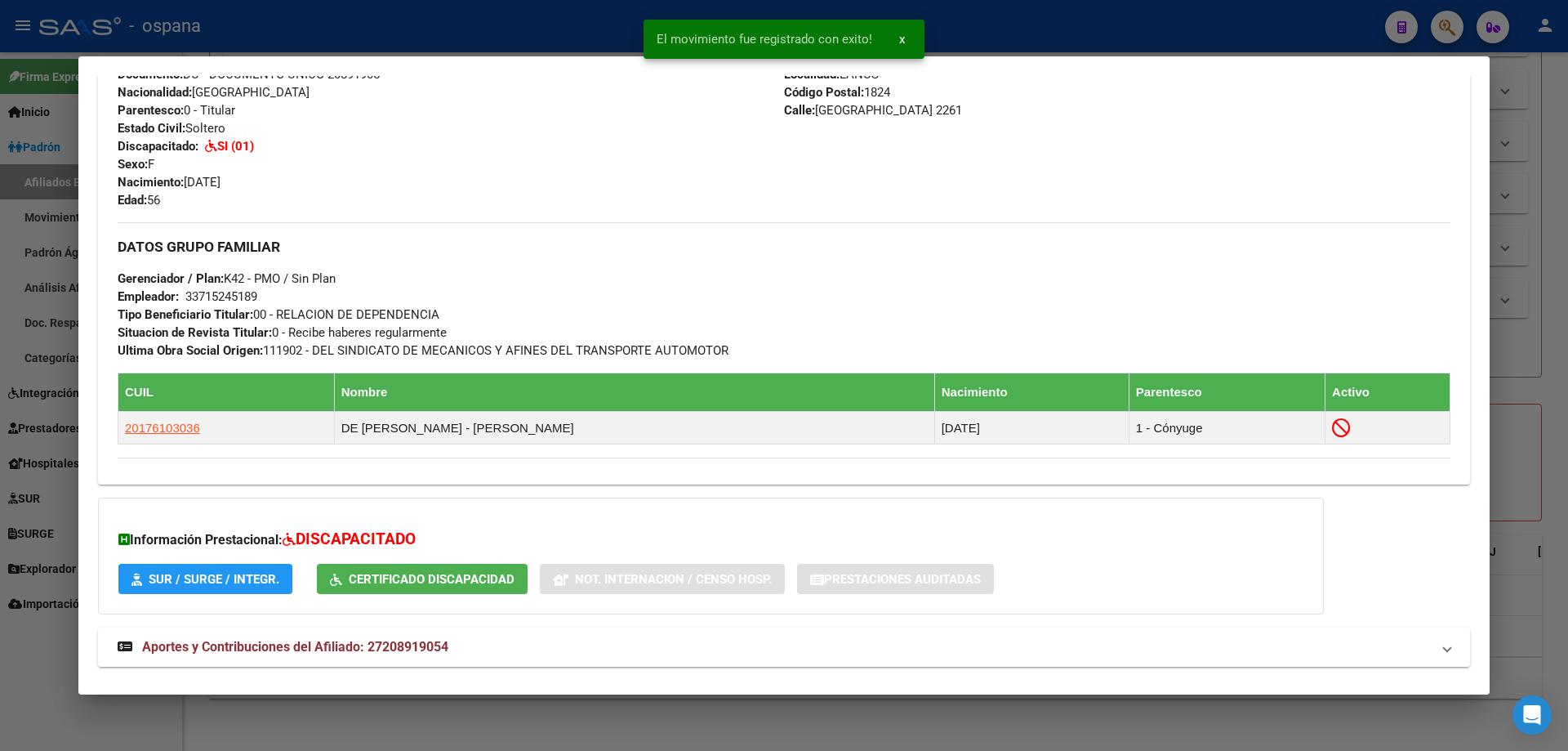
click at [1559, 353] on div at bounding box center [784, 375] width 1568 height 751
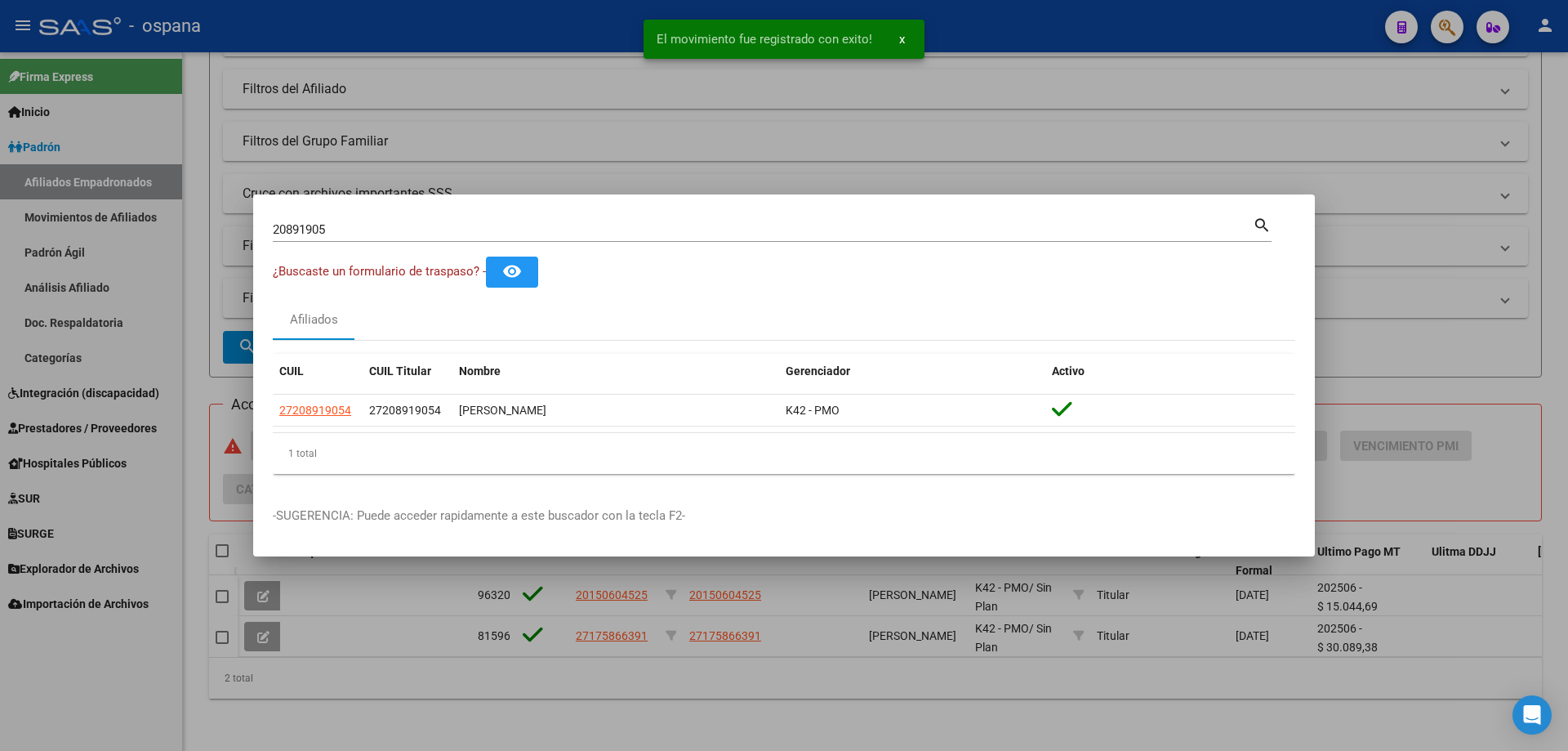
click at [496, 222] on input "20891905" at bounding box center [762, 230] width 980 height 14
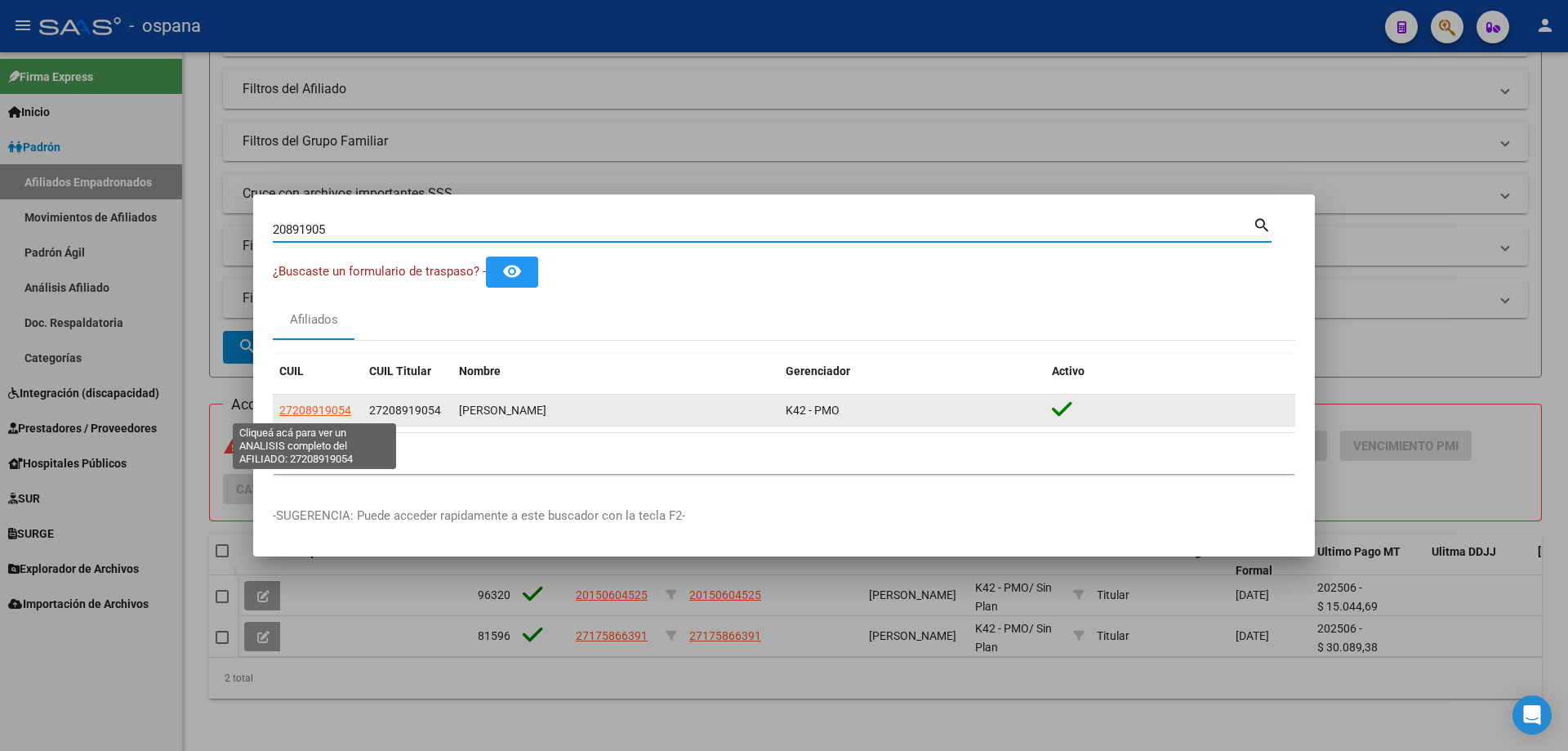
click at [331, 409] on span "27208919054" at bounding box center [315, 410] width 72 height 13
type textarea "27208919054"
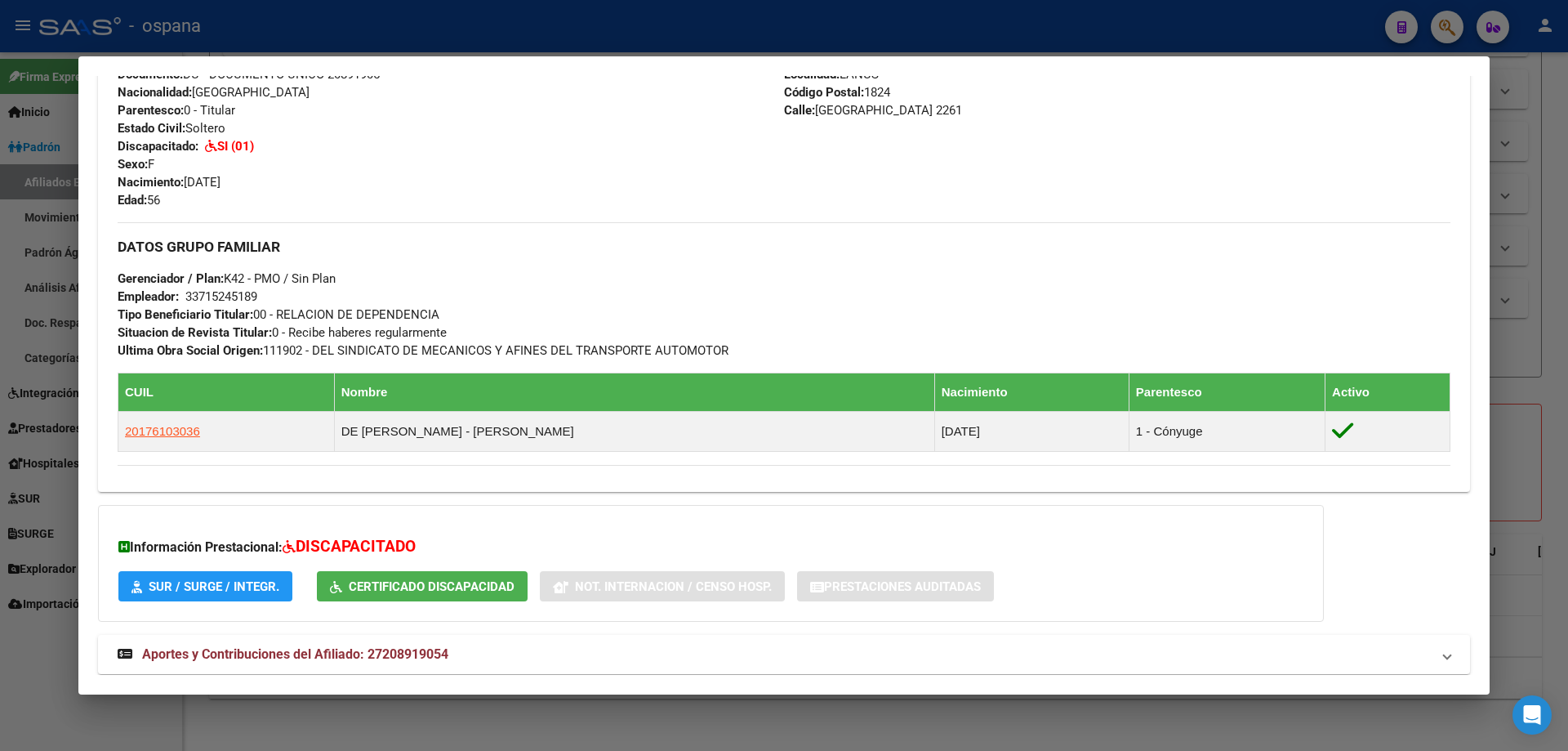
click at [60, 686] on div at bounding box center [784, 375] width 1568 height 751
